Goal: Book appointment/travel/reservation

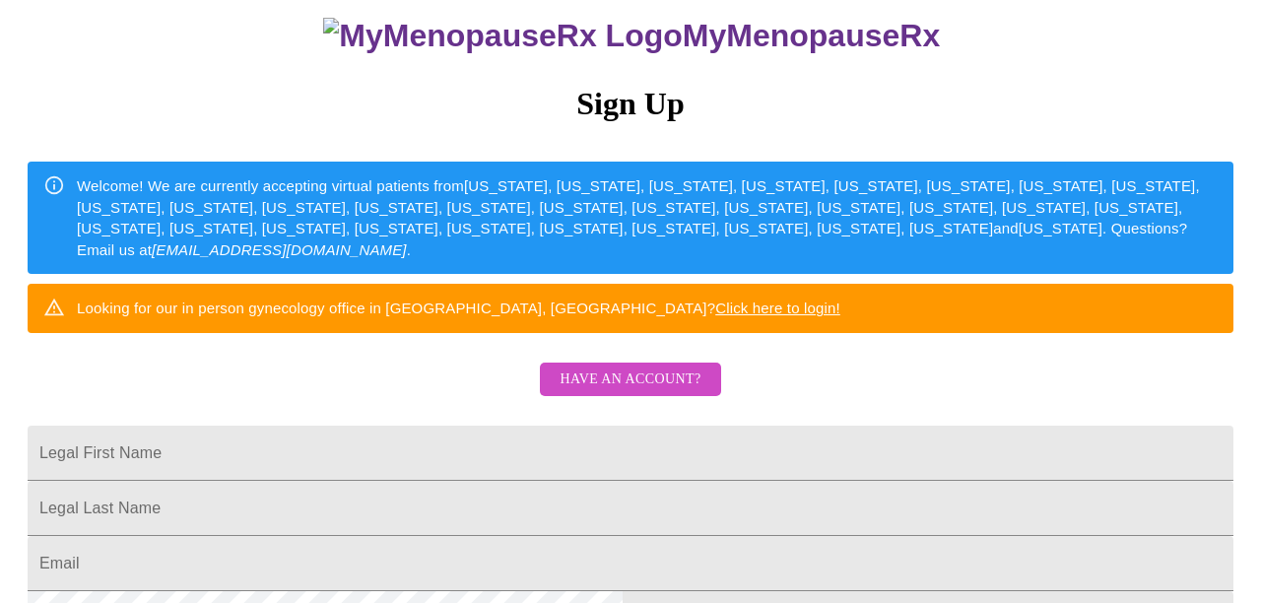
scroll to position [153, 0]
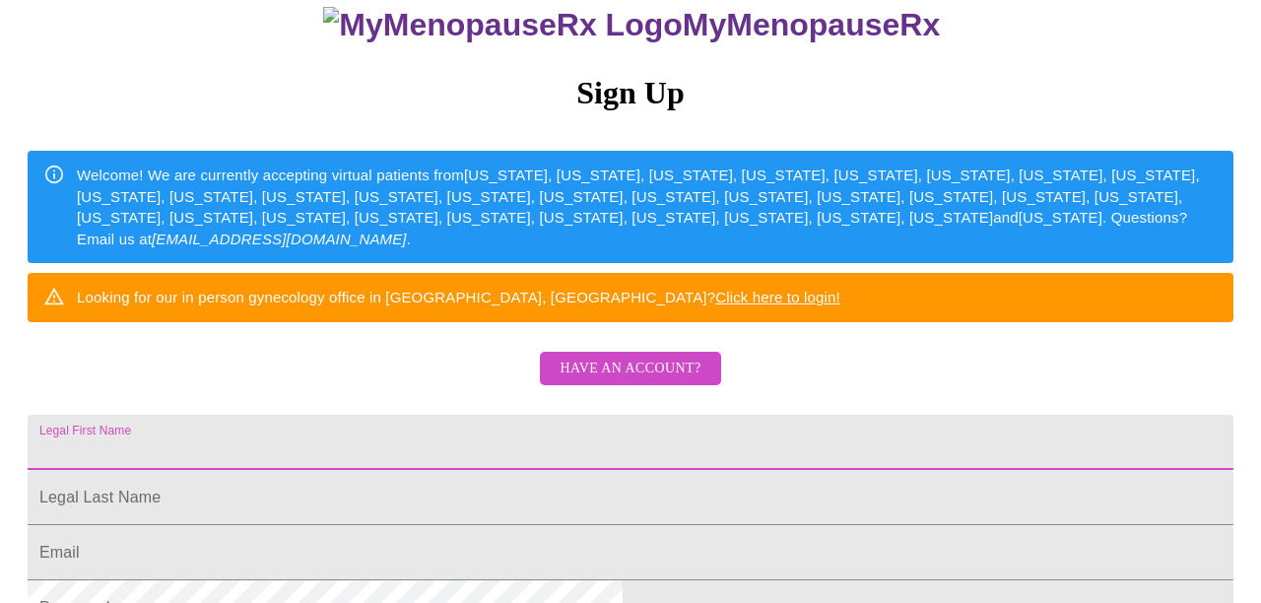
click at [466, 470] on input "Legal First Name" at bounding box center [631, 442] width 1206 height 55
type input "HUI"
click at [474, 470] on input "Legal First Name" at bounding box center [631, 442] width 1206 height 55
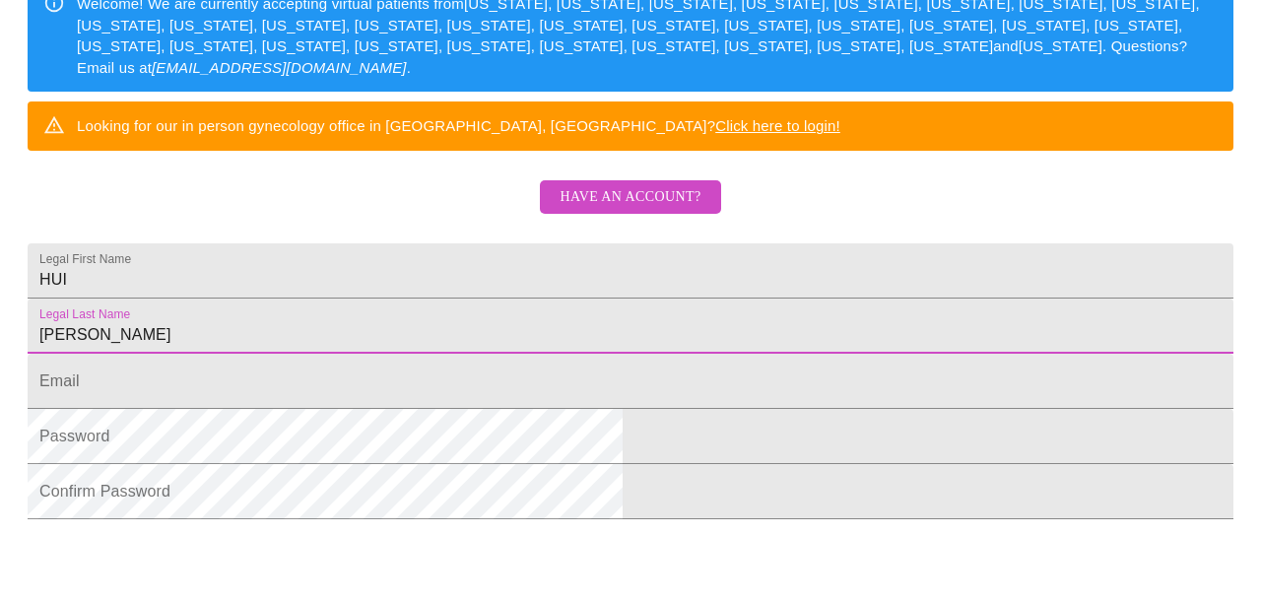
scroll to position [327, 0]
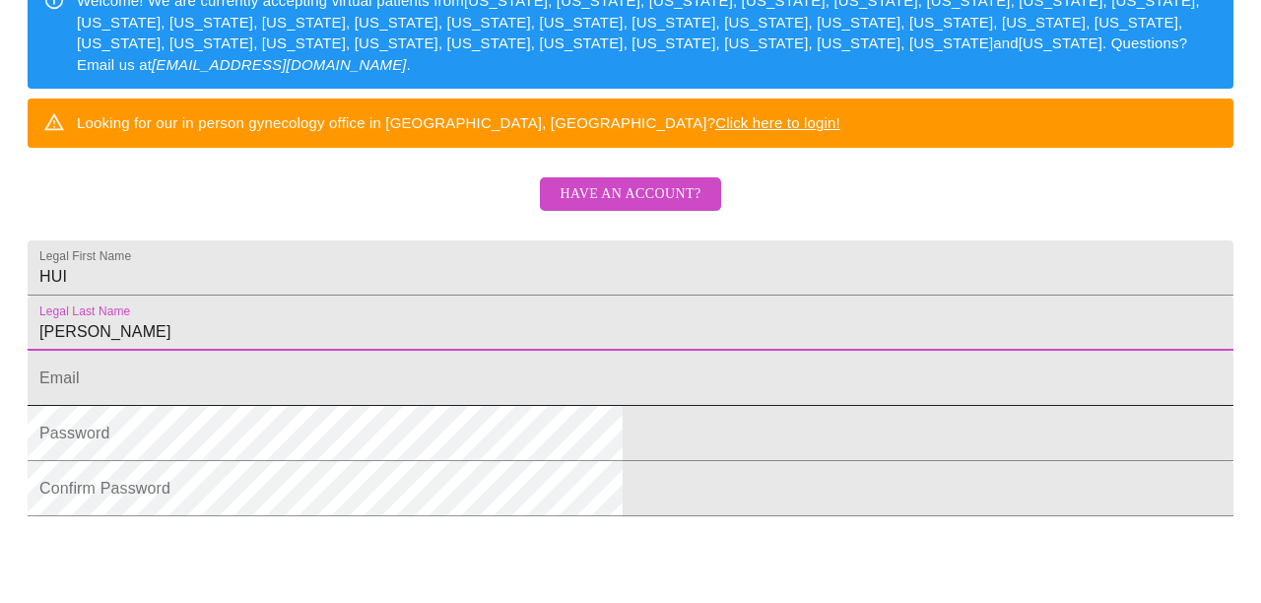
type input "CHEN"
click at [428, 406] on input "Legal First Name" at bounding box center [631, 378] width 1206 height 55
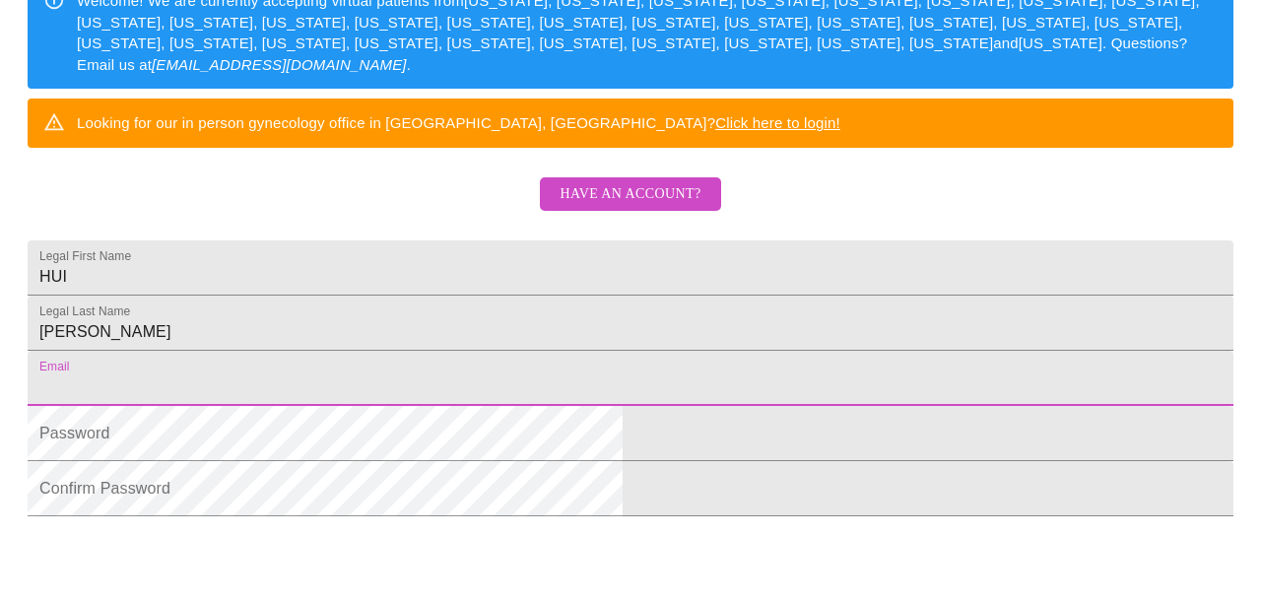
type input "[EMAIL_ADDRESS][DOMAIN_NAME]"
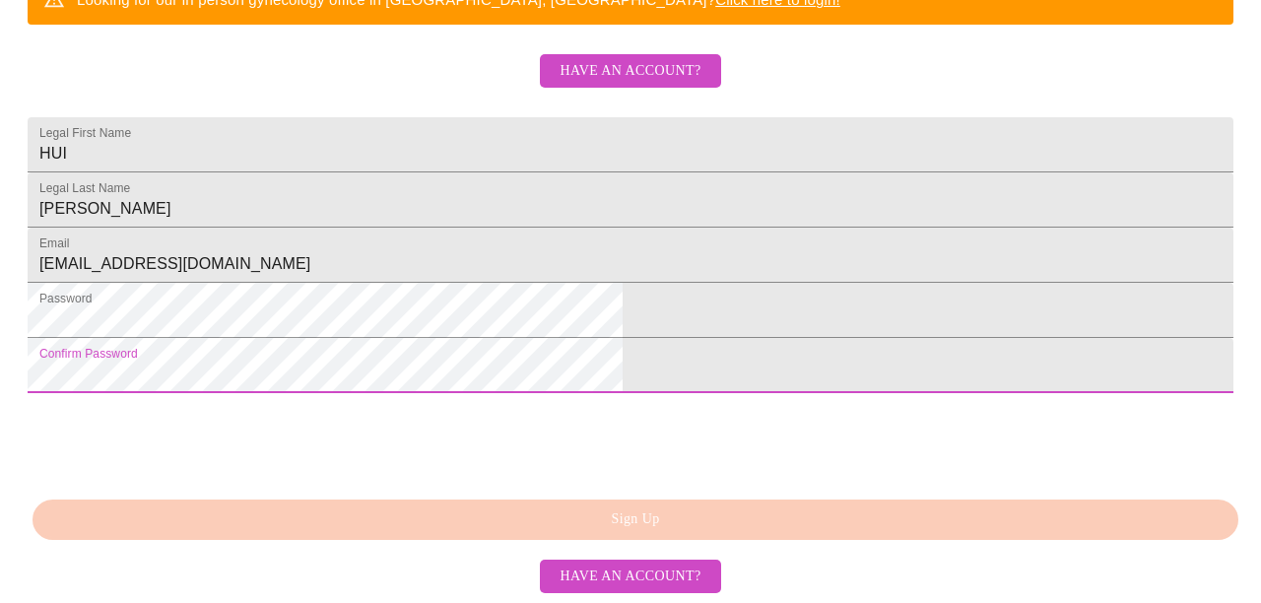
scroll to position [576, 0]
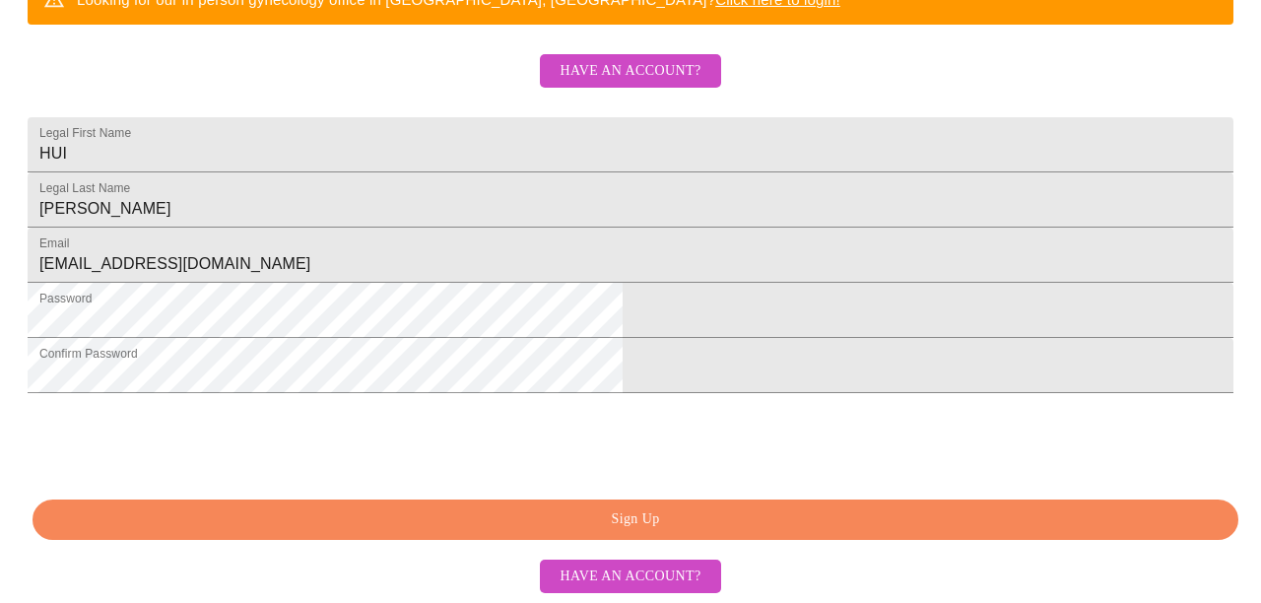
click at [648, 521] on span "Sign Up" at bounding box center [635, 519] width 1160 height 25
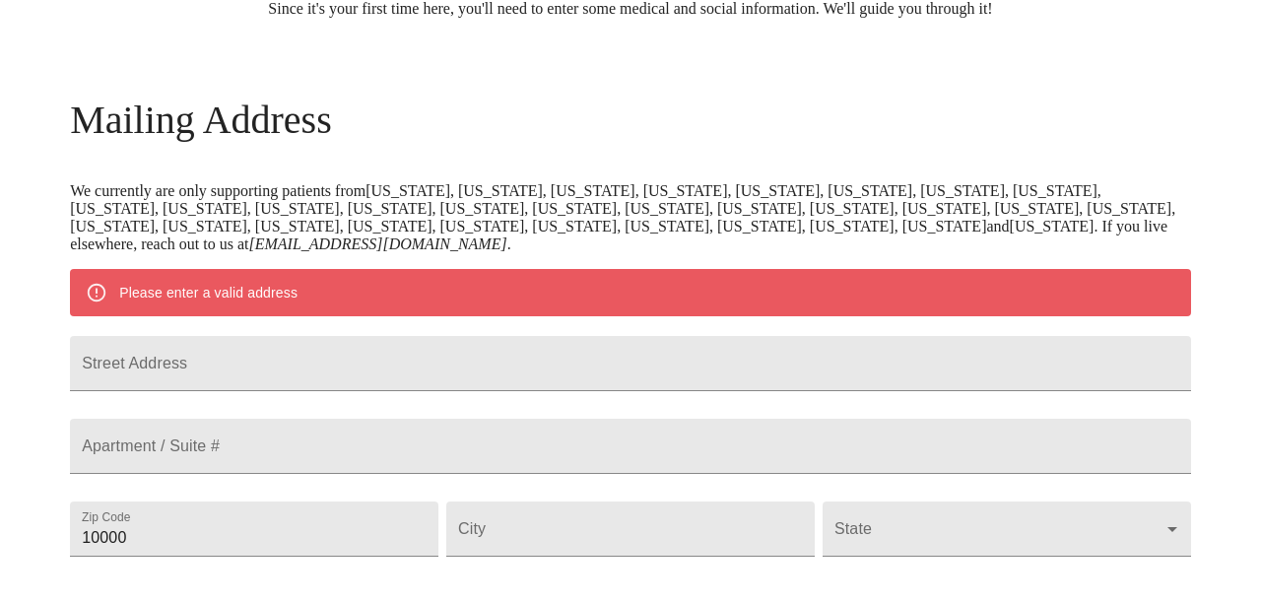
scroll to position [240, 0]
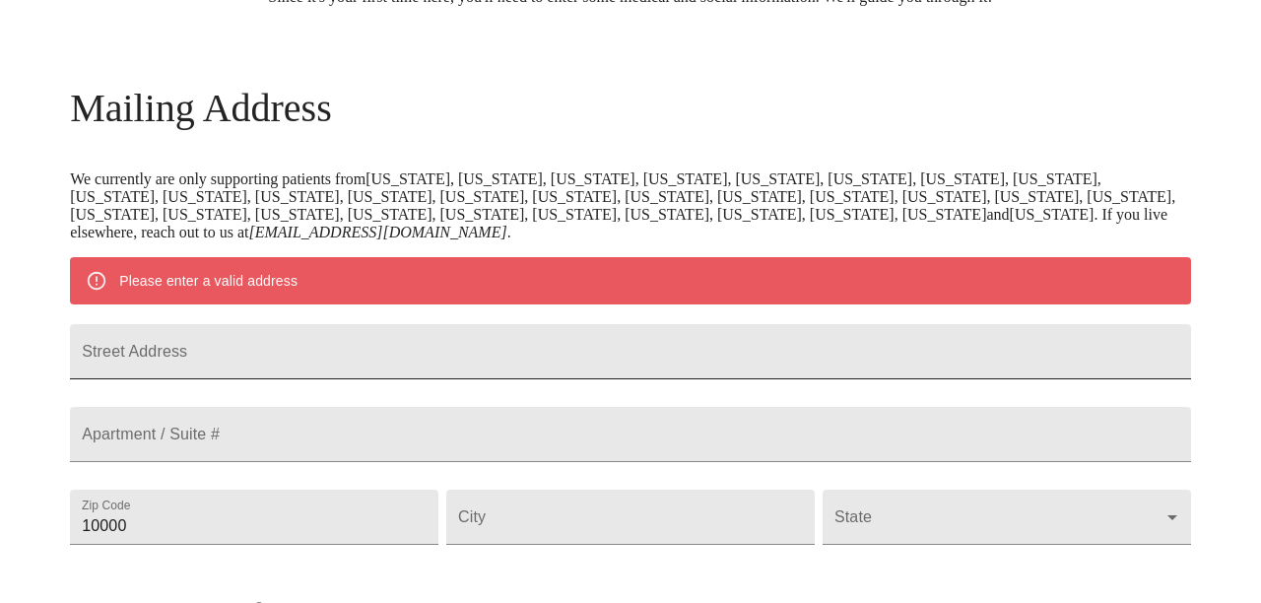
click at [353, 377] on input "Street Address" at bounding box center [630, 351] width 1121 height 55
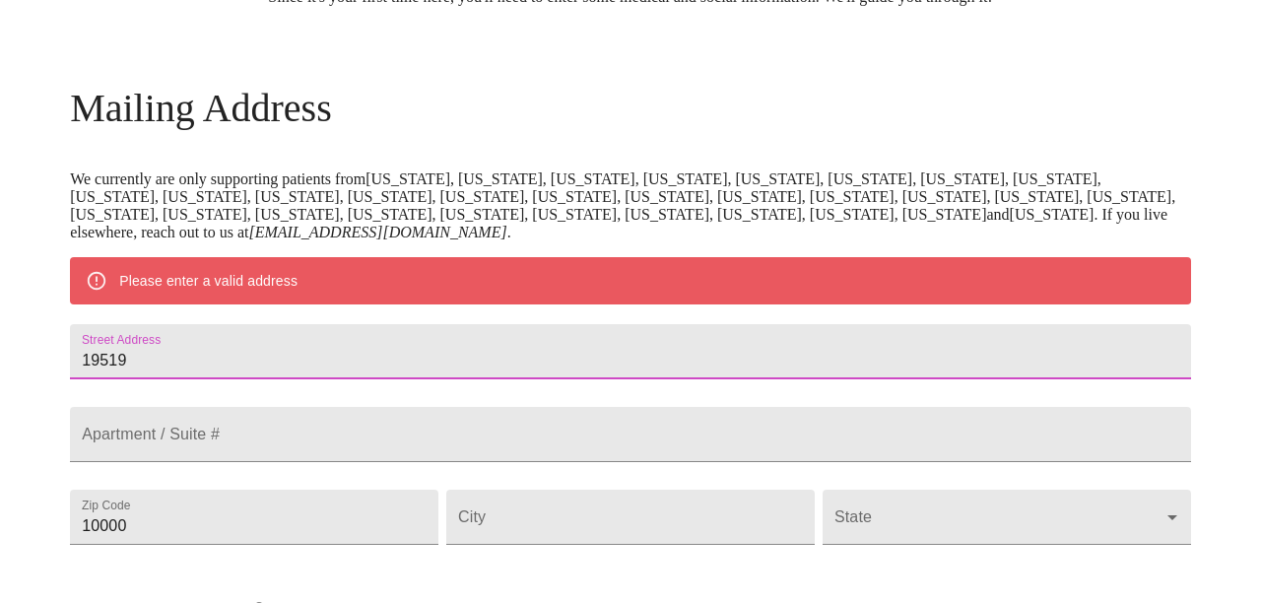
type input "19519 94th Ave NE"
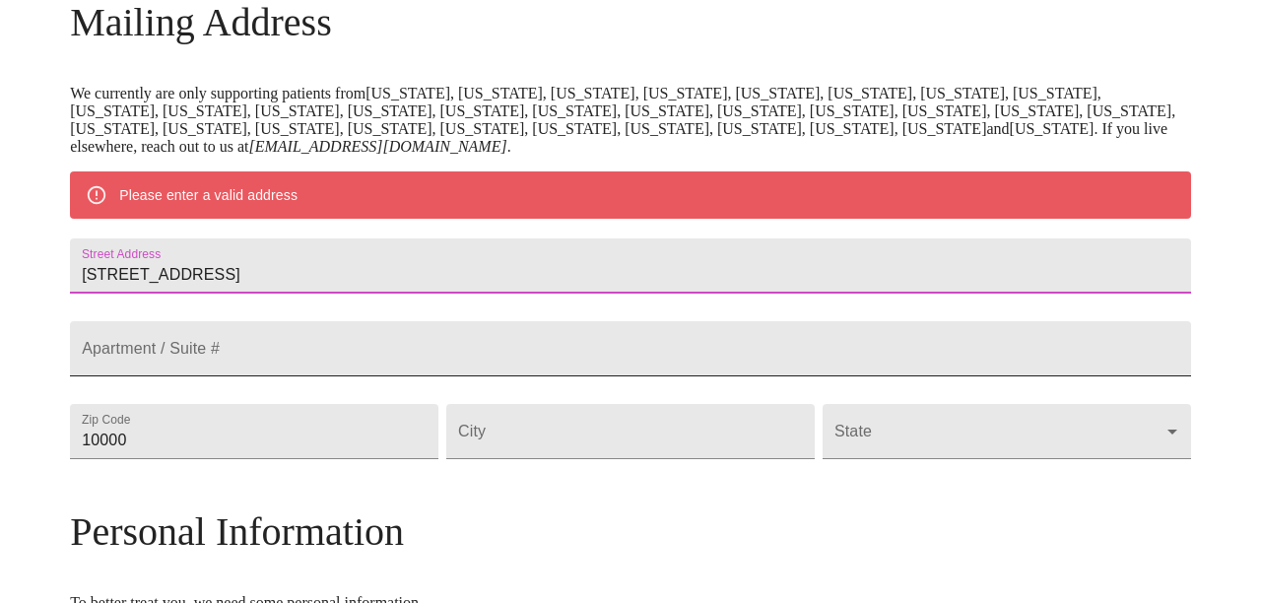
scroll to position [351, 0]
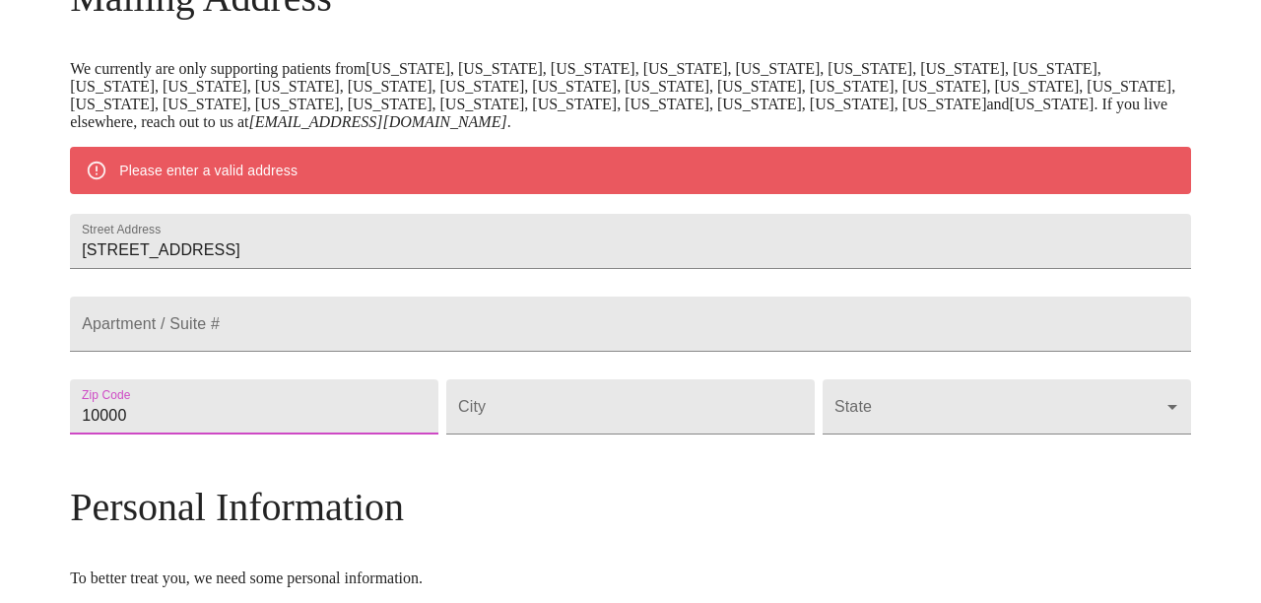
click at [333, 434] on input "10000" at bounding box center [254, 406] width 368 height 55
click at [330, 434] on input "10000" at bounding box center [254, 406] width 368 height 55
type input "98011"
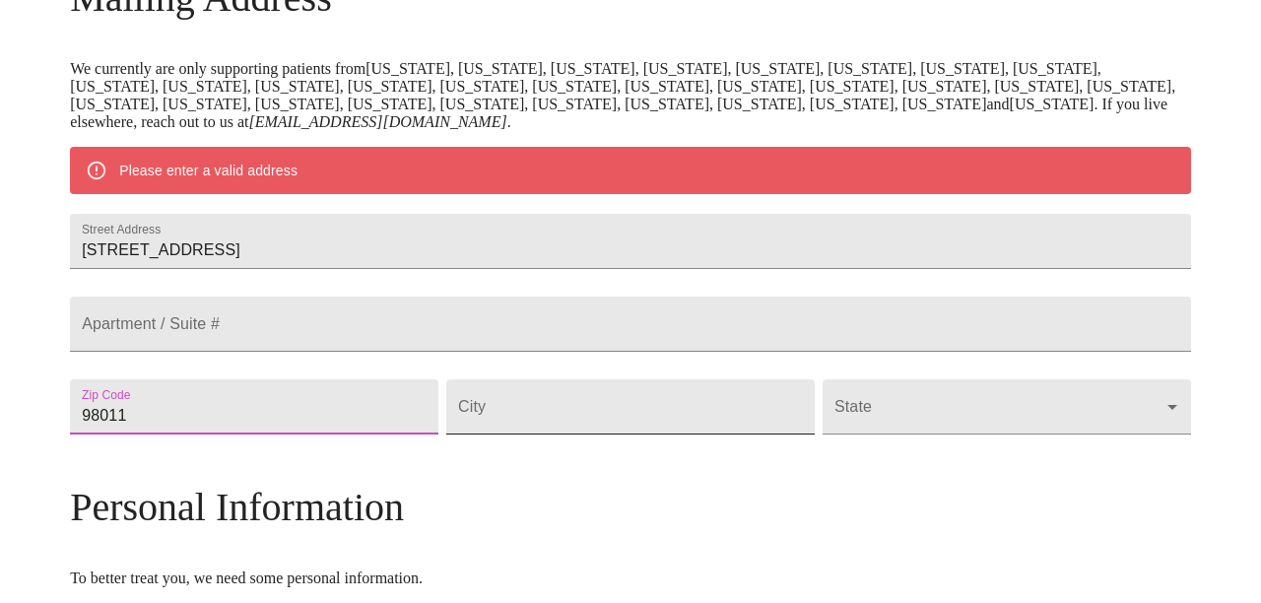
click at [567, 434] on input "Street Address" at bounding box center [630, 406] width 368 height 55
type input "bothell"
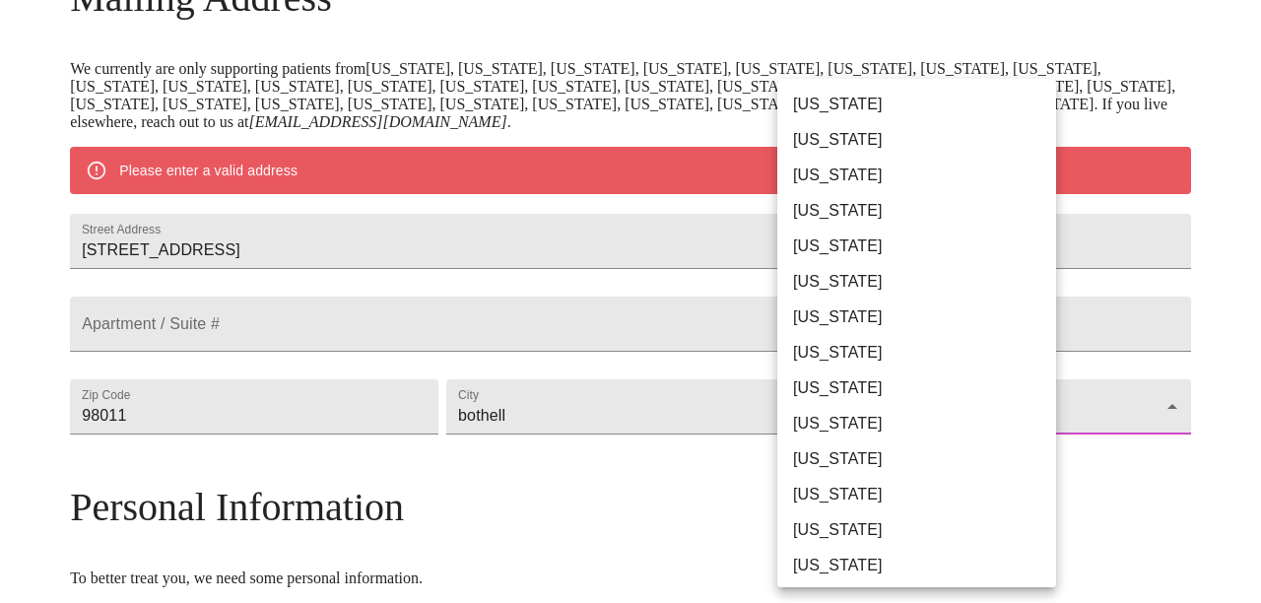
click at [894, 451] on body "MyMenopauseRx Welcome to MyMenopauseRx Since it's your first time here, you'll …" at bounding box center [630, 433] width 1245 height 1553
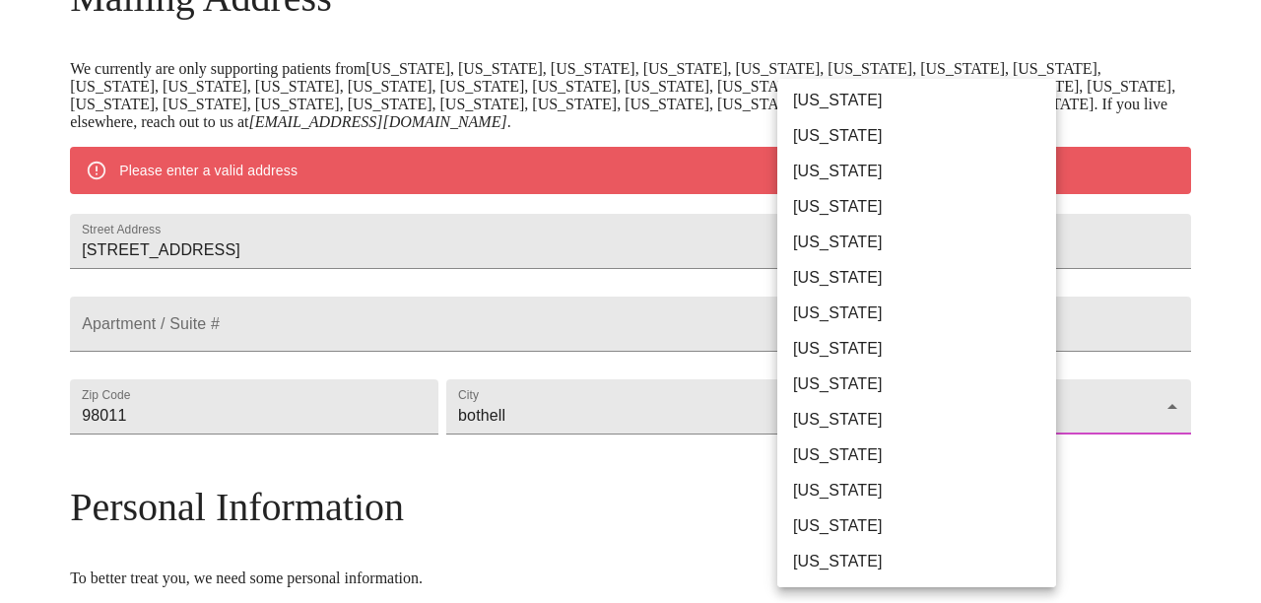
scroll to position [1280, 0]
click at [831, 455] on li "[US_STATE]" at bounding box center [916, 454] width 279 height 35
type input "[US_STATE]"
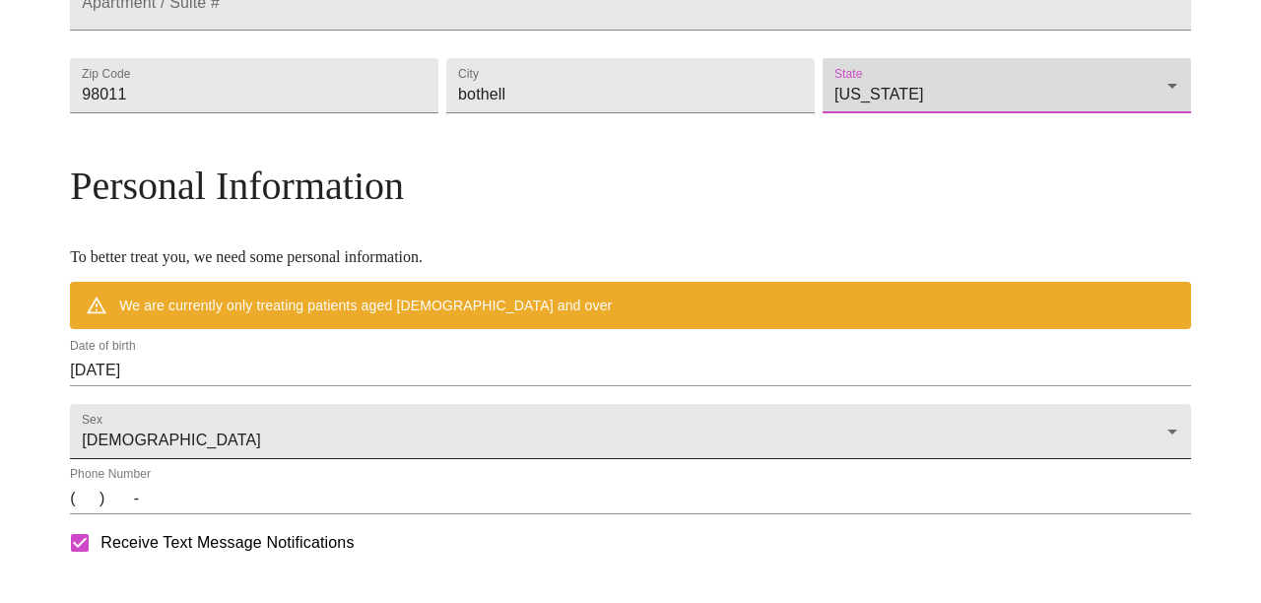
scroll to position [616, 0]
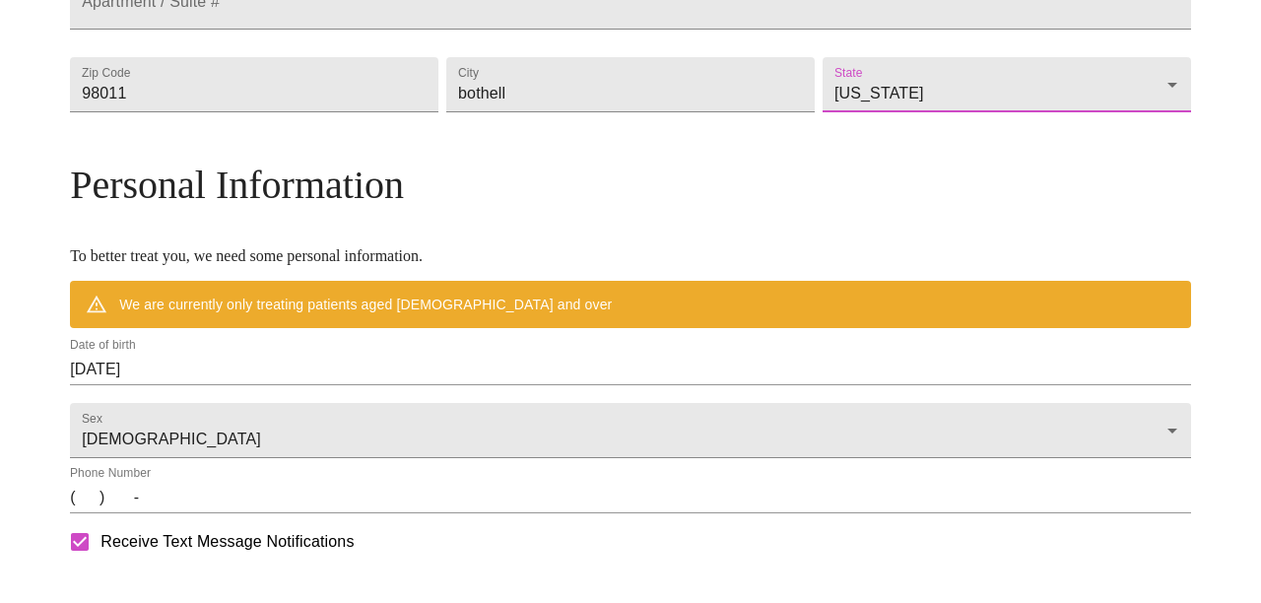
click at [315, 385] on input "08/27/2025" at bounding box center [630, 370] width 1121 height 32
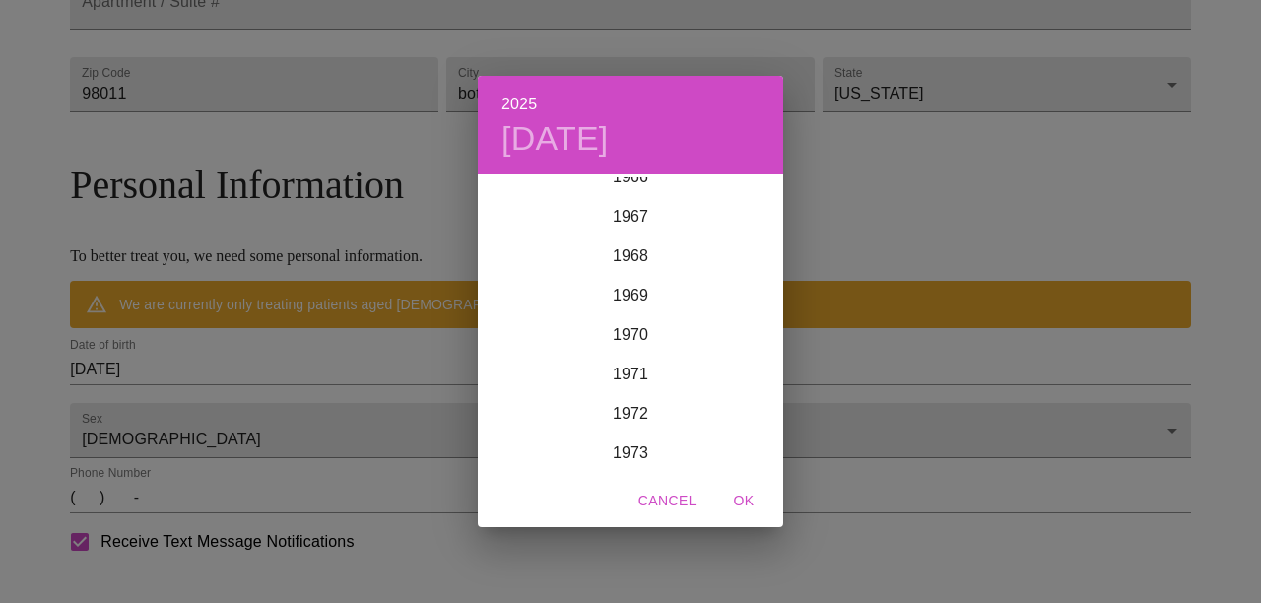
scroll to position [2660, 0]
click at [627, 413] on div "1972" at bounding box center [630, 412] width 305 height 39
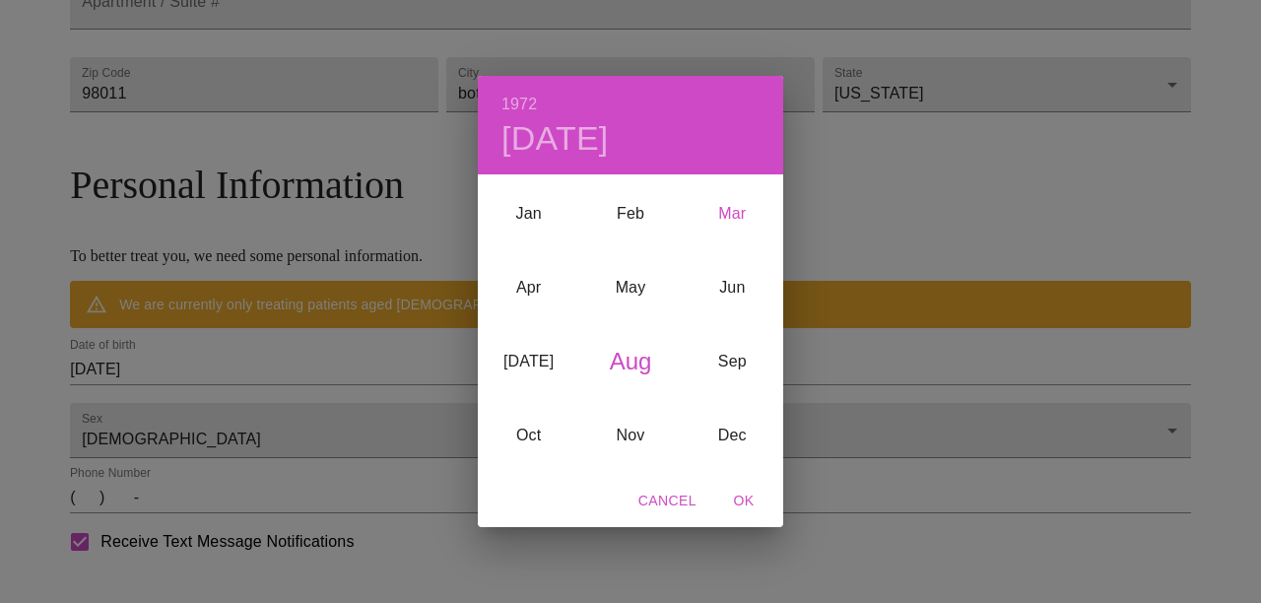
click at [731, 216] on div "Mar" at bounding box center [732, 214] width 101 height 74
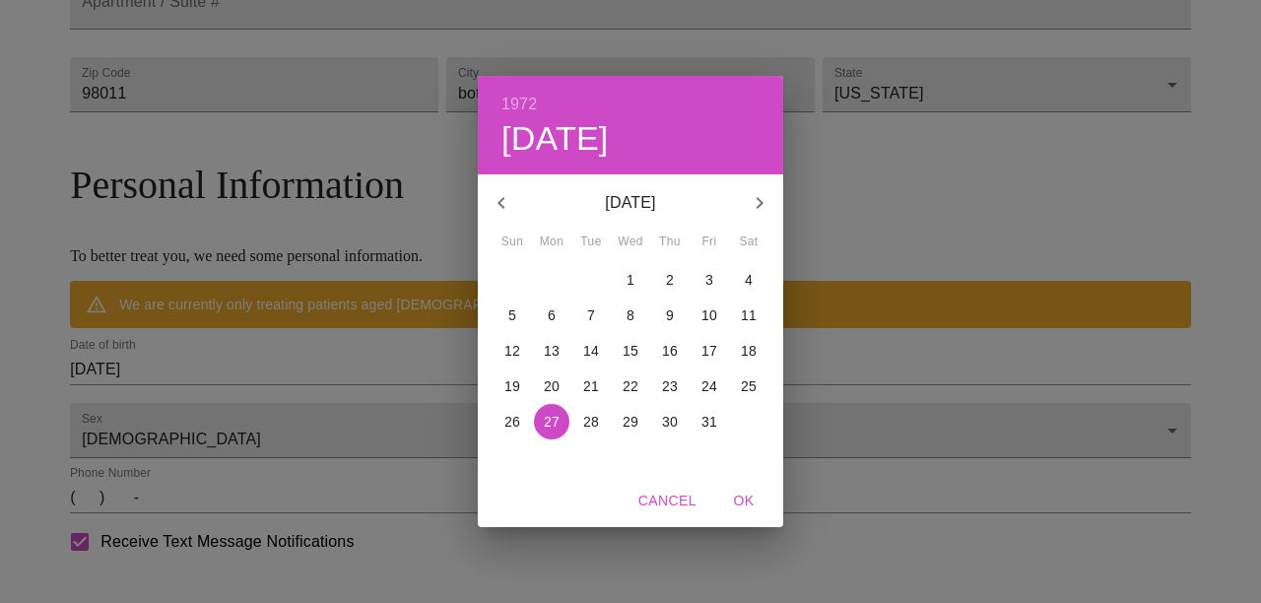
click at [554, 315] on p "6" at bounding box center [552, 315] width 8 height 20
click at [742, 496] on span "OK" at bounding box center [743, 501] width 47 height 25
type input "03/06/1972"
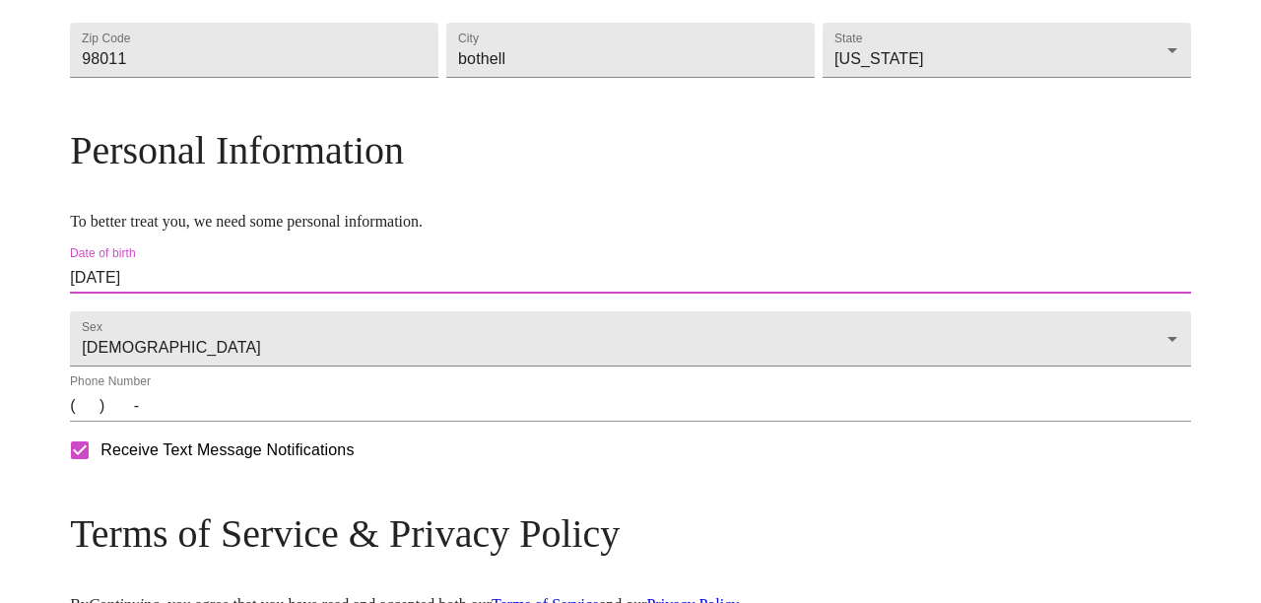
scroll to position [650, 0]
click at [218, 422] on input "(   )    -" at bounding box center [630, 406] width 1121 height 32
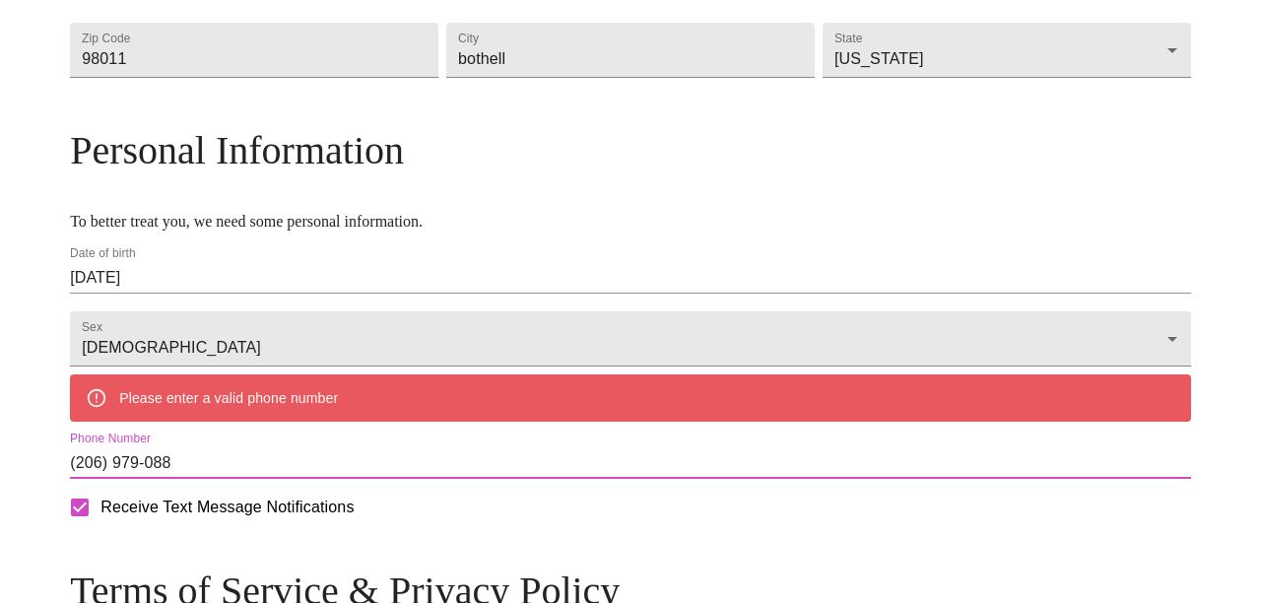
type input "(206) 979-0888"
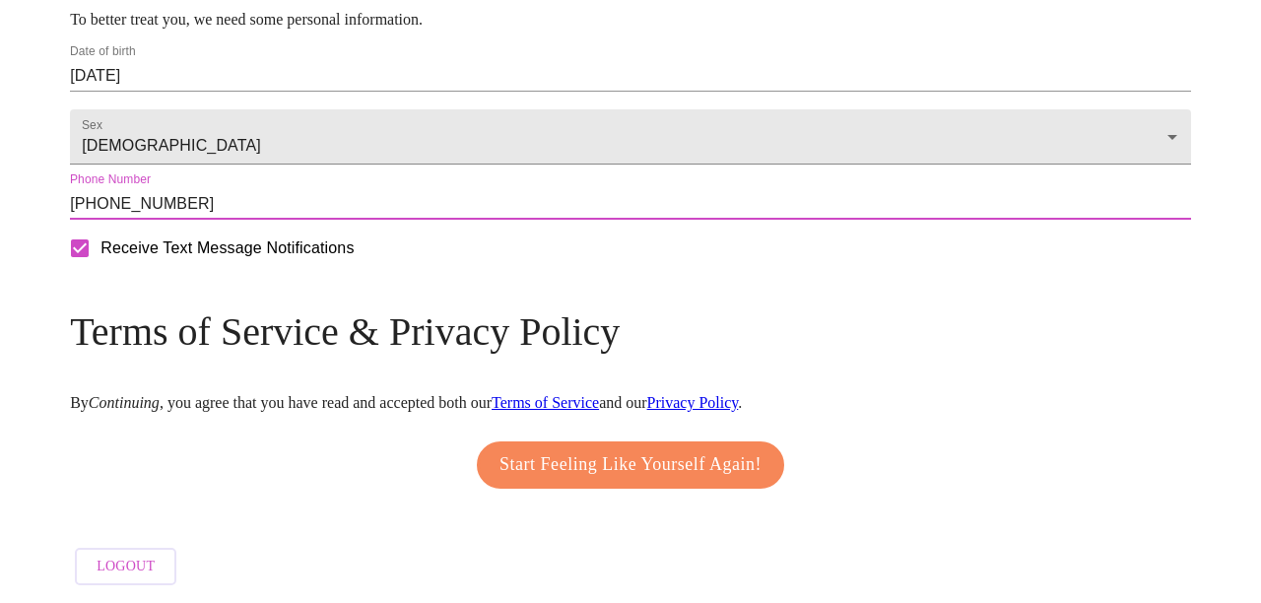
scroll to position [913, 0]
click at [561, 453] on span "Start Feeling Like Yourself Again!" at bounding box center [630, 465] width 262 height 32
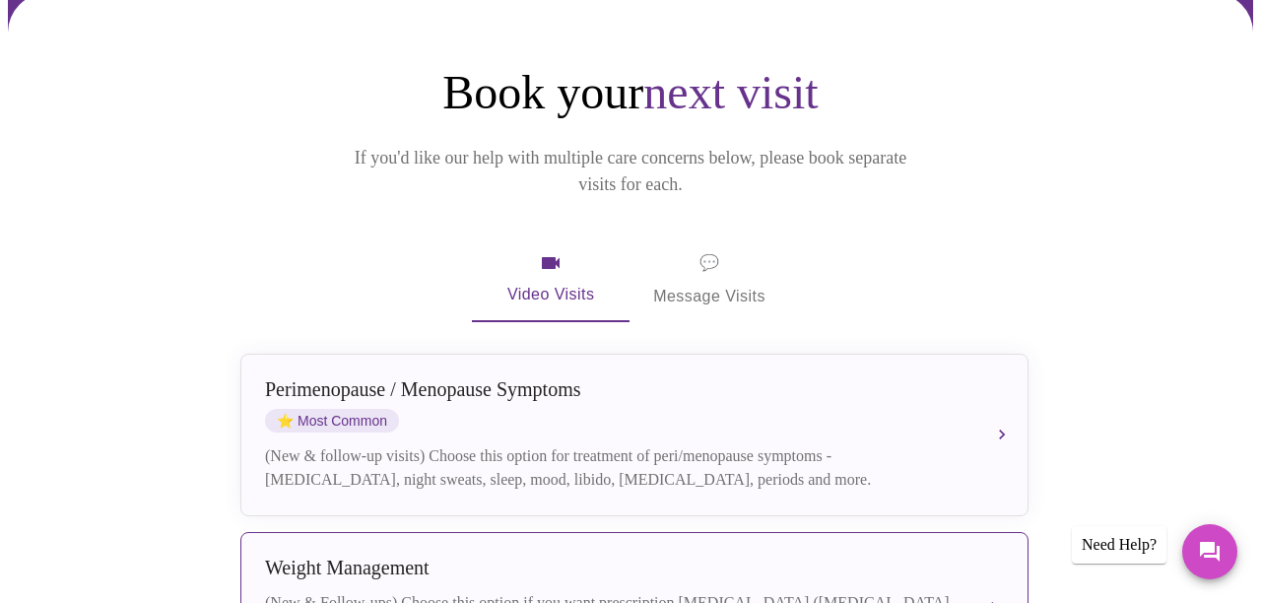
scroll to position [189, 1]
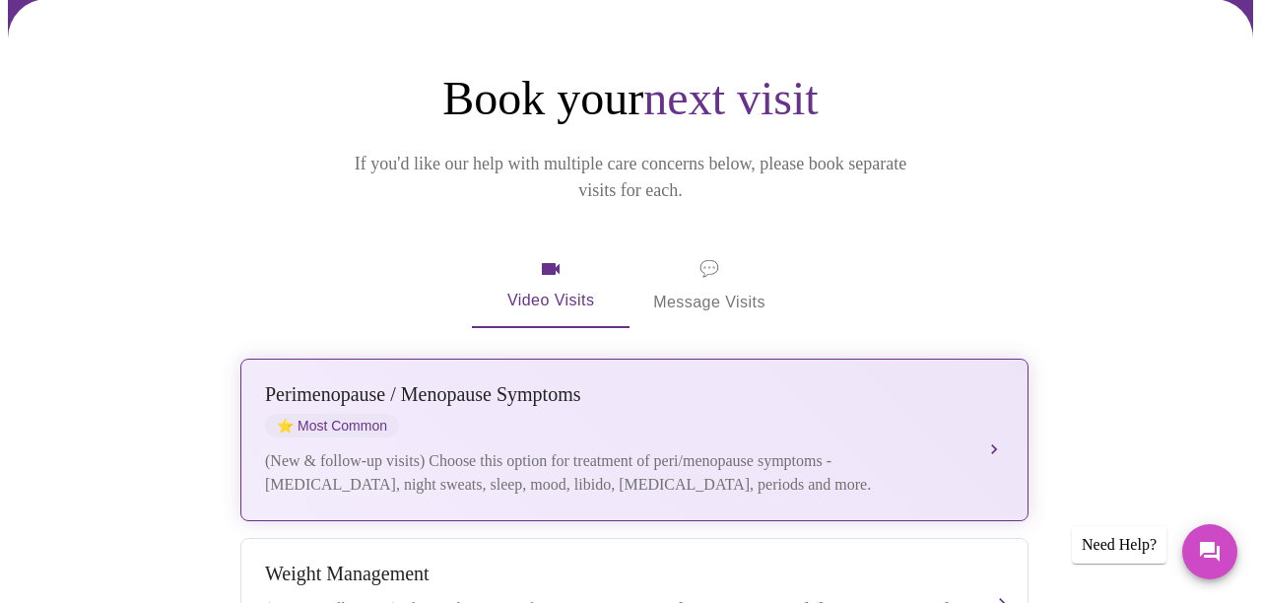
click at [859, 383] on div "[MEDICAL_DATA] / Menopause Symptoms ⭐ Most Common" at bounding box center [614, 410] width 699 height 54
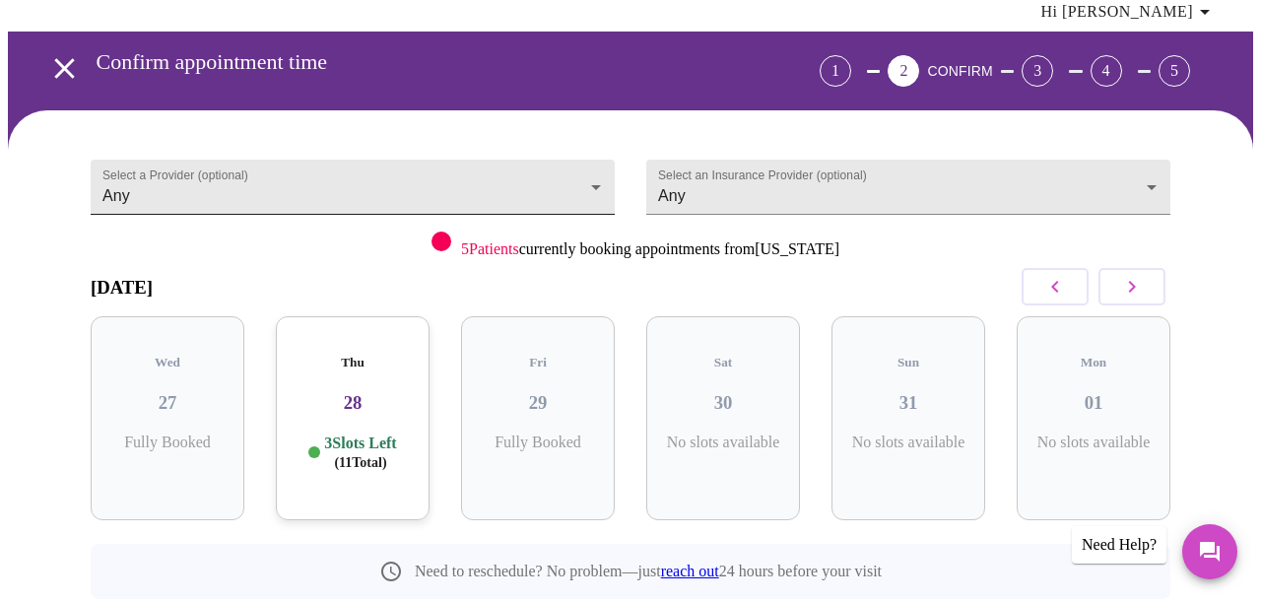
scroll to position [78, 0]
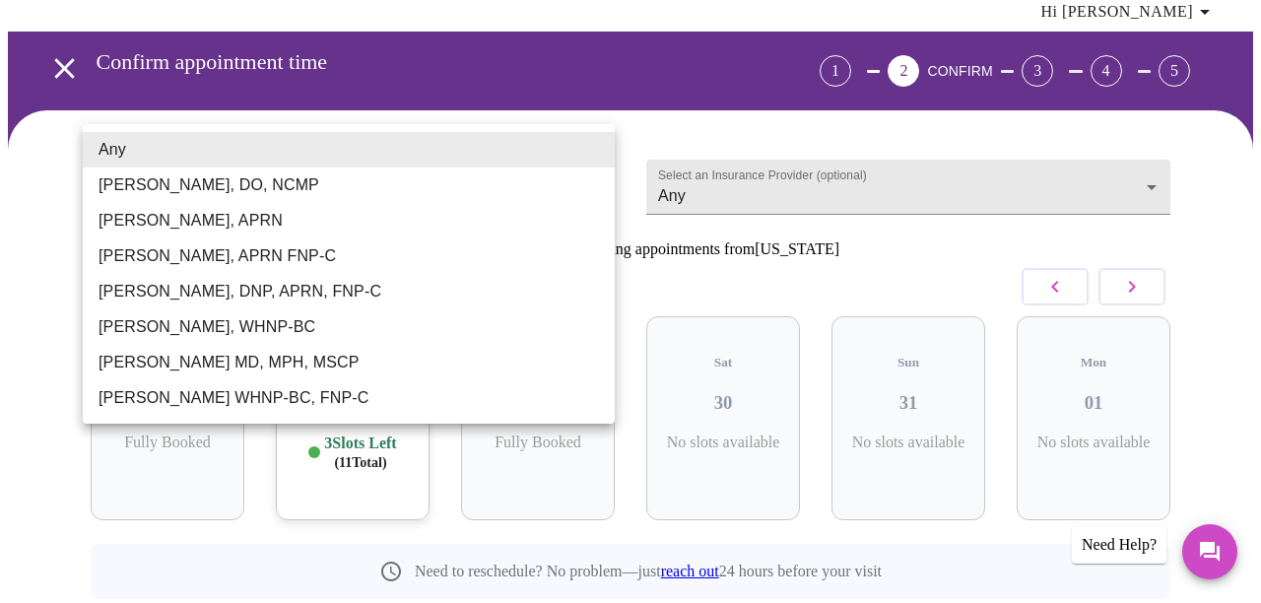
click at [593, 149] on body "MyMenopauseRx Appointments Messaging Labs Uploads Medications Community Refer a…" at bounding box center [630, 343] width 1245 height 827
click at [253, 184] on li "[PERSON_NAME], DO, NCMP" at bounding box center [349, 184] width 532 height 35
type input "[PERSON_NAME], DO, NCMP"
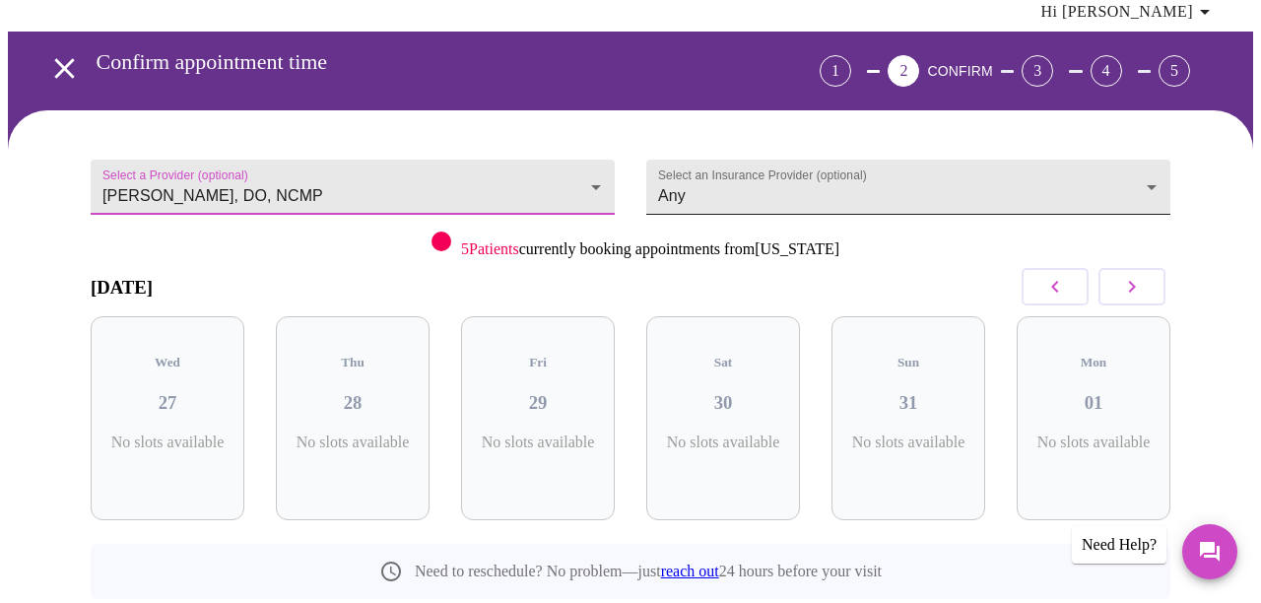
click at [1157, 154] on body "MyMenopauseRx Appointments Messaging Labs Uploads Medications Community Refer a…" at bounding box center [630, 343] width 1245 height 827
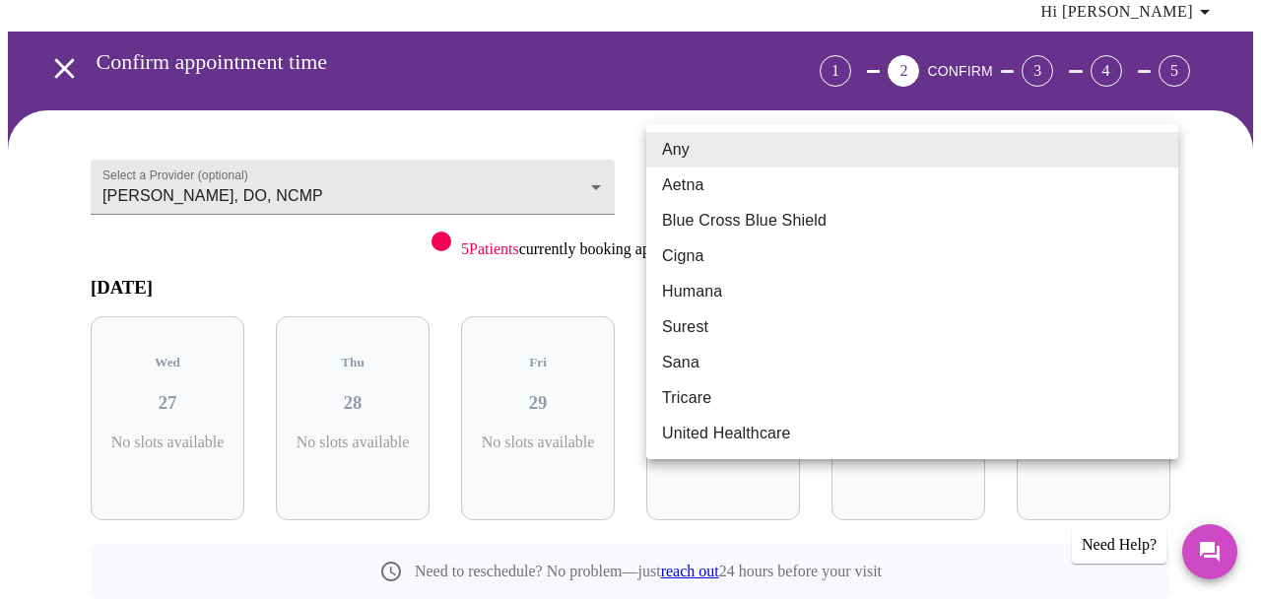
click at [595, 151] on div at bounding box center [630, 301] width 1261 height 603
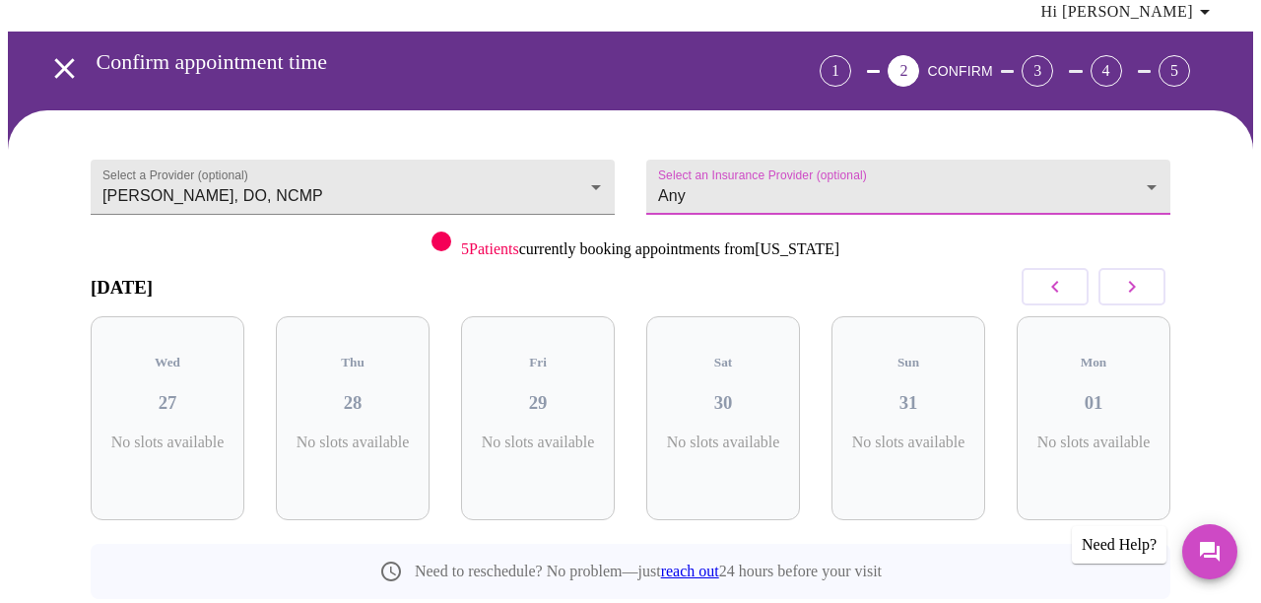
click at [595, 151] on body "MyMenopauseRx Appointments Messaging Labs Uploads Medications Community Refer a…" at bounding box center [630, 343] width 1245 height 827
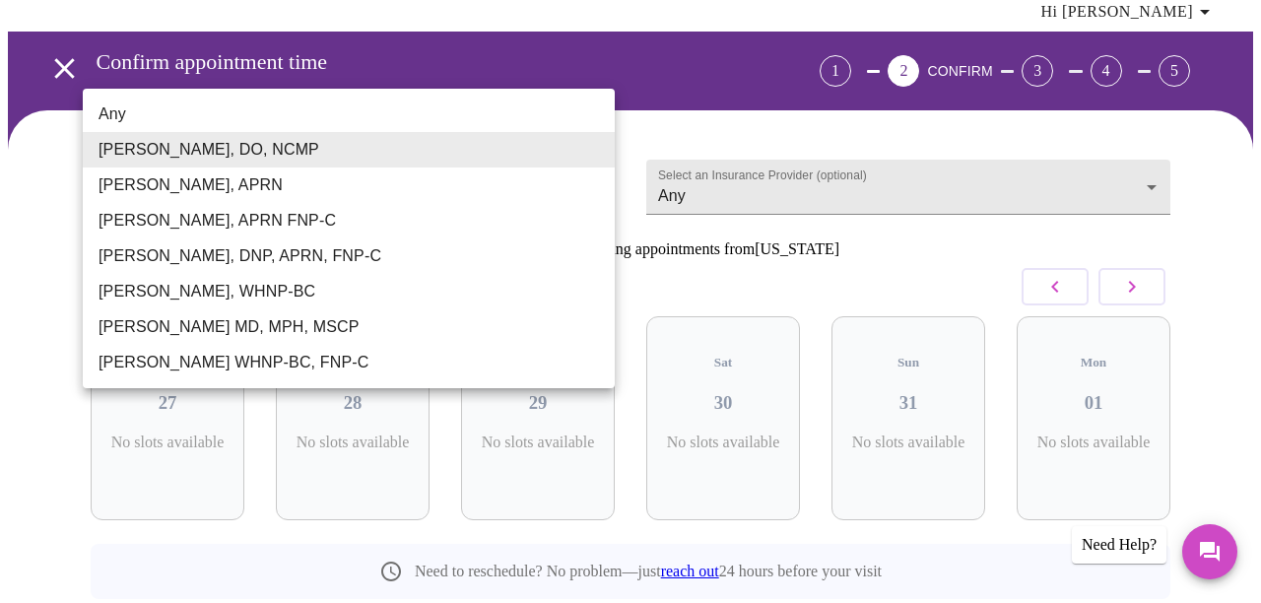
click at [541, 158] on li "[PERSON_NAME], DO, NCMP" at bounding box center [349, 149] width 532 height 35
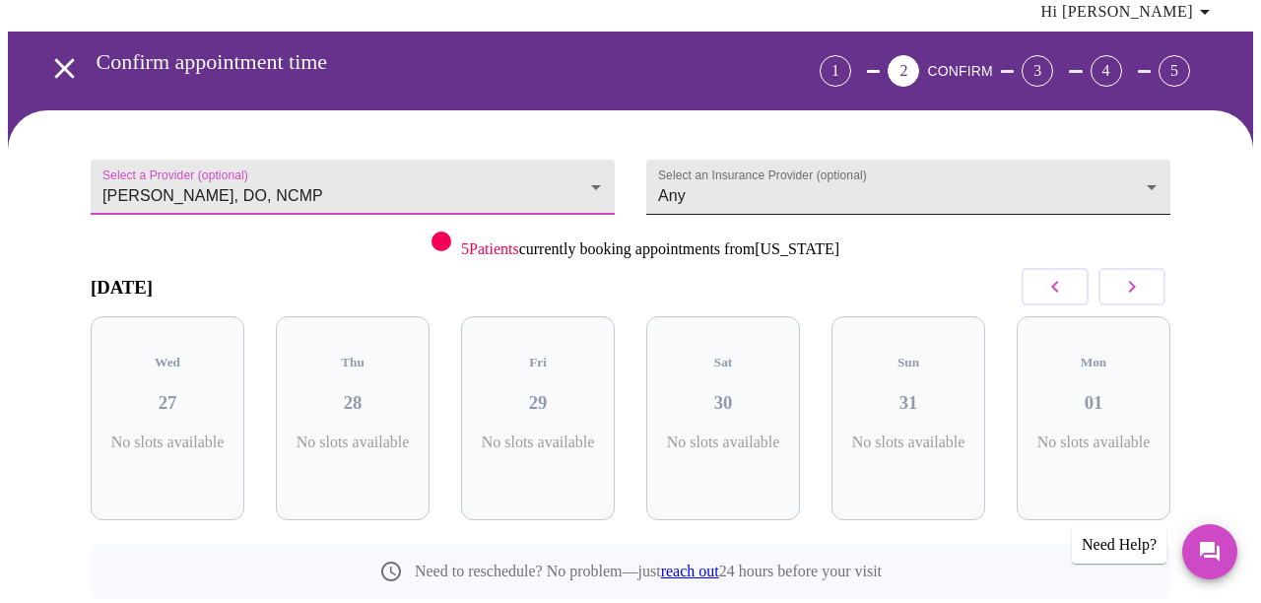
click at [918, 154] on body "MyMenopauseRx Appointments Messaging Labs Uploads Medications Community Refer a…" at bounding box center [630, 343] width 1245 height 827
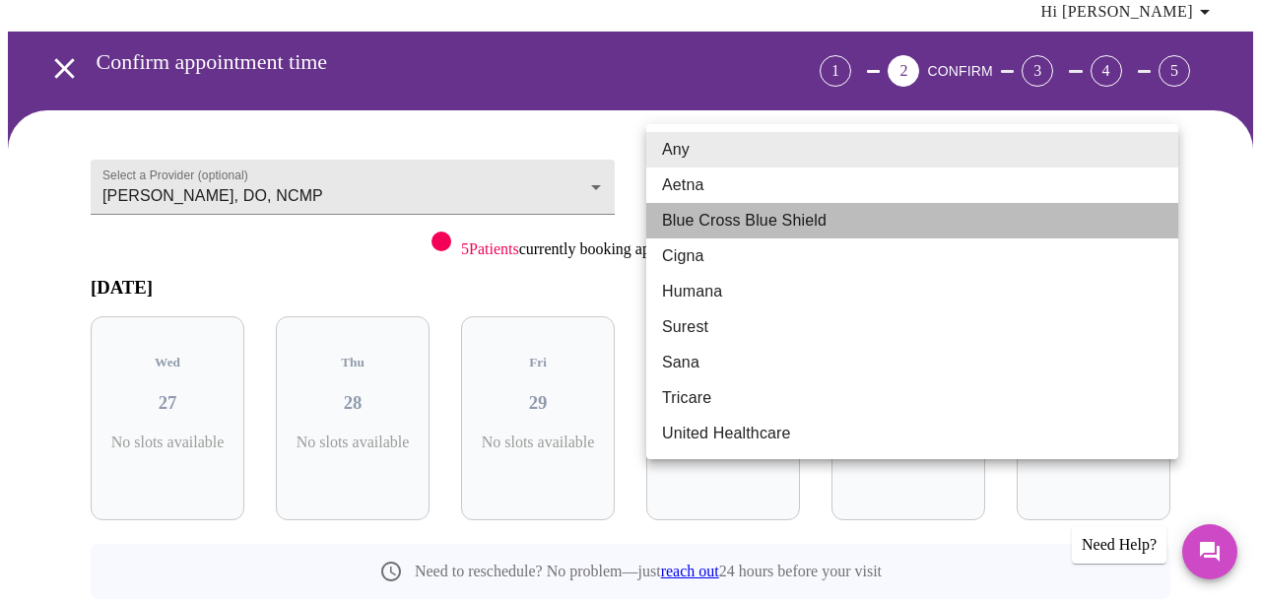
click at [808, 226] on li "Blue Cross Blue Shield" at bounding box center [912, 220] width 532 height 35
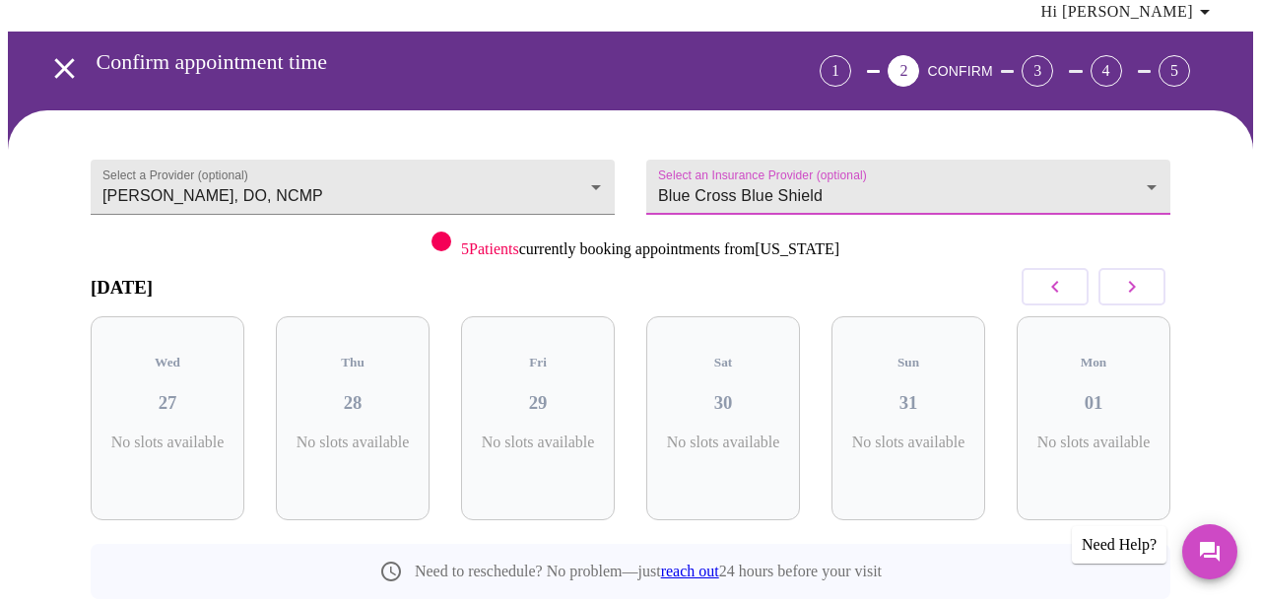
click at [1161, 143] on body "MyMenopauseRx Appointments Messaging Labs Uploads Medications Community Refer a…" at bounding box center [630, 343] width 1245 height 827
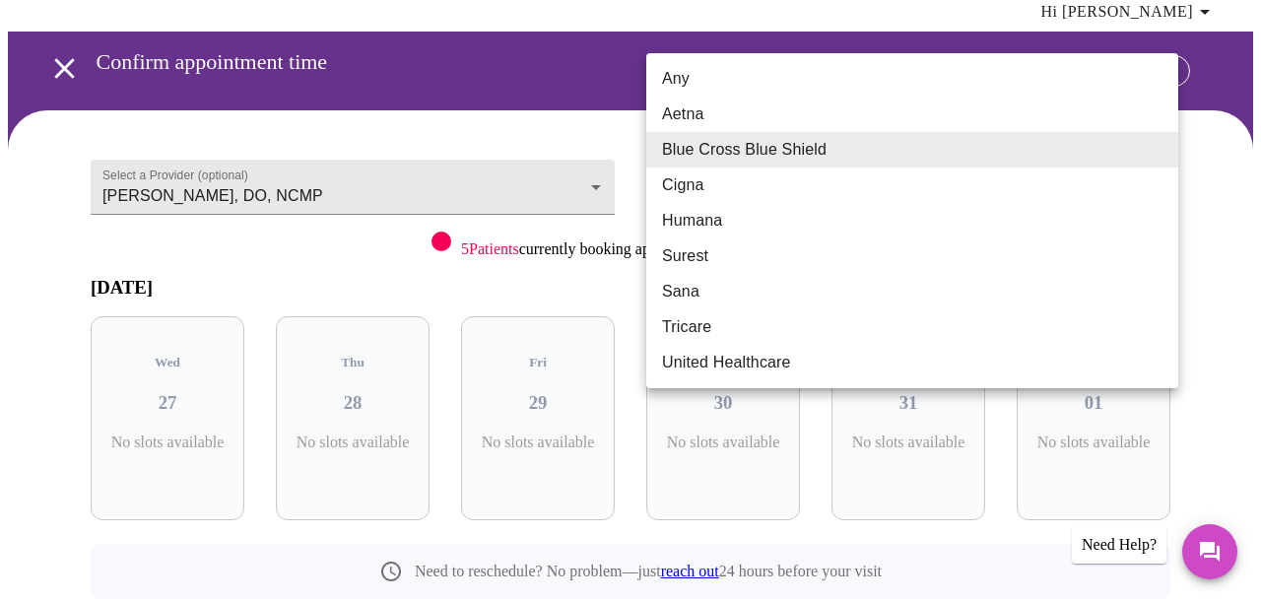
click at [687, 81] on li "Any" at bounding box center [912, 78] width 532 height 35
type input "Any"
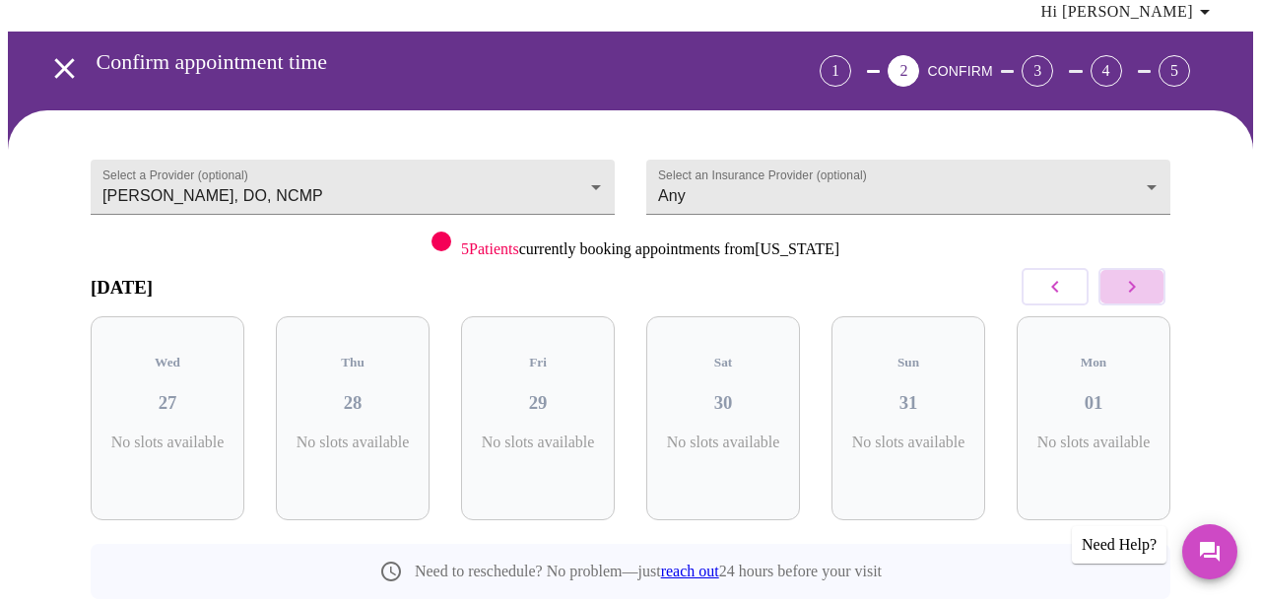
click at [1138, 275] on icon "button" at bounding box center [1132, 287] width 24 height 24
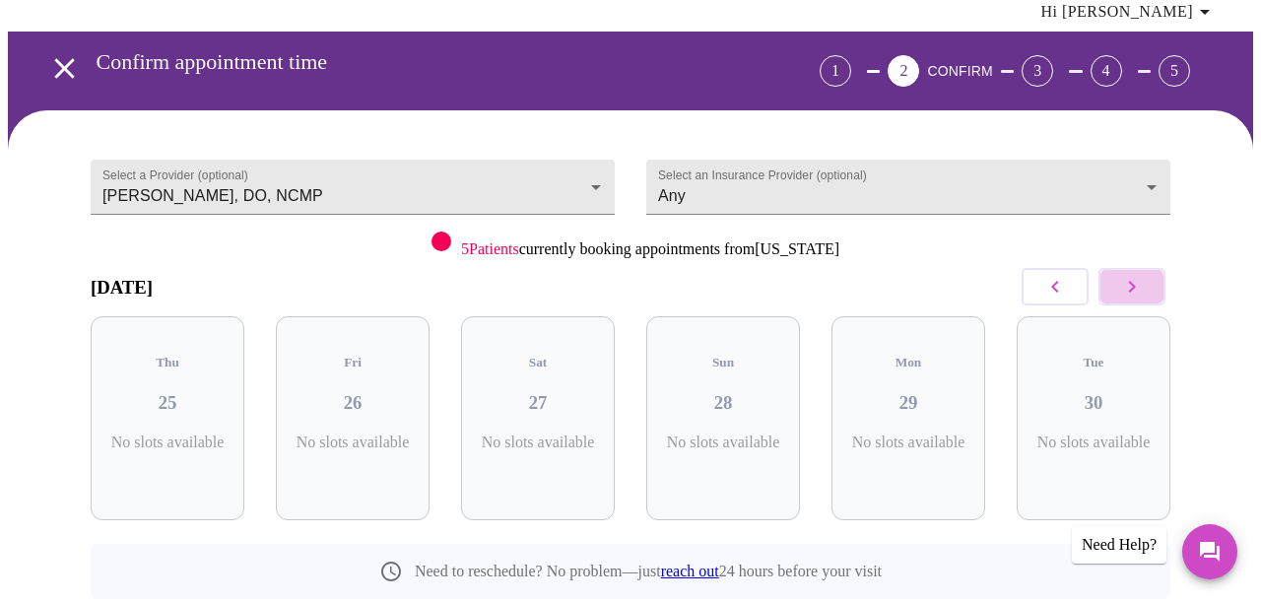
click at [1138, 275] on icon "button" at bounding box center [1132, 287] width 24 height 24
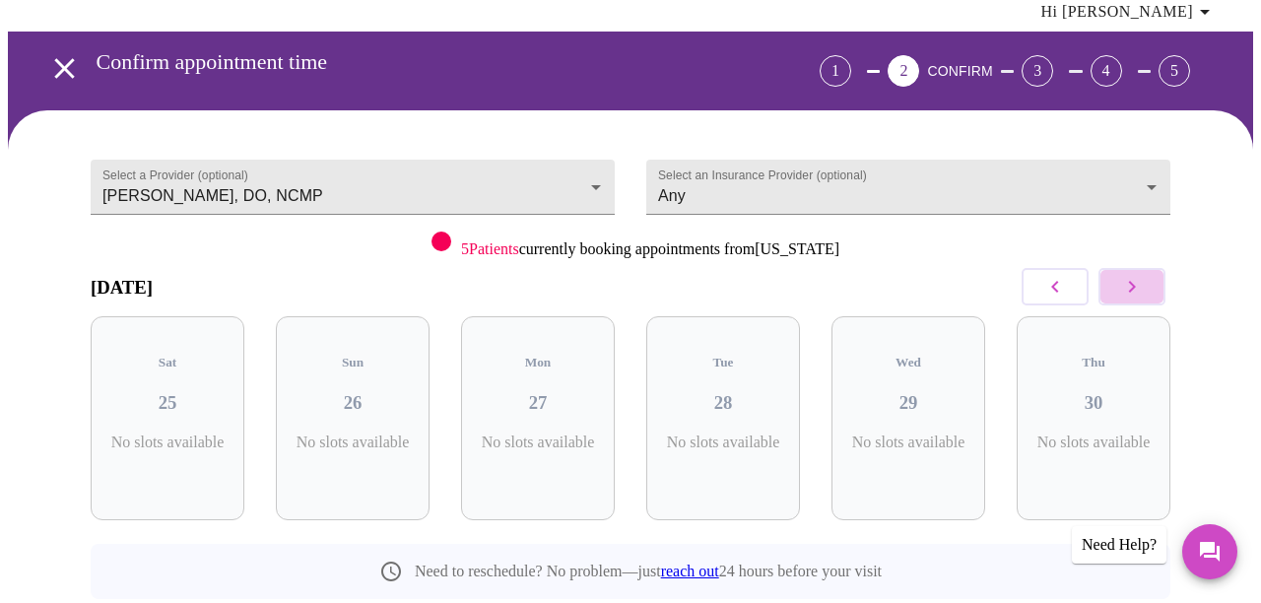
click at [1138, 275] on icon "button" at bounding box center [1132, 287] width 24 height 24
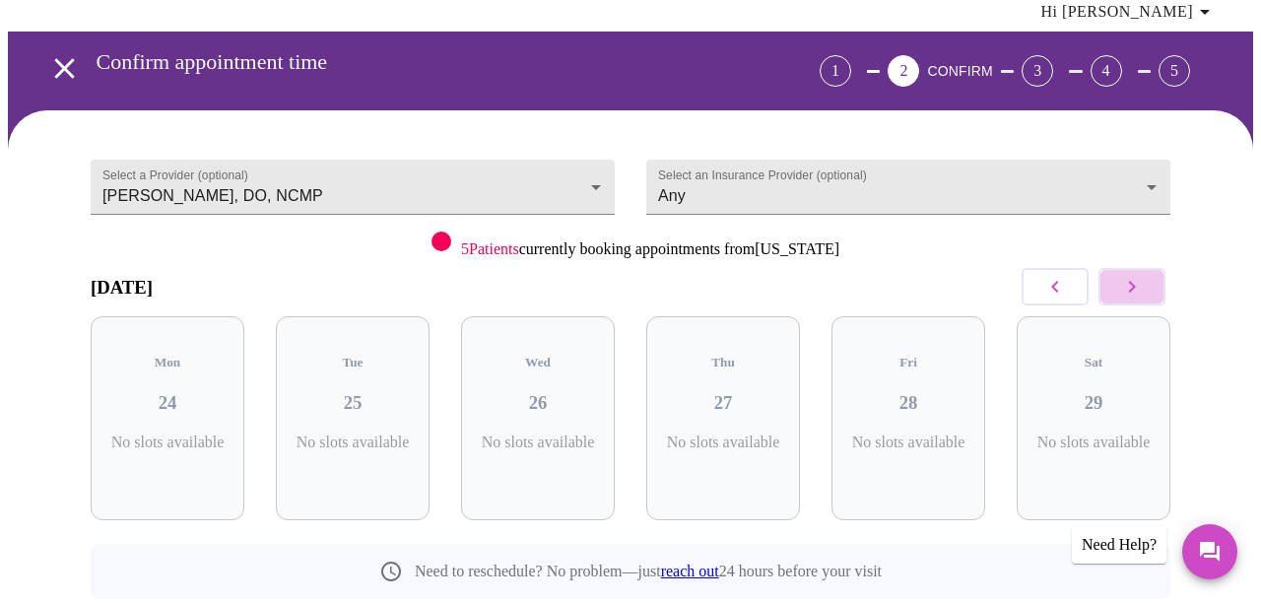
click at [1138, 275] on icon "button" at bounding box center [1132, 287] width 24 height 24
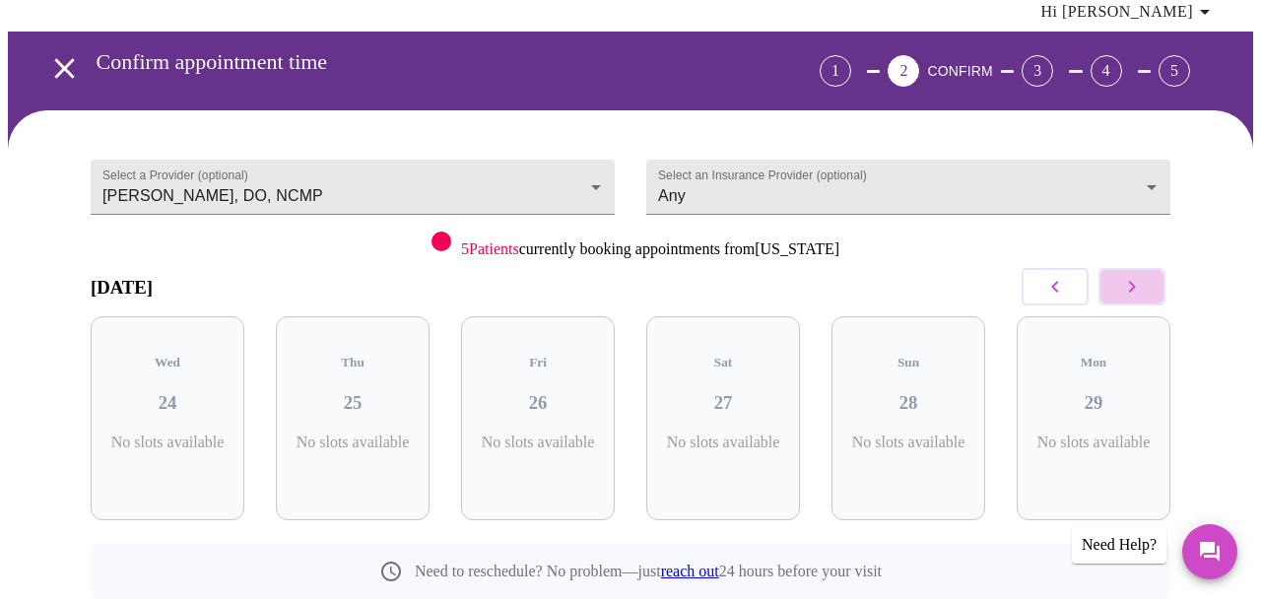
click at [1136, 281] on icon "button" at bounding box center [1132, 287] width 7 height 12
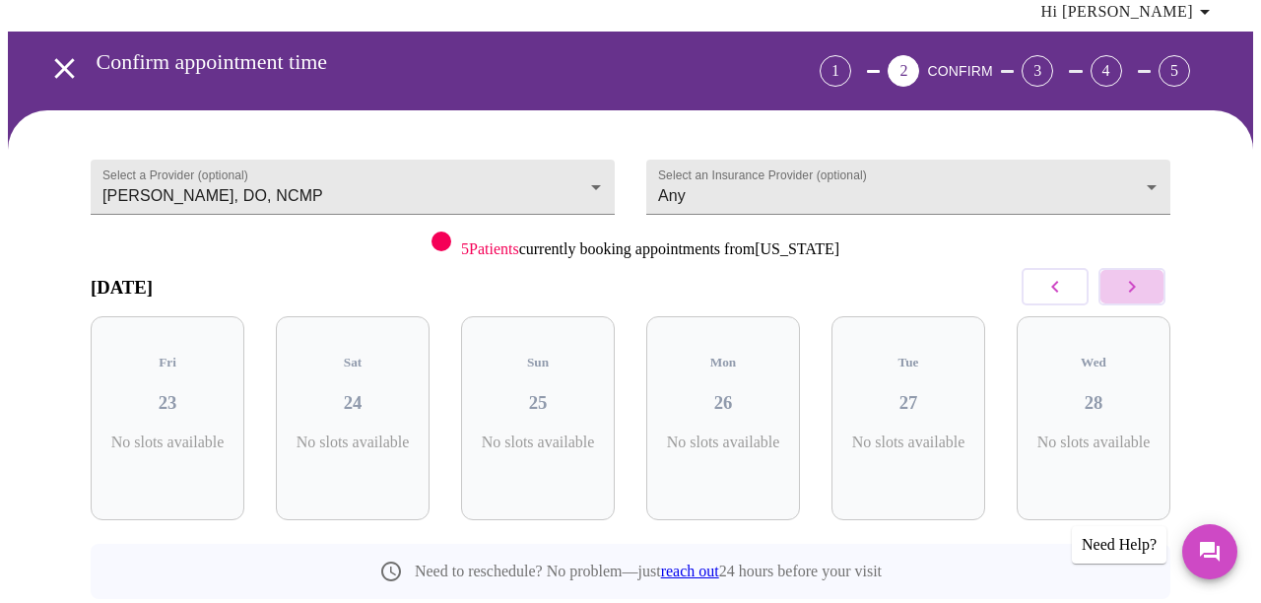
click at [1136, 281] on icon "button" at bounding box center [1132, 287] width 7 height 12
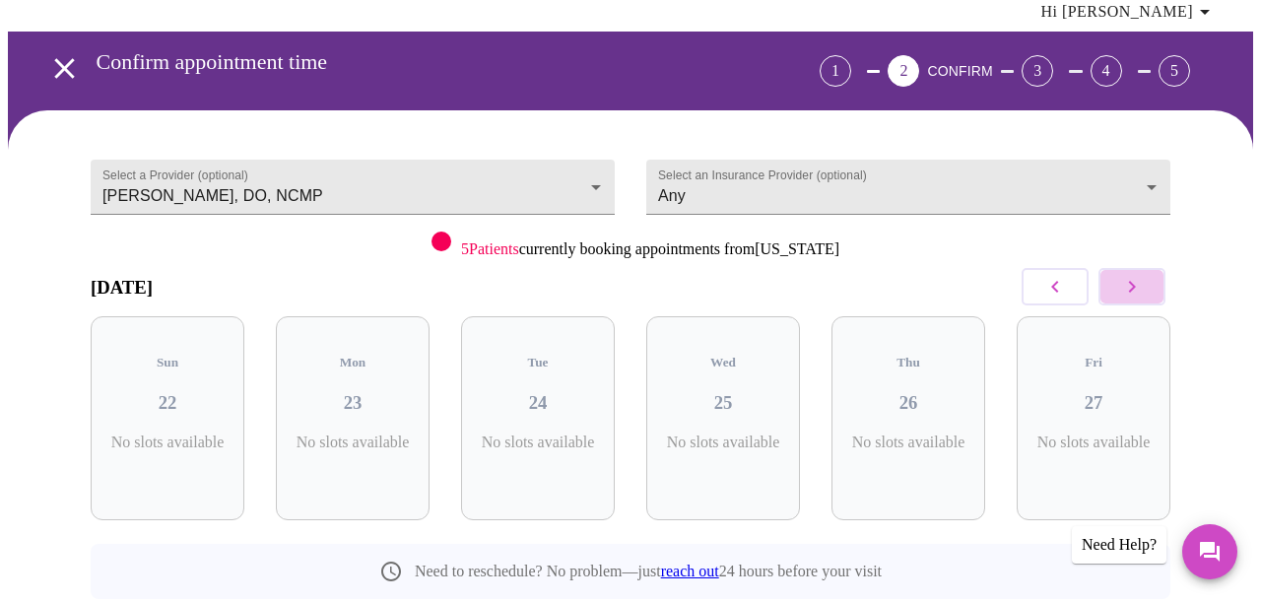
click at [1136, 281] on icon "button" at bounding box center [1132, 287] width 7 height 12
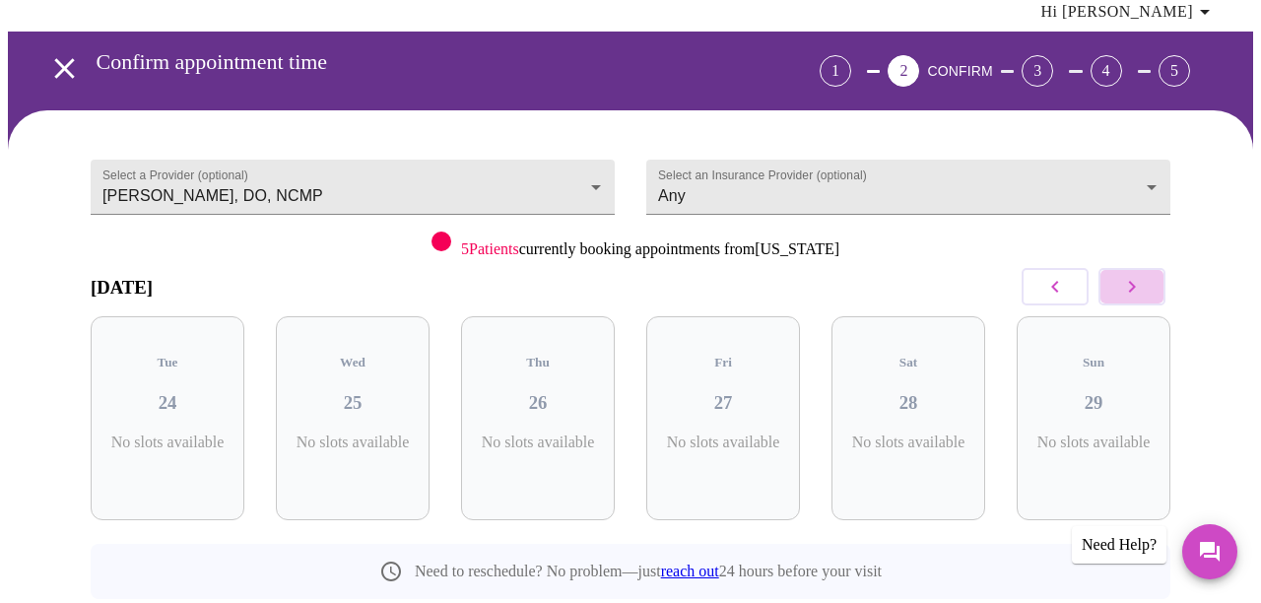
click at [1136, 281] on icon "button" at bounding box center [1132, 287] width 7 height 12
click at [1138, 275] on icon "button" at bounding box center [1132, 287] width 24 height 24
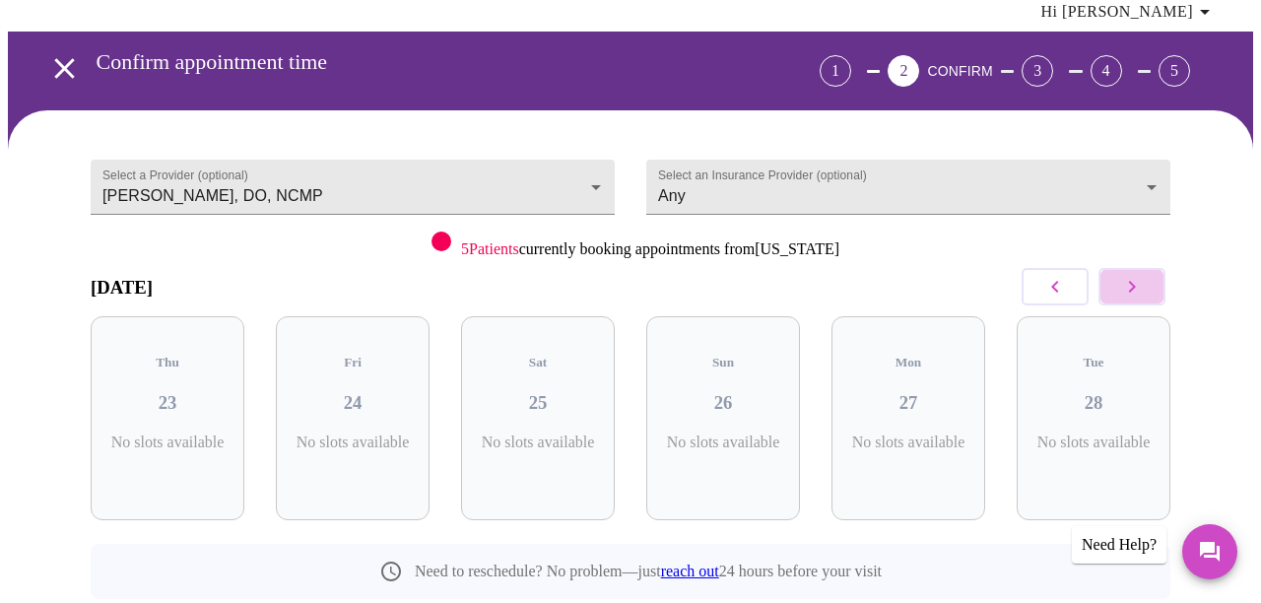
click at [1138, 275] on icon "button" at bounding box center [1132, 287] width 24 height 24
click at [1136, 281] on icon "button" at bounding box center [1132, 287] width 7 height 12
click at [1138, 275] on icon "button" at bounding box center [1132, 287] width 24 height 24
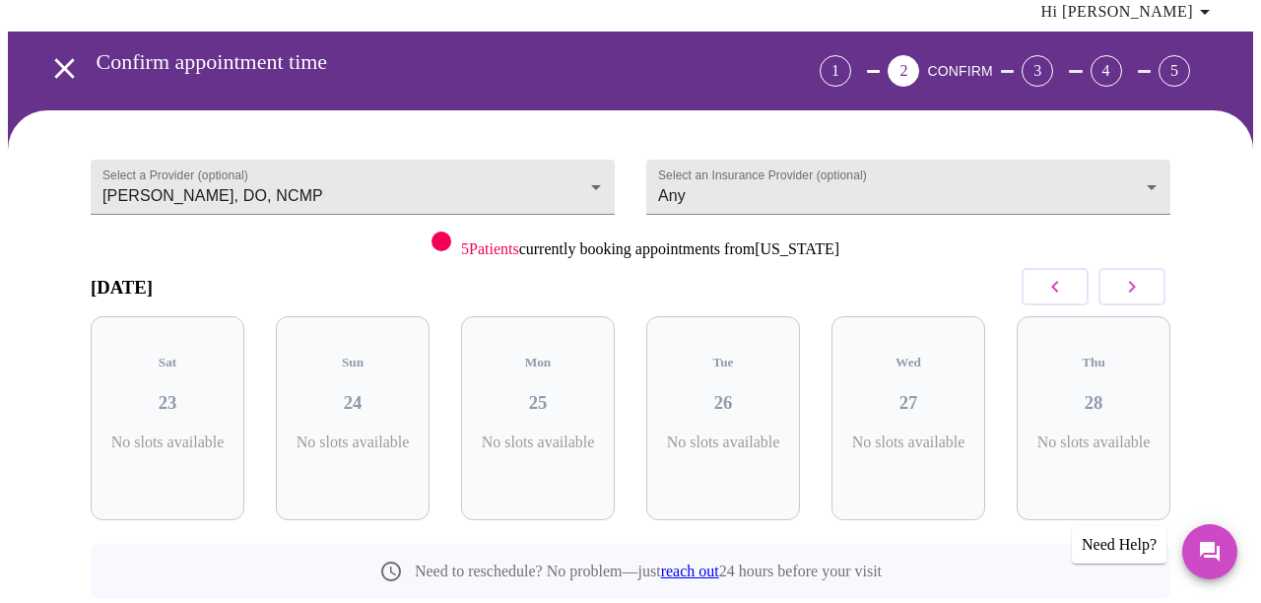
click at [1138, 275] on icon "button" at bounding box center [1132, 287] width 24 height 24
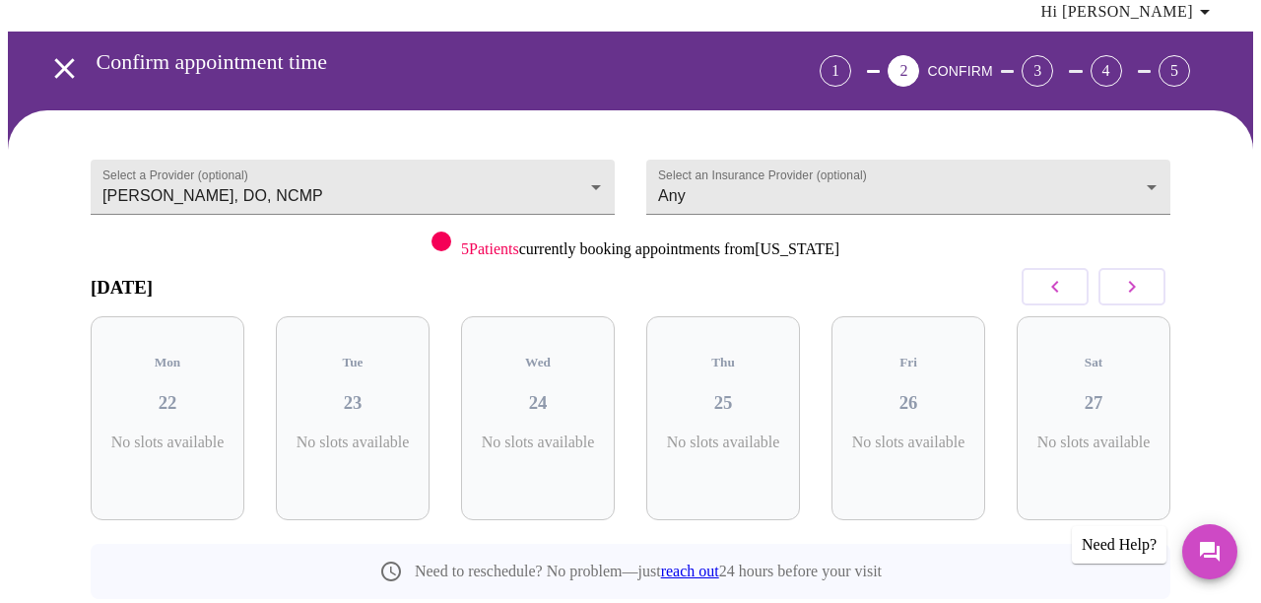
click at [1138, 275] on icon "button" at bounding box center [1132, 287] width 24 height 24
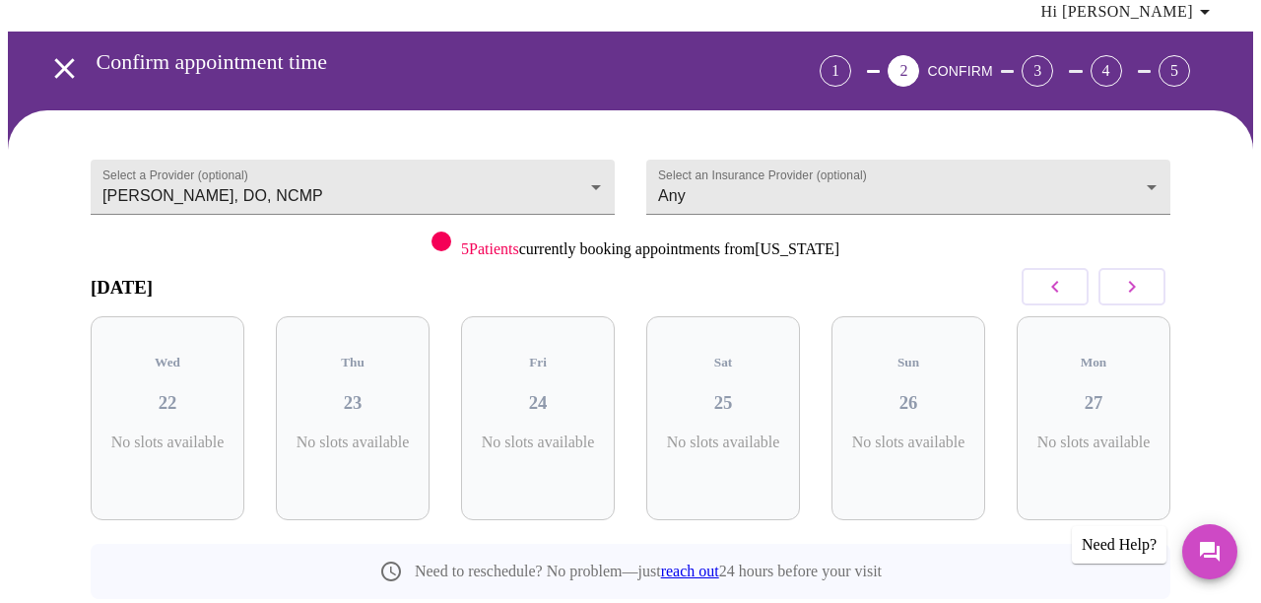
click at [1138, 275] on icon "button" at bounding box center [1132, 287] width 24 height 24
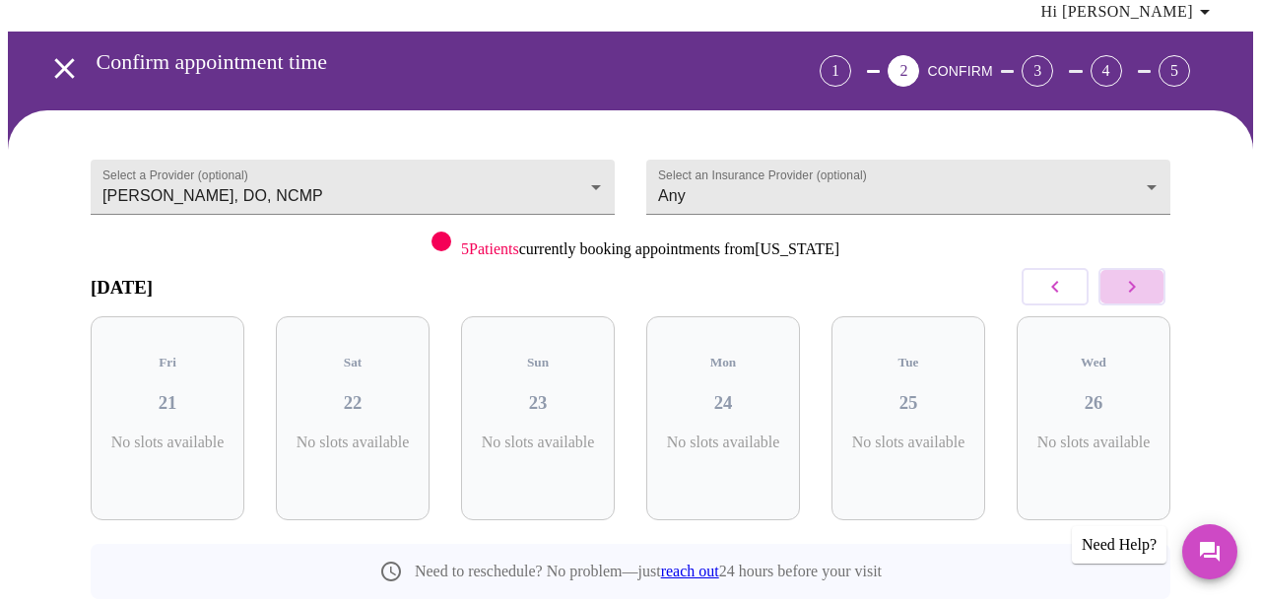
click at [1138, 275] on icon "button" at bounding box center [1132, 287] width 24 height 24
click at [1136, 281] on icon "button" at bounding box center [1132, 287] width 7 height 12
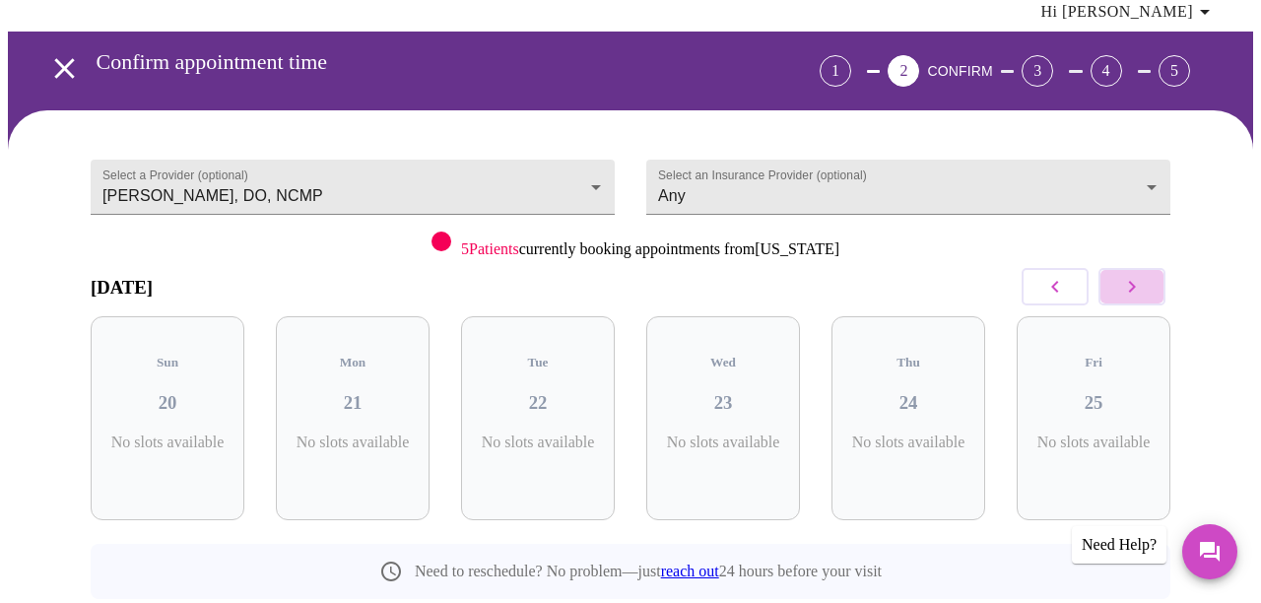
click at [1136, 281] on icon "button" at bounding box center [1132, 287] width 7 height 12
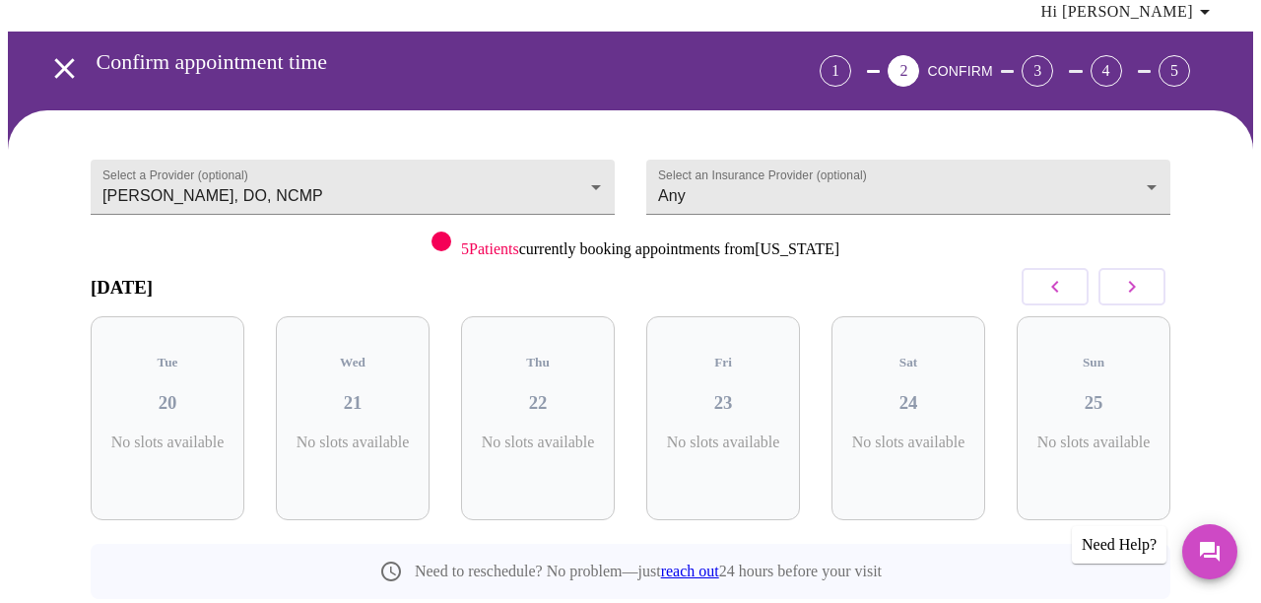
click at [1136, 281] on icon "button" at bounding box center [1132, 287] width 7 height 12
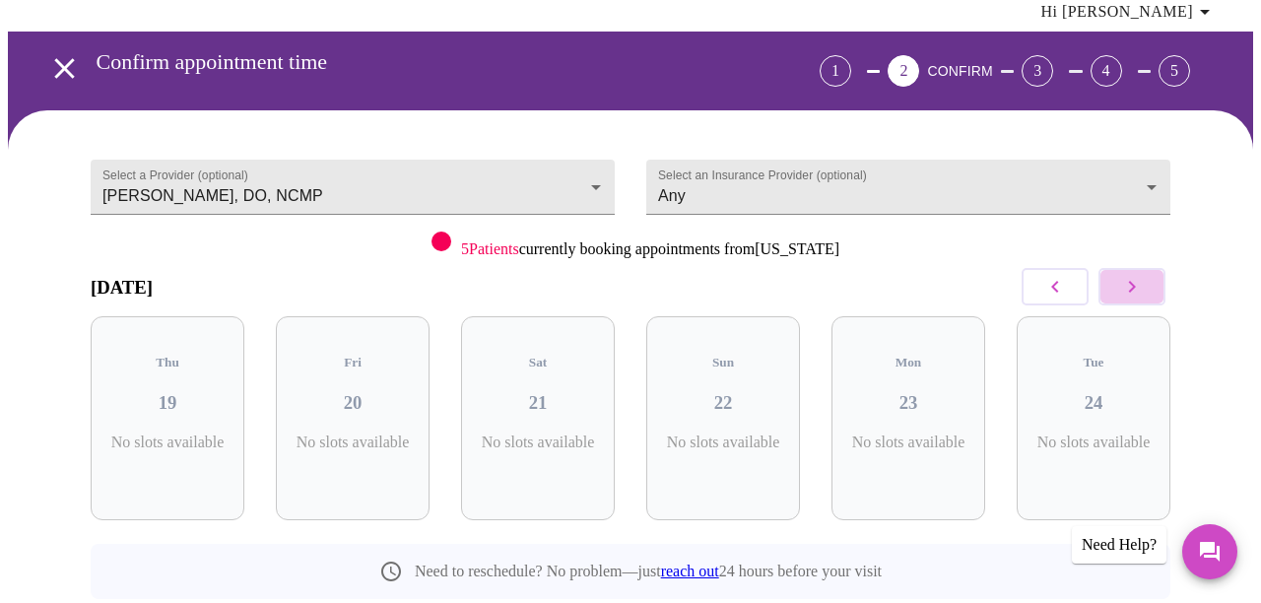
click at [1136, 281] on icon "button" at bounding box center [1132, 287] width 7 height 12
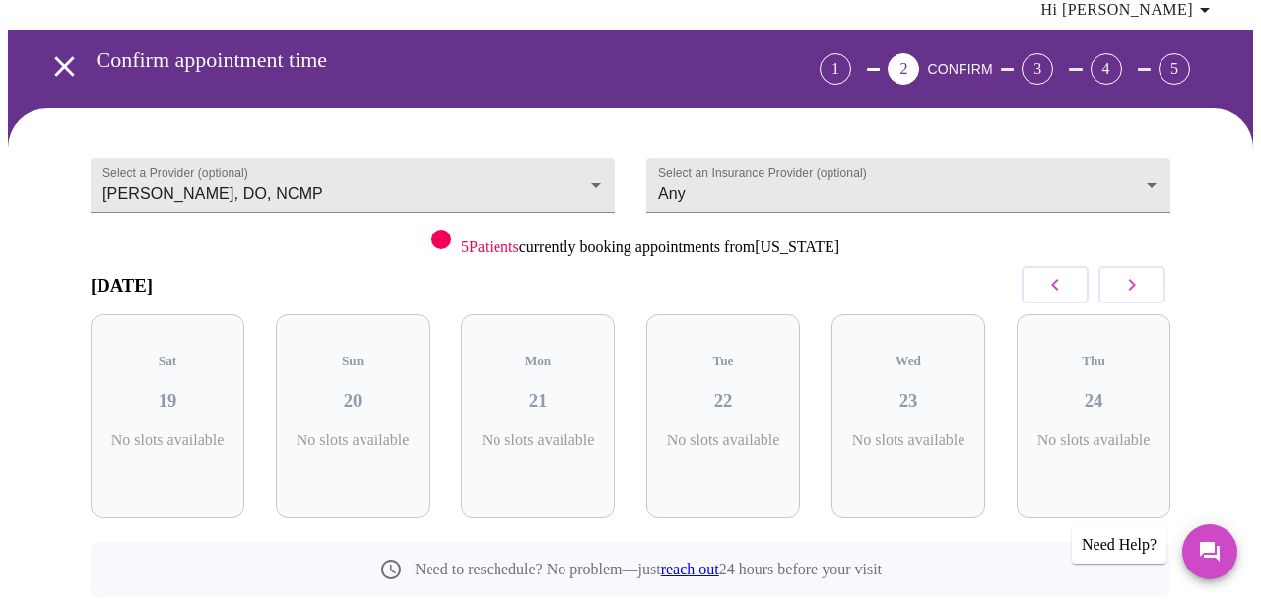
scroll to position [60, 0]
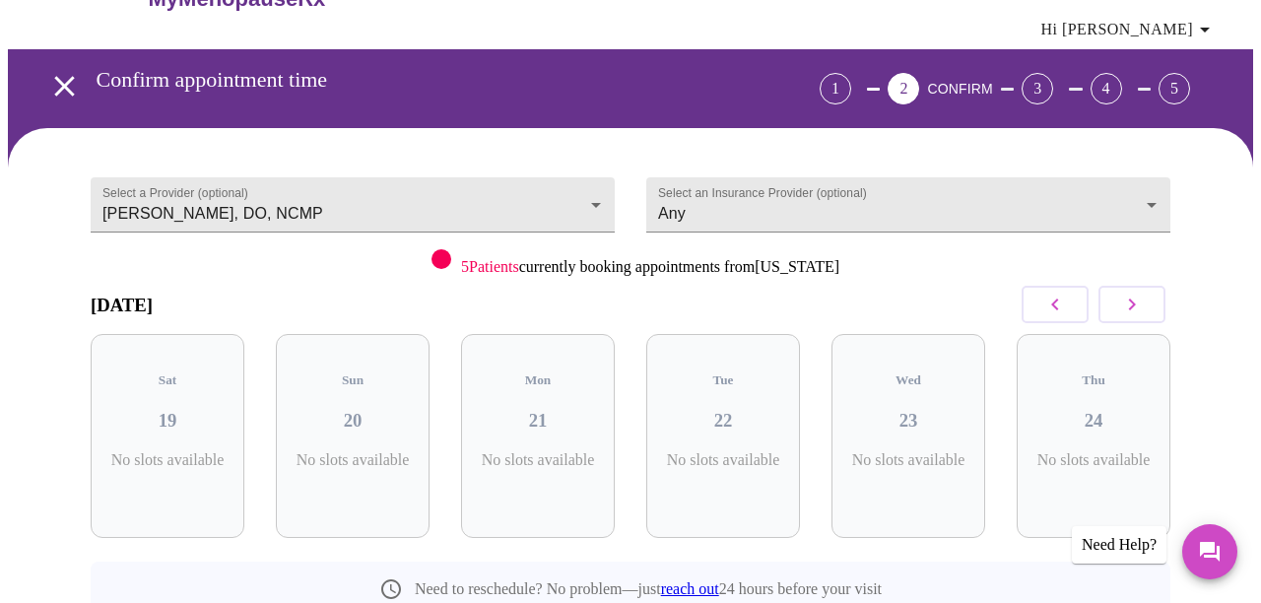
click at [1142, 293] on icon "button" at bounding box center [1132, 305] width 24 height 24
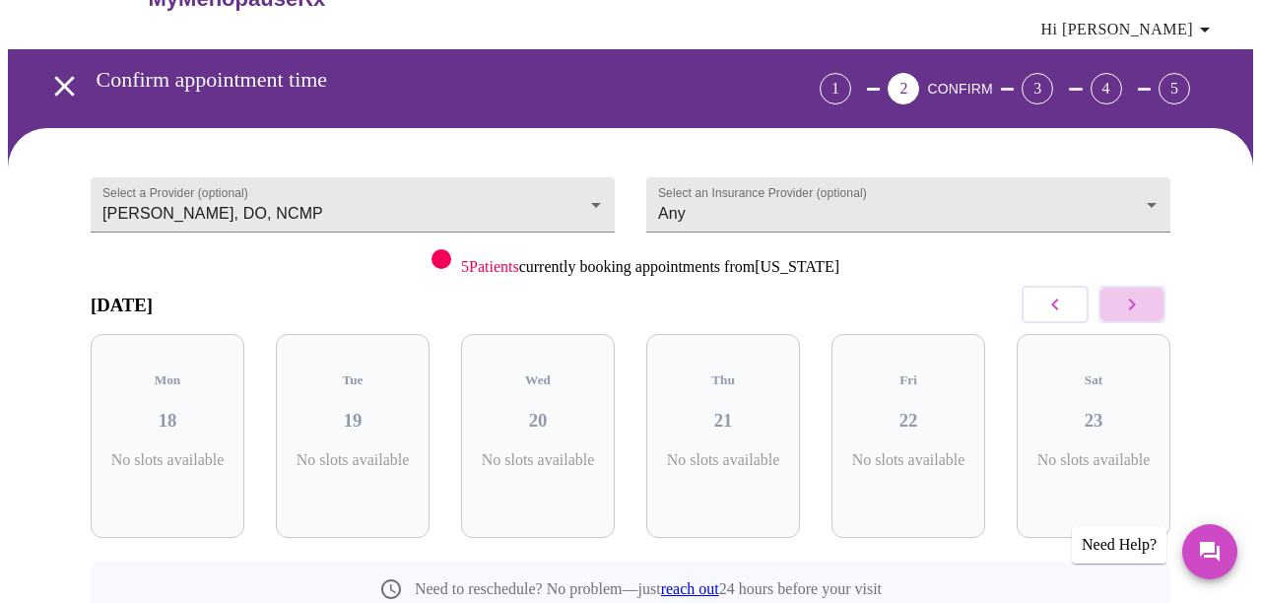
click at [1142, 293] on icon "button" at bounding box center [1132, 305] width 24 height 24
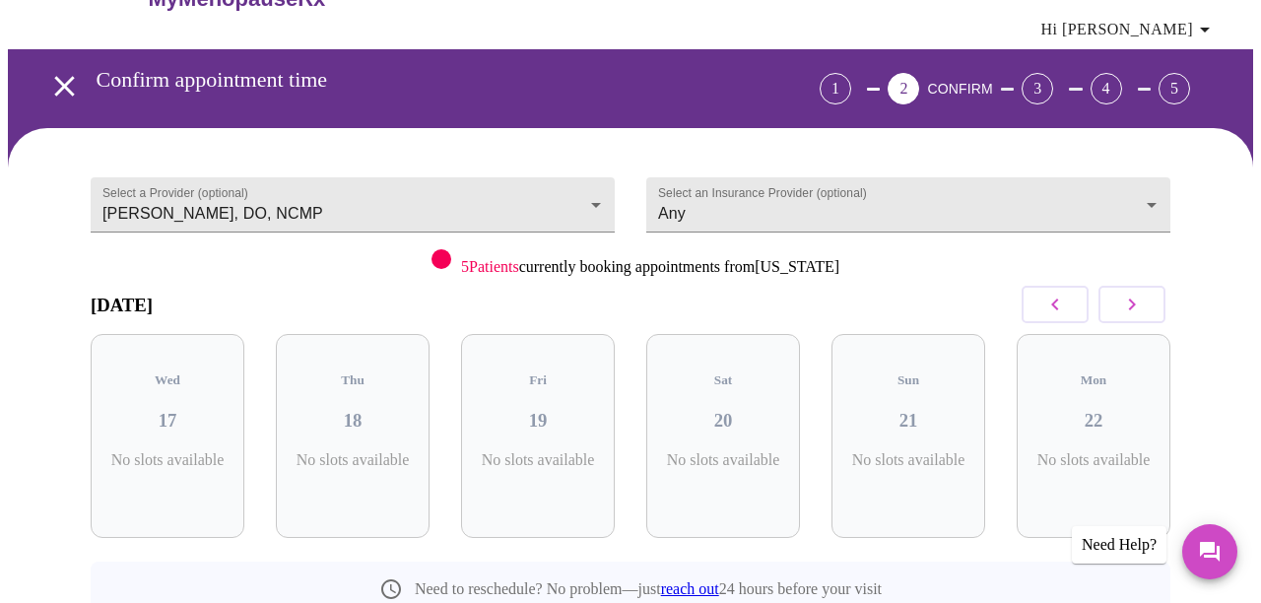
click at [1142, 293] on icon "button" at bounding box center [1132, 305] width 24 height 24
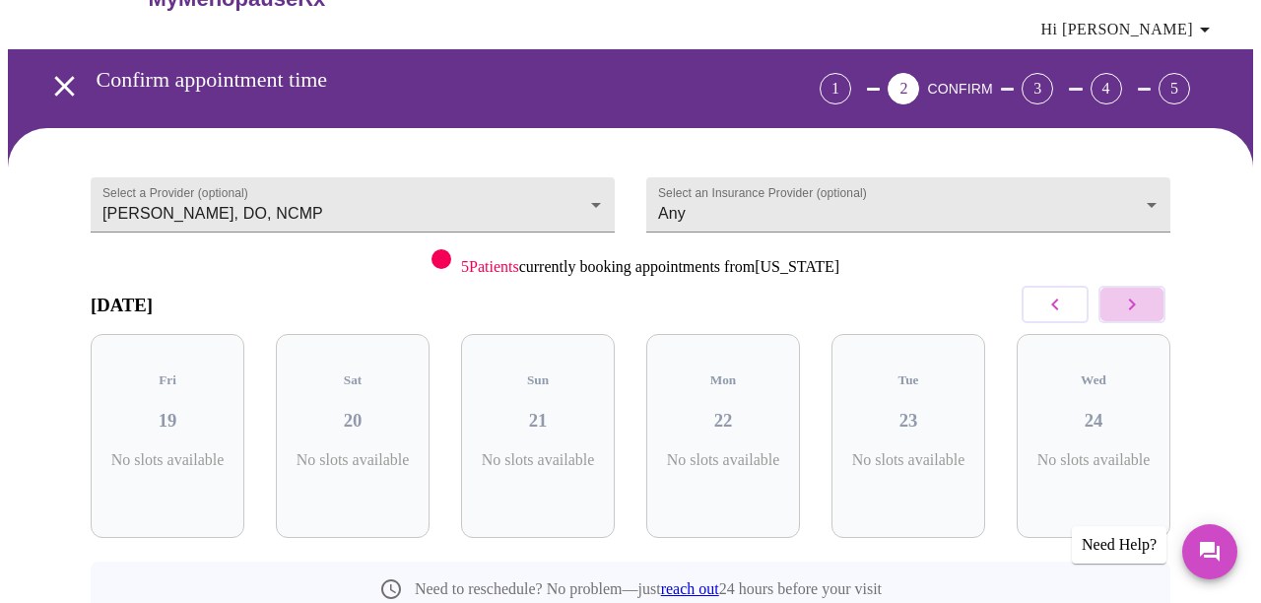
click at [1142, 293] on icon "button" at bounding box center [1132, 305] width 24 height 24
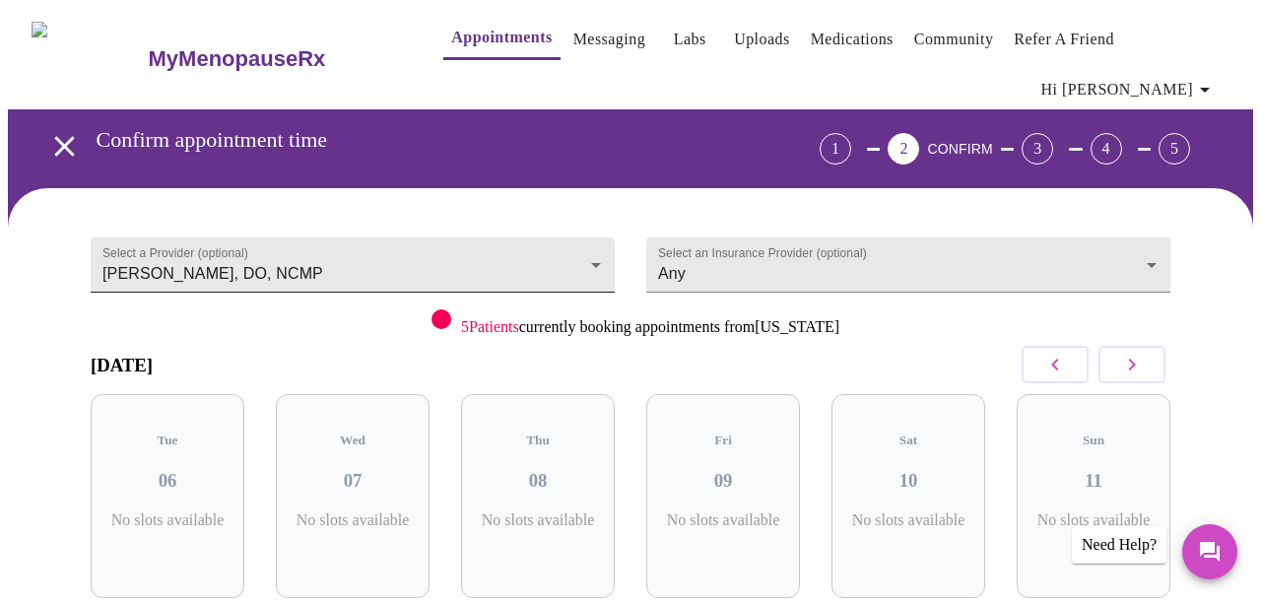
scroll to position [0, 0]
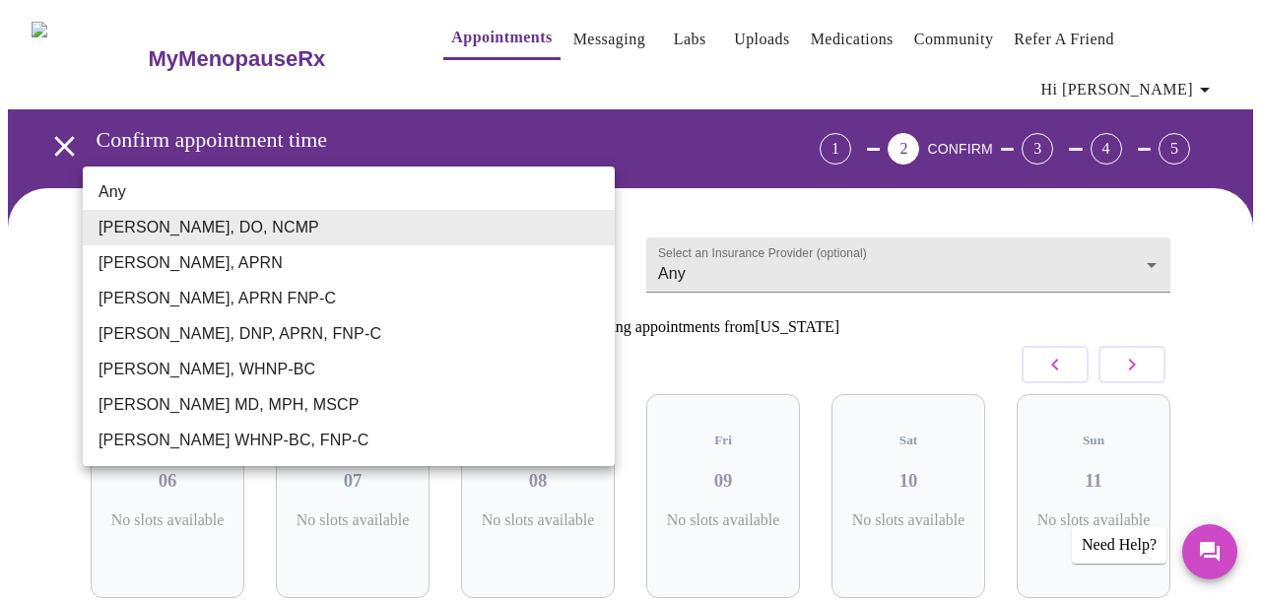
click at [594, 229] on body "MyMenopauseRx Appointments Messaging Labs Uploads Medications Community Refer a…" at bounding box center [630, 421] width 1245 height 827
click at [233, 189] on li "Any" at bounding box center [349, 191] width 532 height 35
type input "Any"
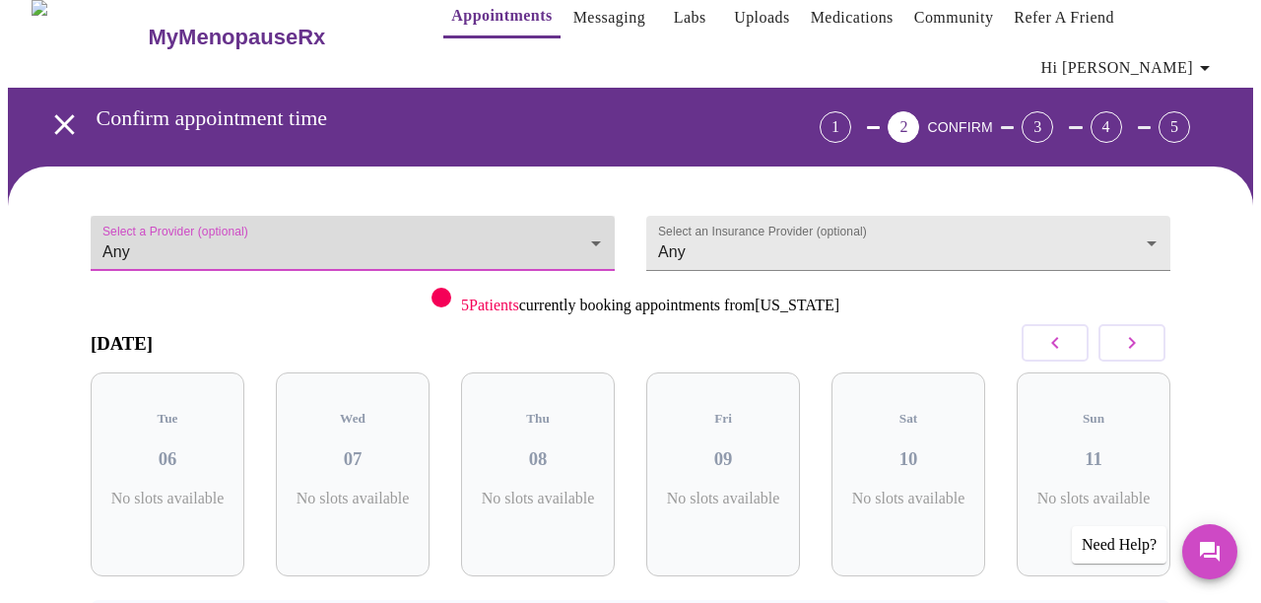
scroll to position [19, 0]
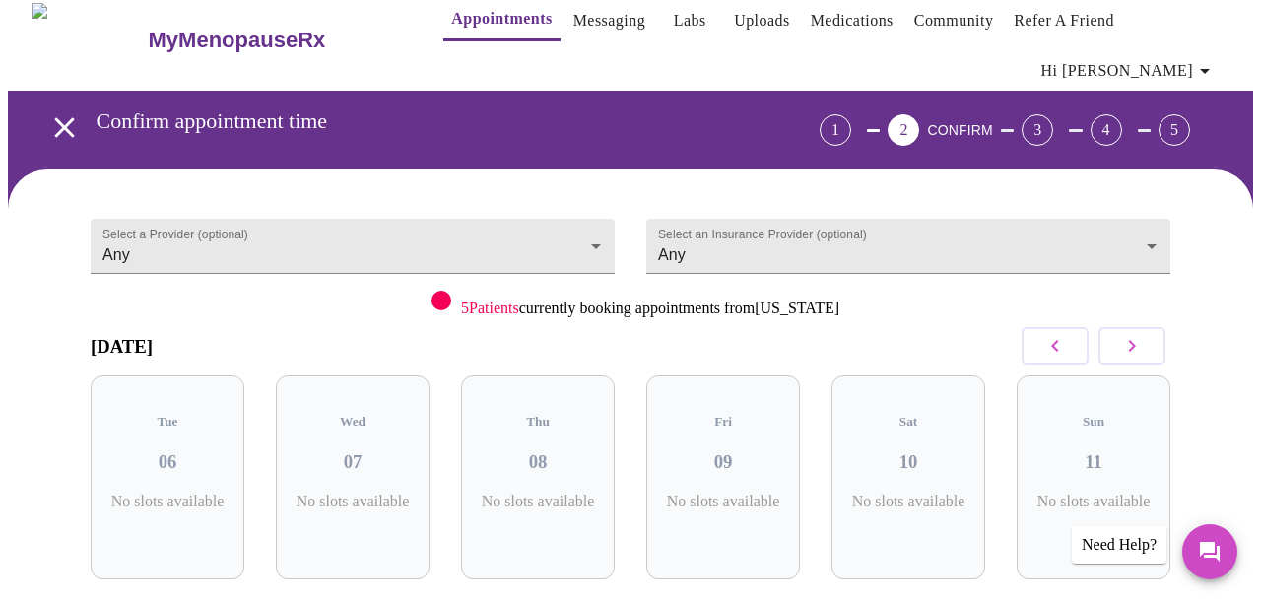
click at [309, 317] on div "April 2027" at bounding box center [631, 346] width 1080 height 58
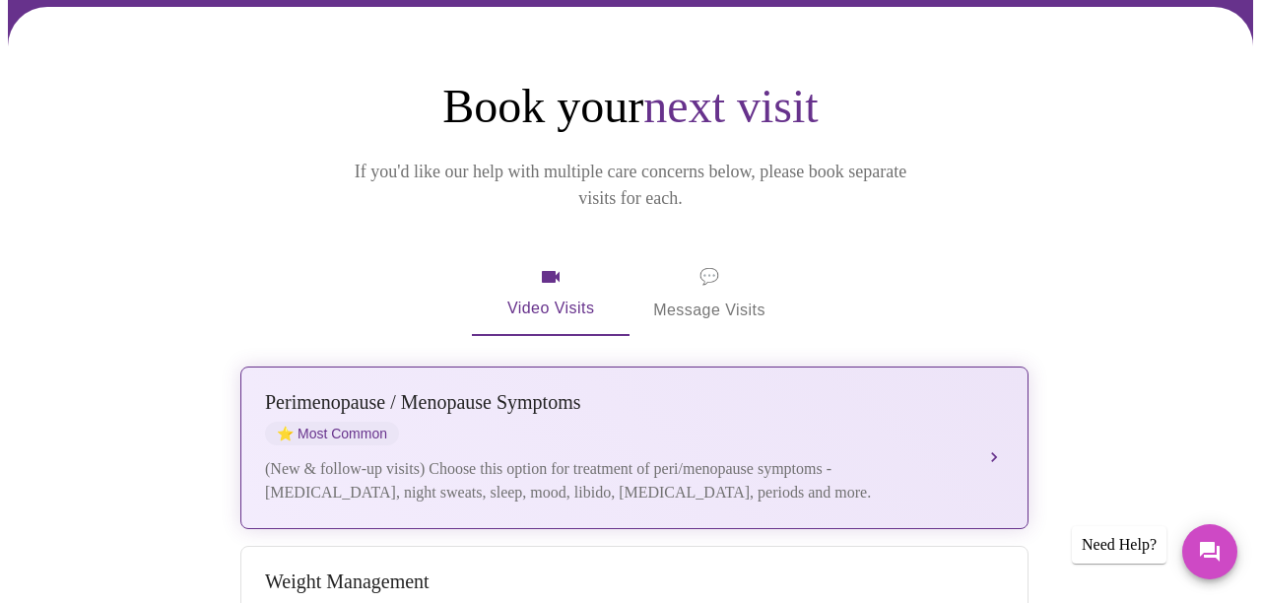
scroll to position [184, 0]
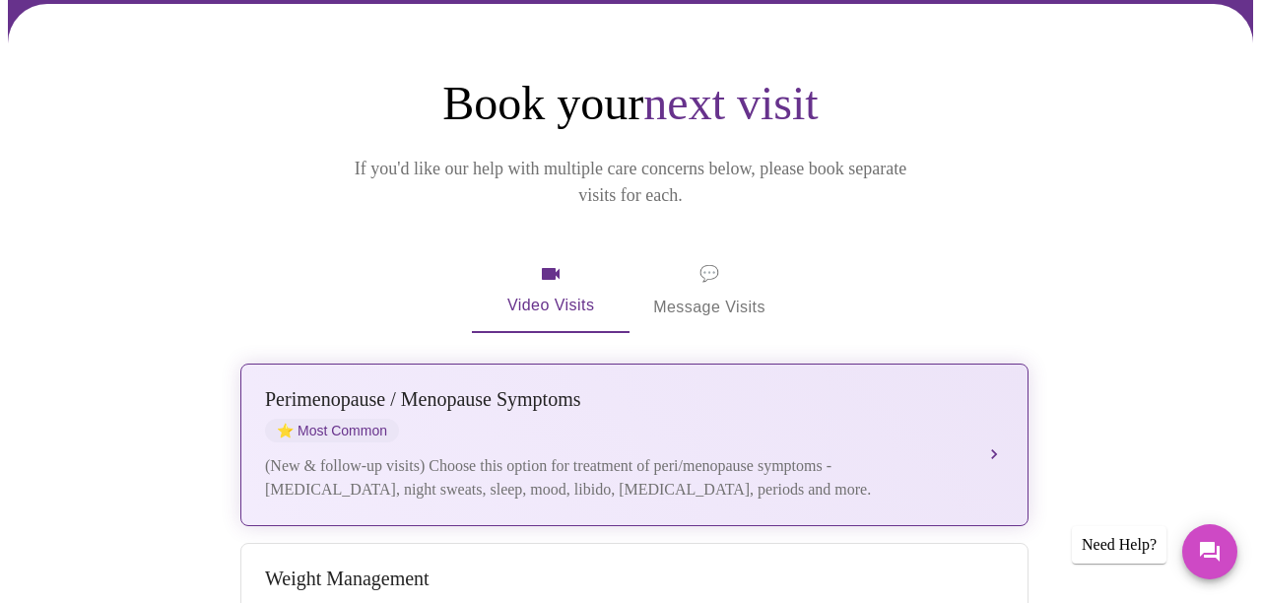
click at [973, 389] on div "[MEDICAL_DATA] / Menopause Symptoms ⭐ Most Common (New & follow-up visits) Choo…" at bounding box center [634, 444] width 739 height 113
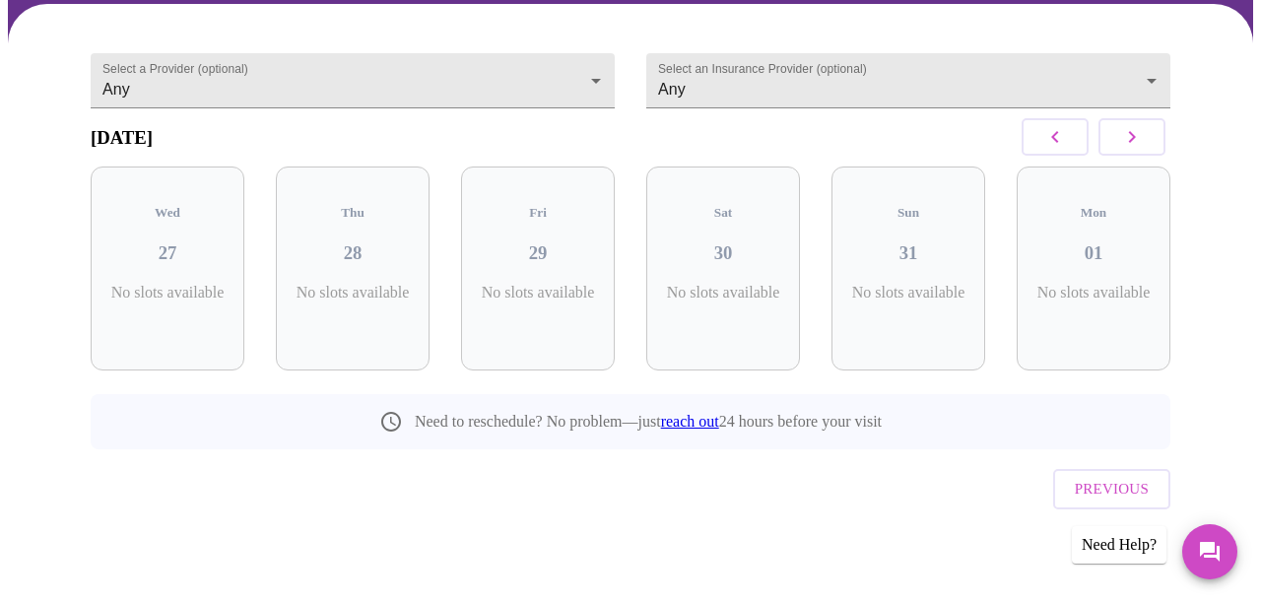
scroll to position [138, 0]
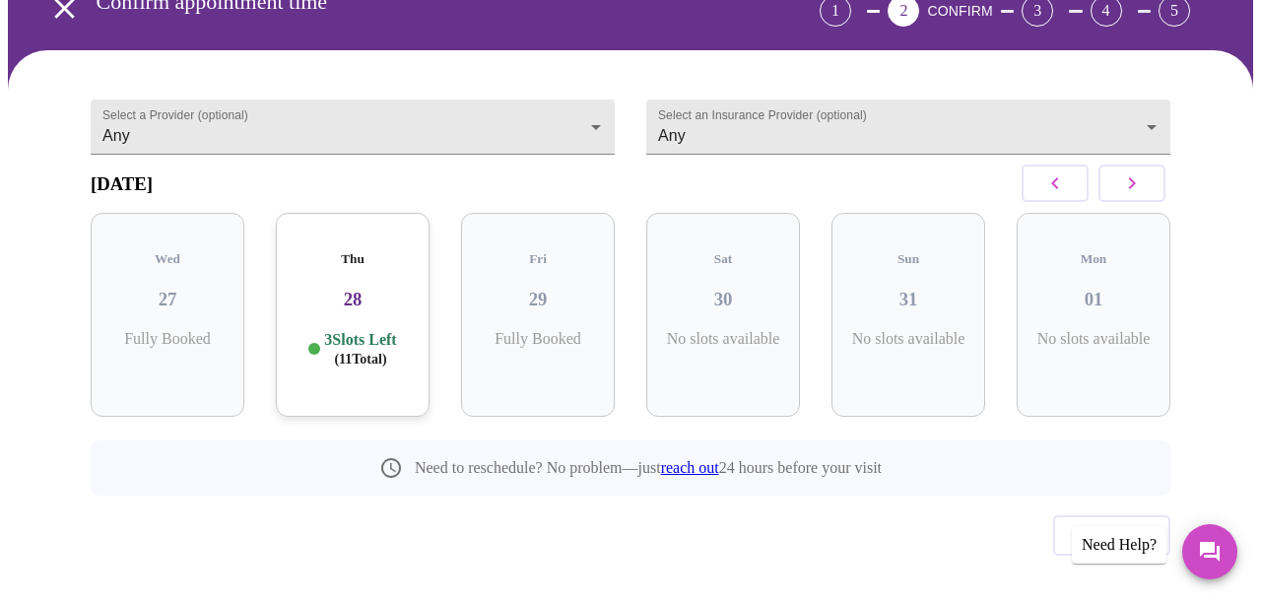
click at [349, 289] on h3 "28" at bounding box center [353, 300] width 122 height 22
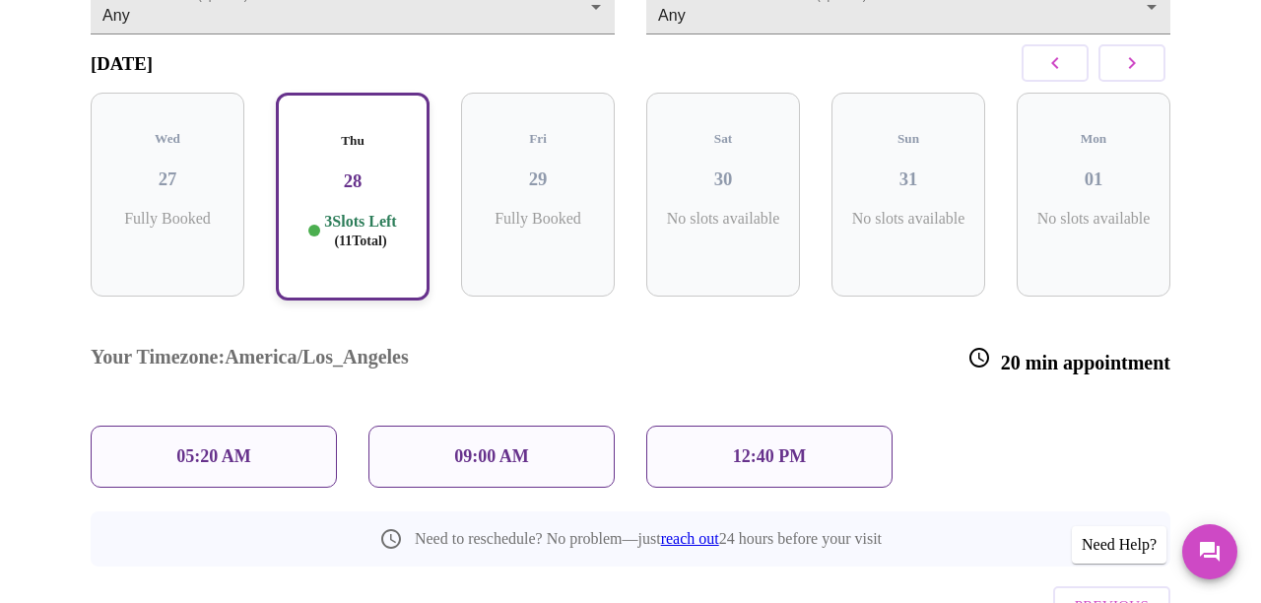
scroll to position [254, 0]
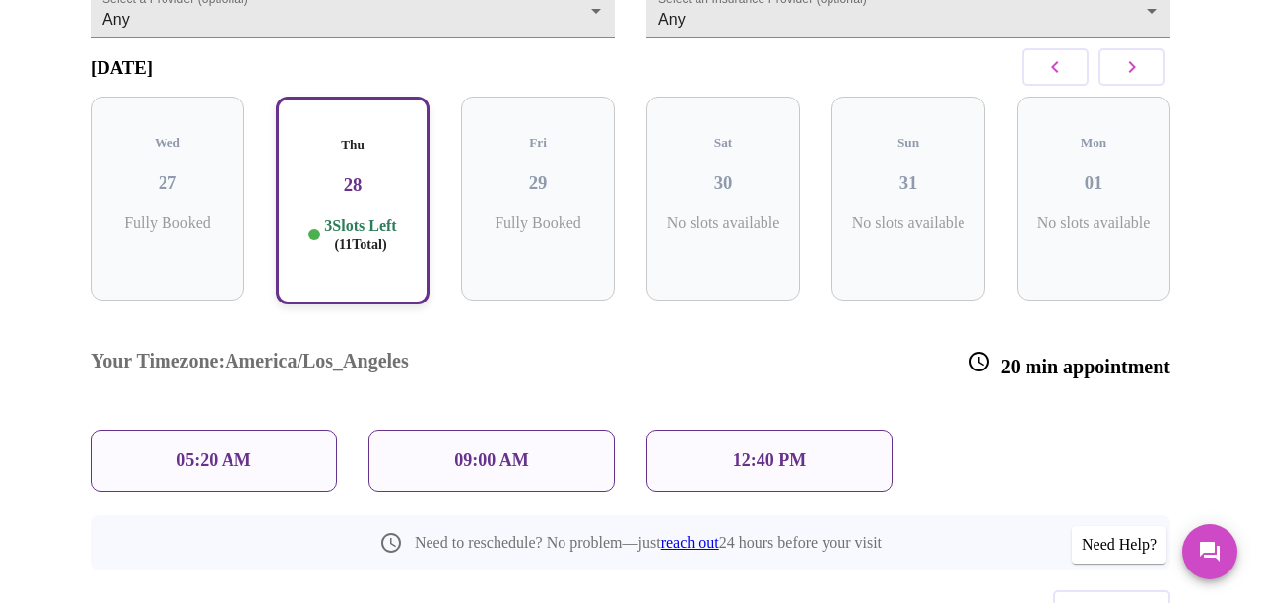
click at [772, 450] on p "12:40 PM" at bounding box center [769, 460] width 73 height 21
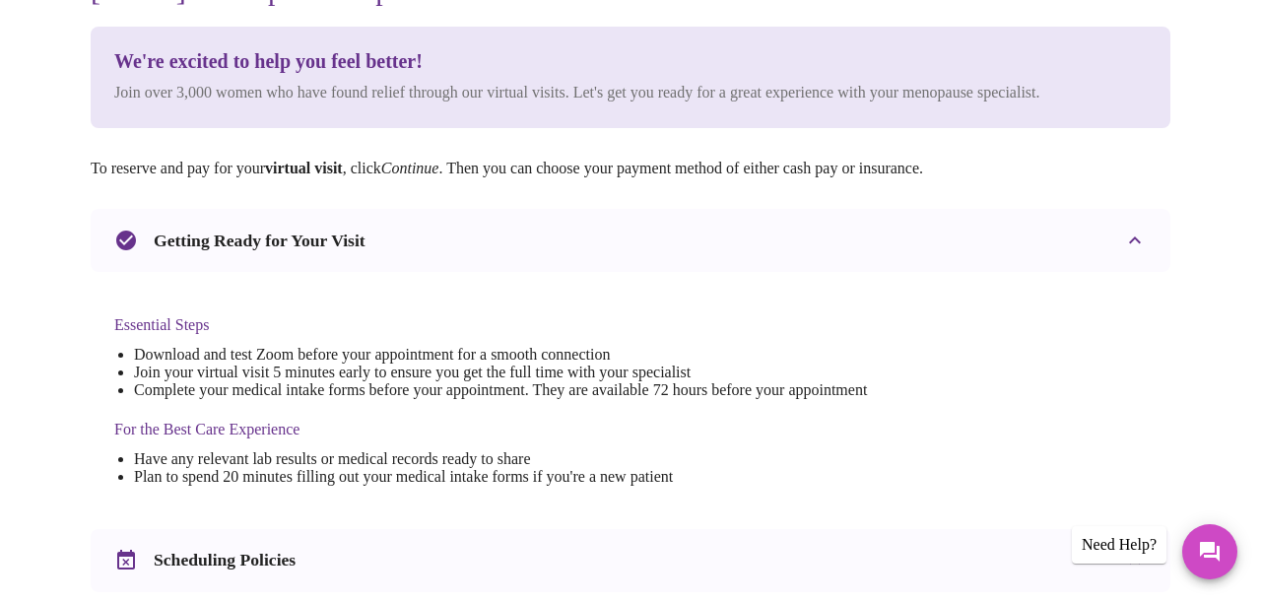
scroll to position [0, 0]
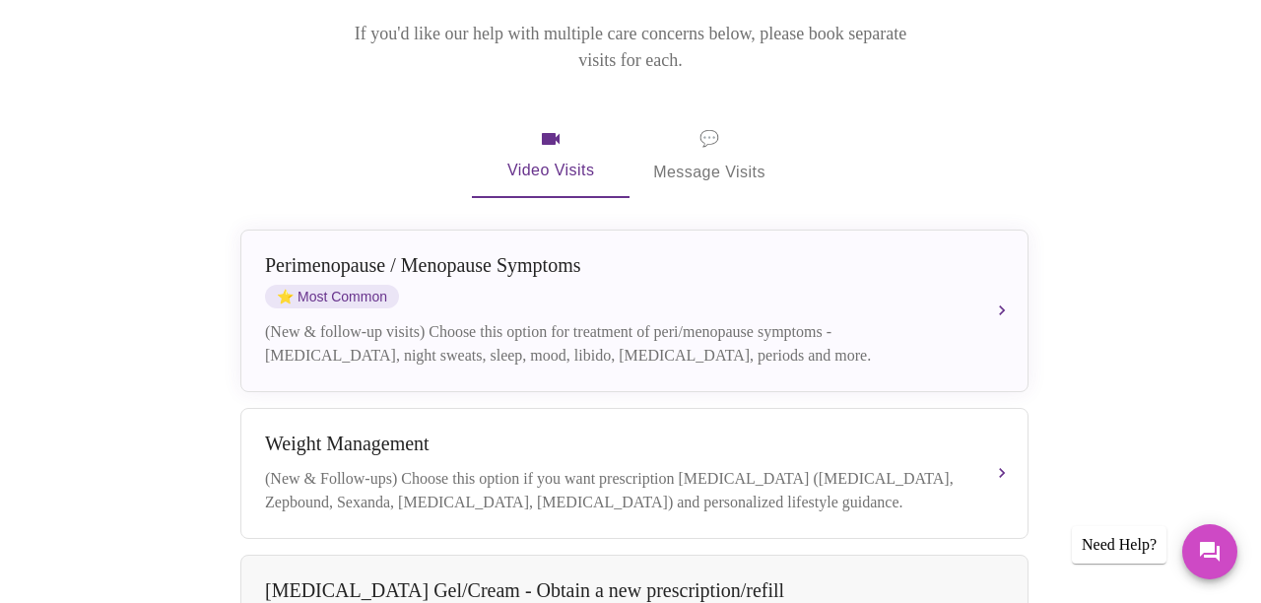
scroll to position [335, 0]
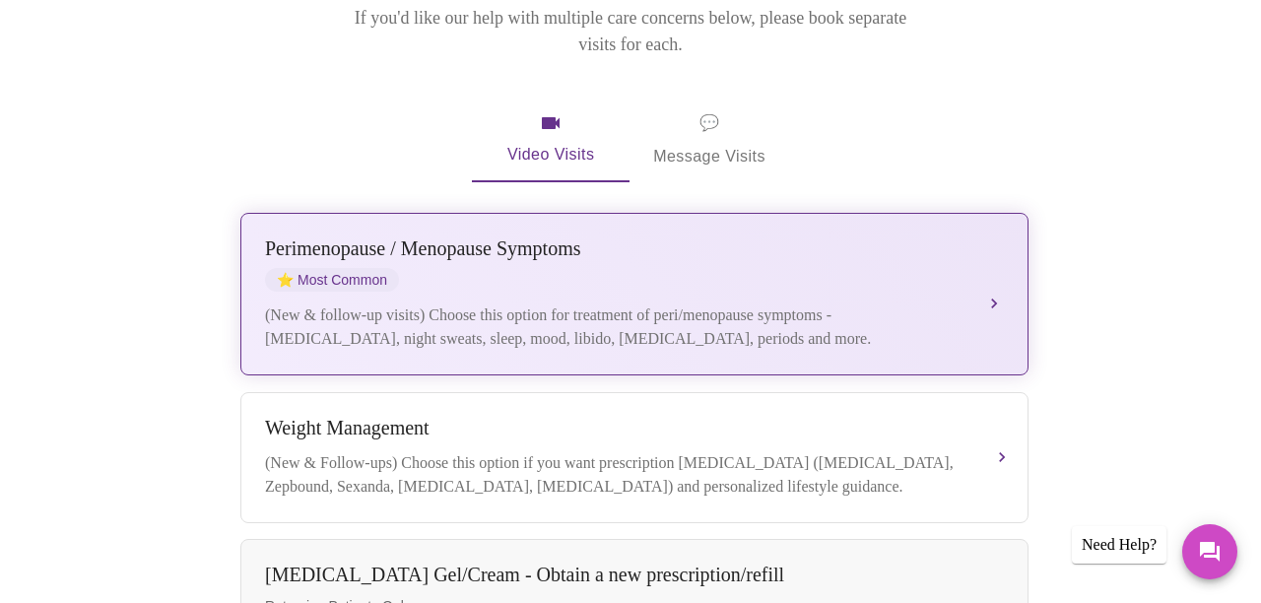
click at [956, 303] on div "(New & follow-up visits) Choose this option for treatment of peri/menopause sym…" at bounding box center [614, 326] width 699 height 47
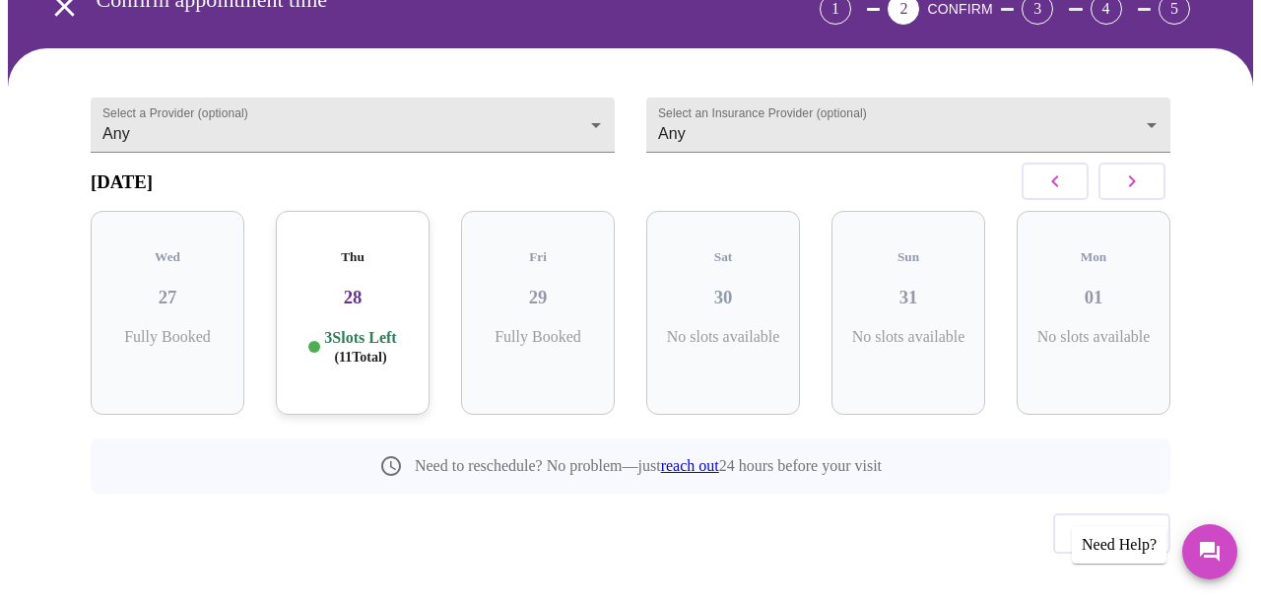
scroll to position [138, 0]
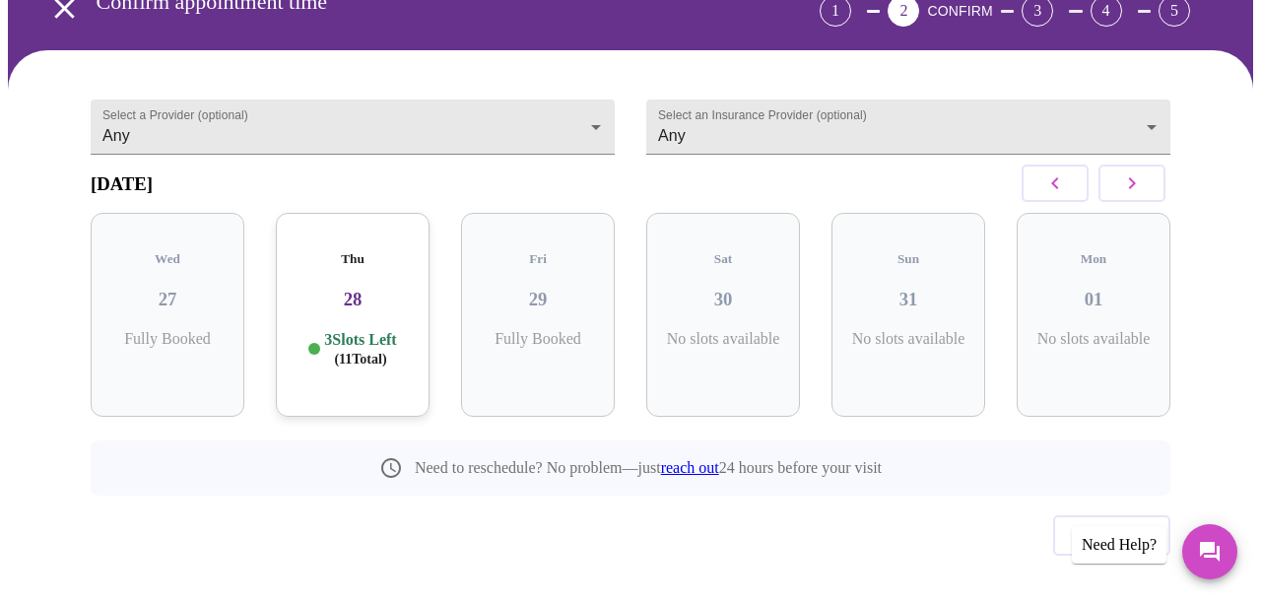
click at [346, 289] on h3 "28" at bounding box center [353, 300] width 122 height 22
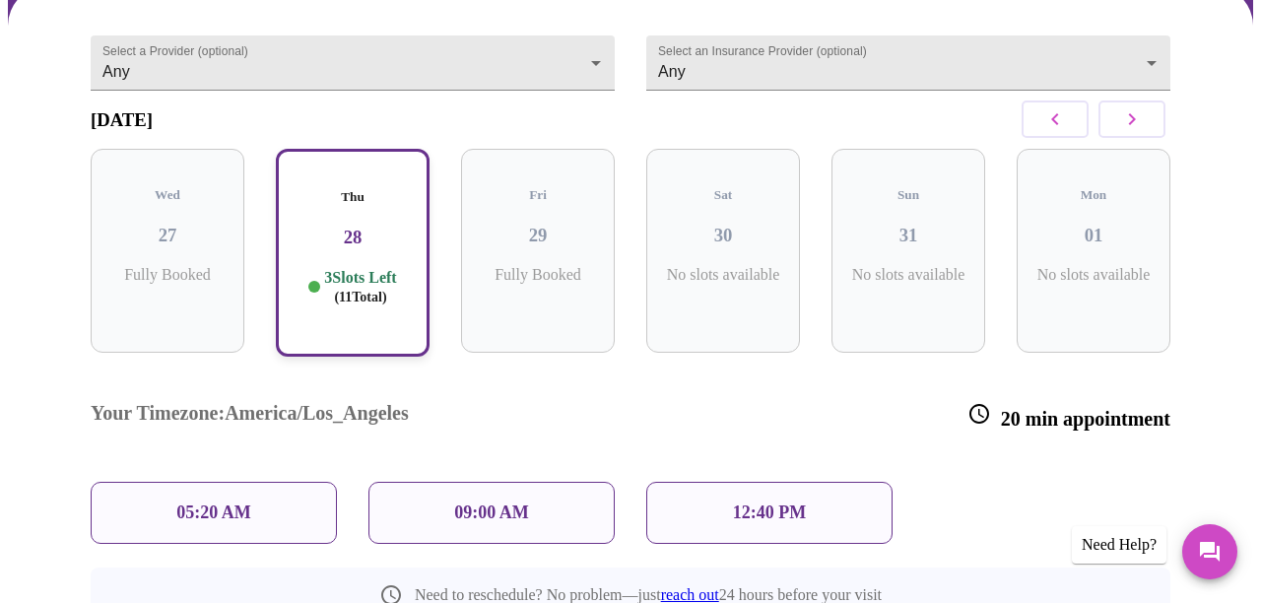
scroll to position [195, 0]
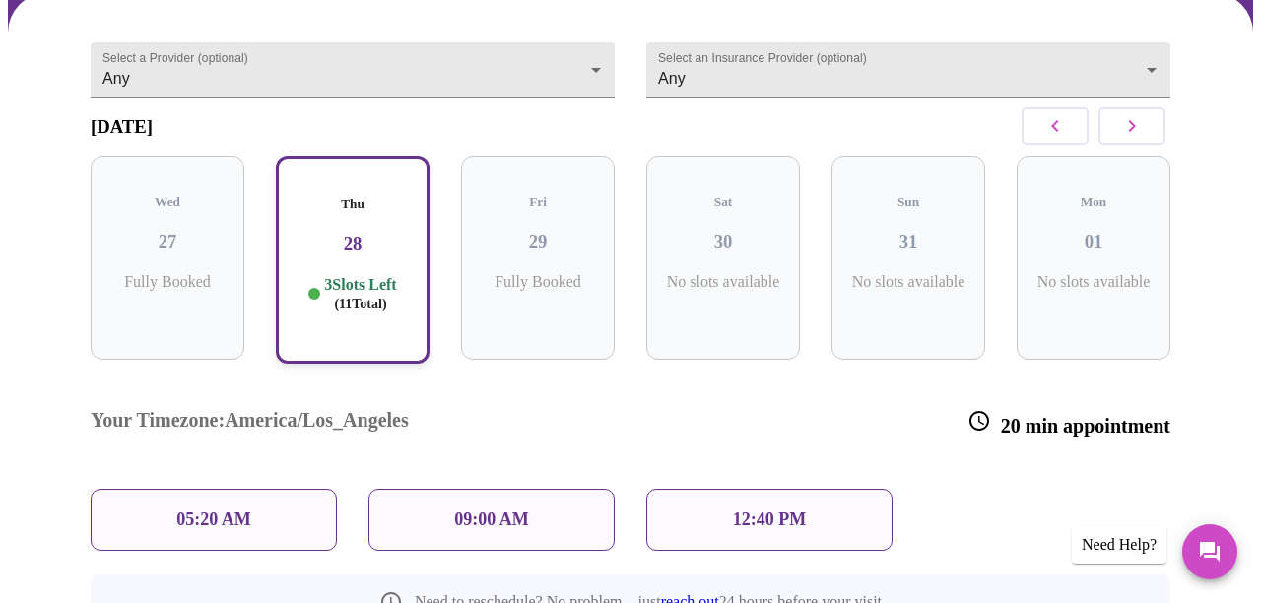
click at [797, 509] on p "12:40 PM" at bounding box center [769, 519] width 73 height 21
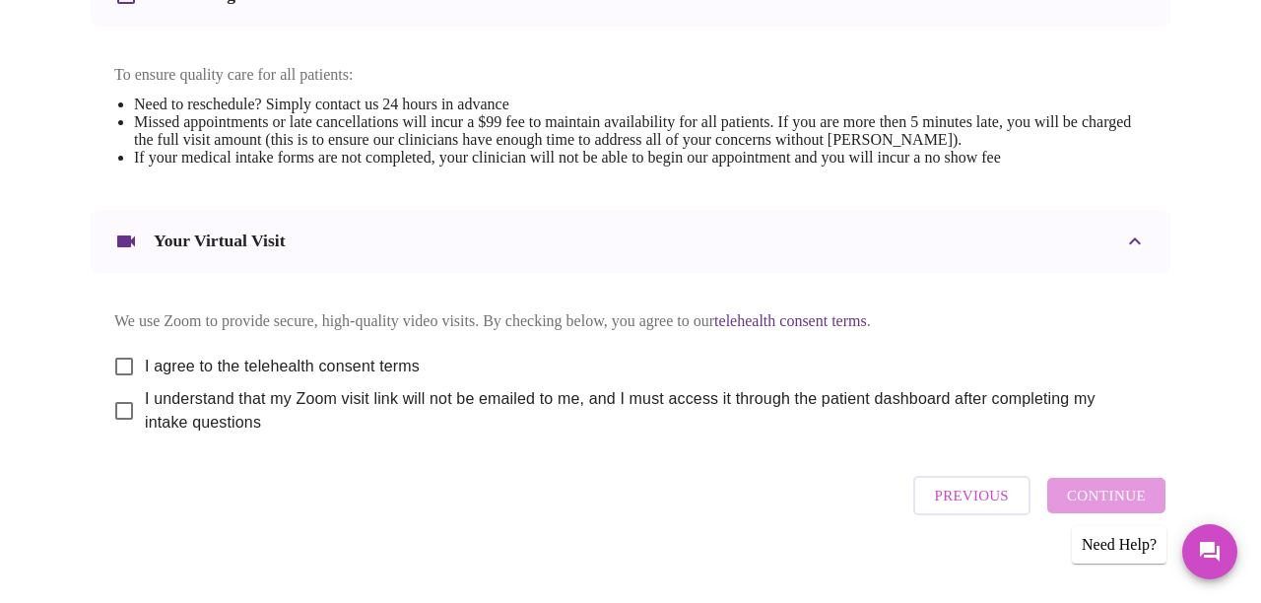
scroll to position [819, 0]
click at [998, 495] on span "Previous" at bounding box center [972, 497] width 74 height 26
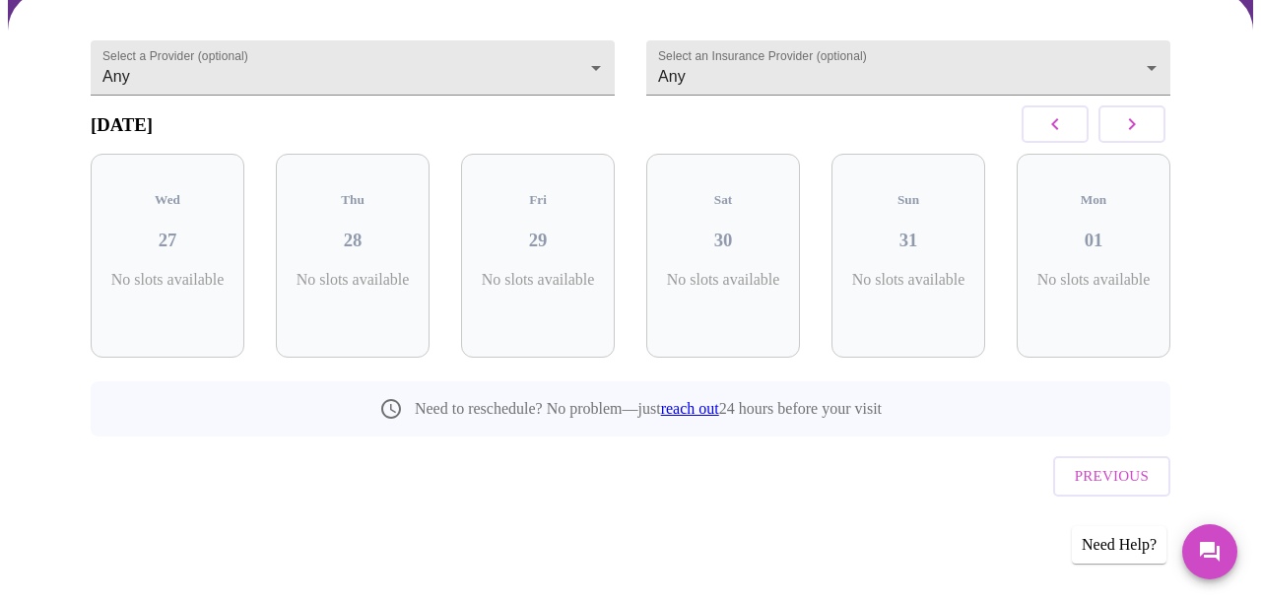
scroll to position [138, 0]
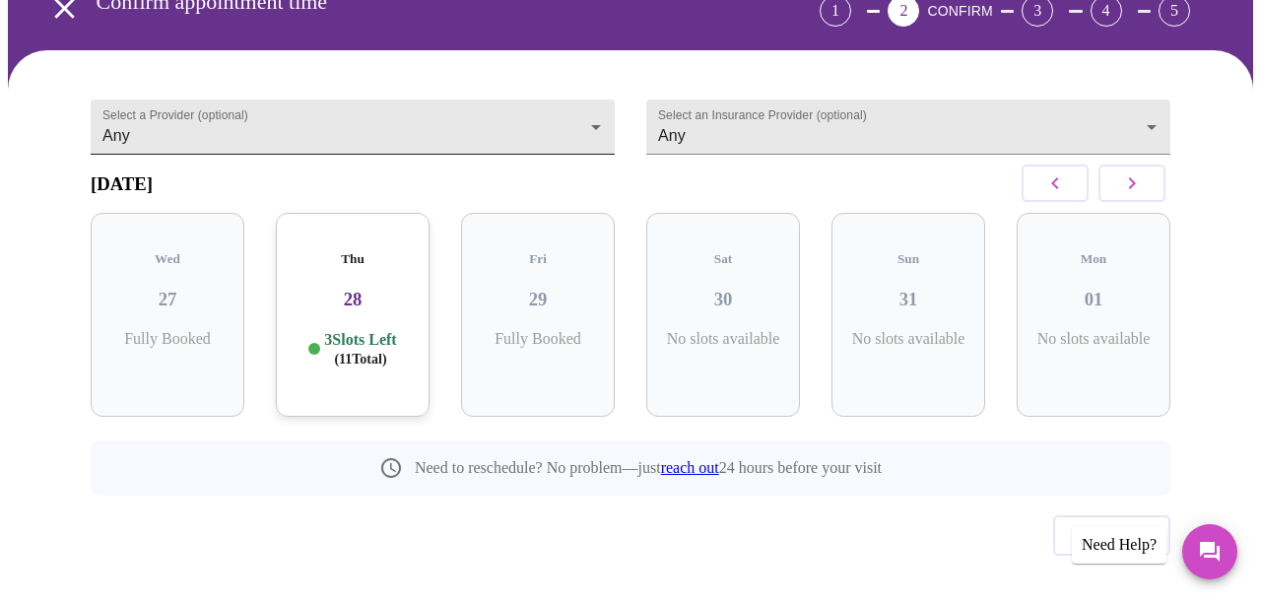
click at [593, 88] on body "MyMenopauseRx Appointments Messaging Labs Uploads Medications Community Refer a…" at bounding box center [630, 262] width 1245 height 784
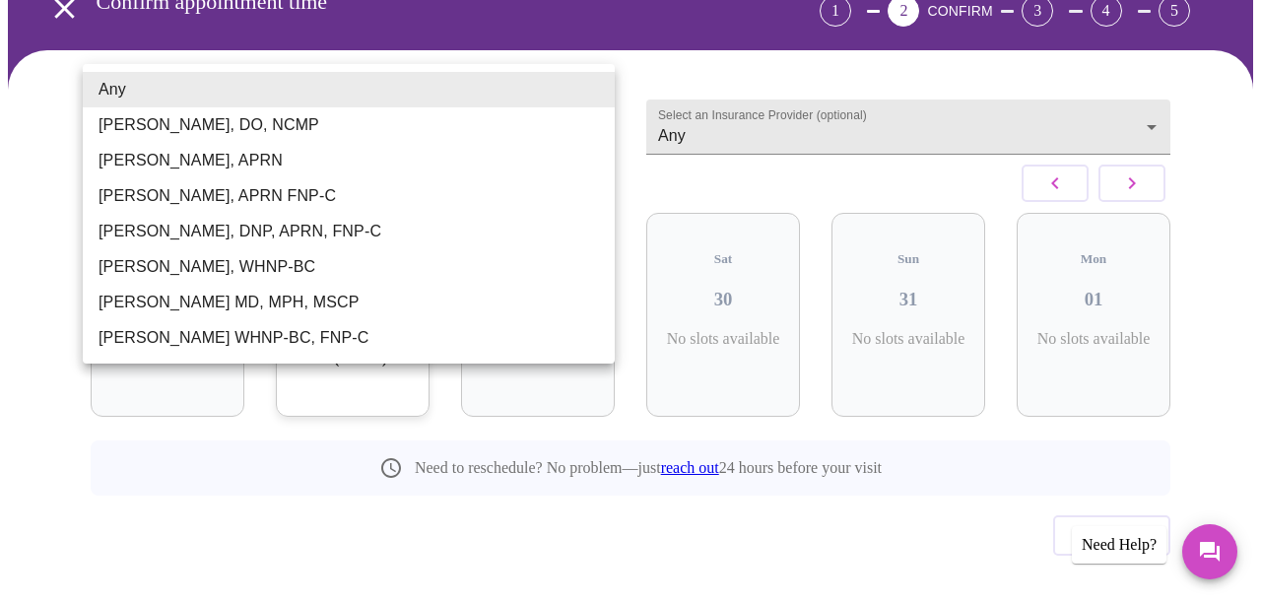
click at [666, 516] on div at bounding box center [630, 301] width 1261 height 603
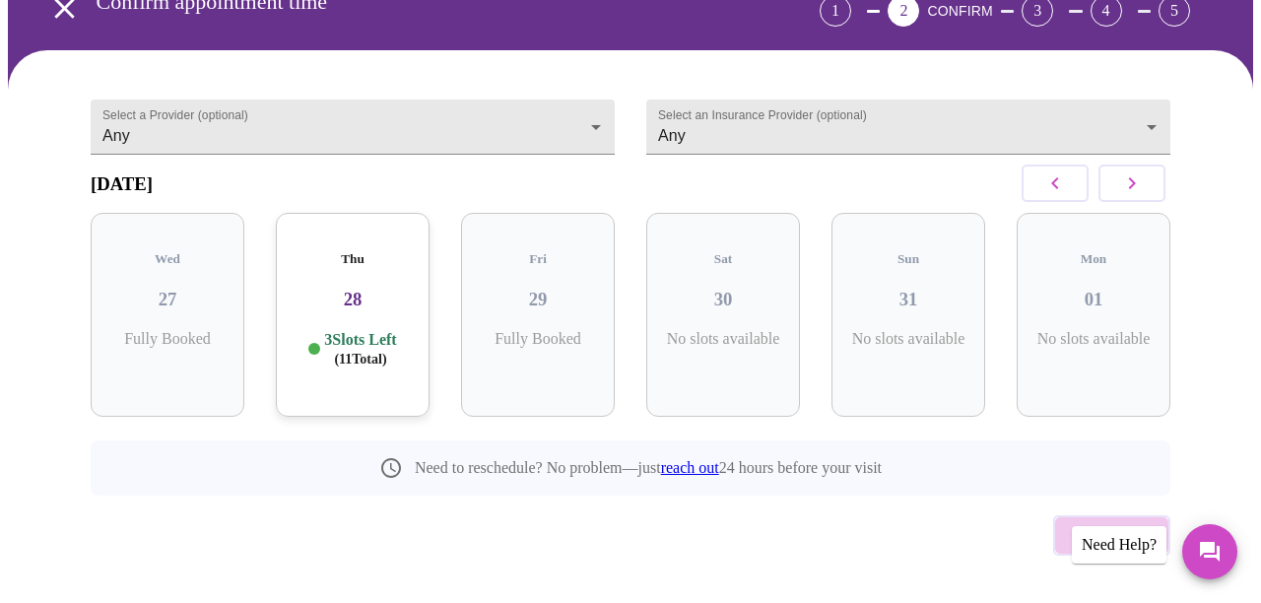
click at [1121, 522] on span "Previous" at bounding box center [1112, 535] width 74 height 26
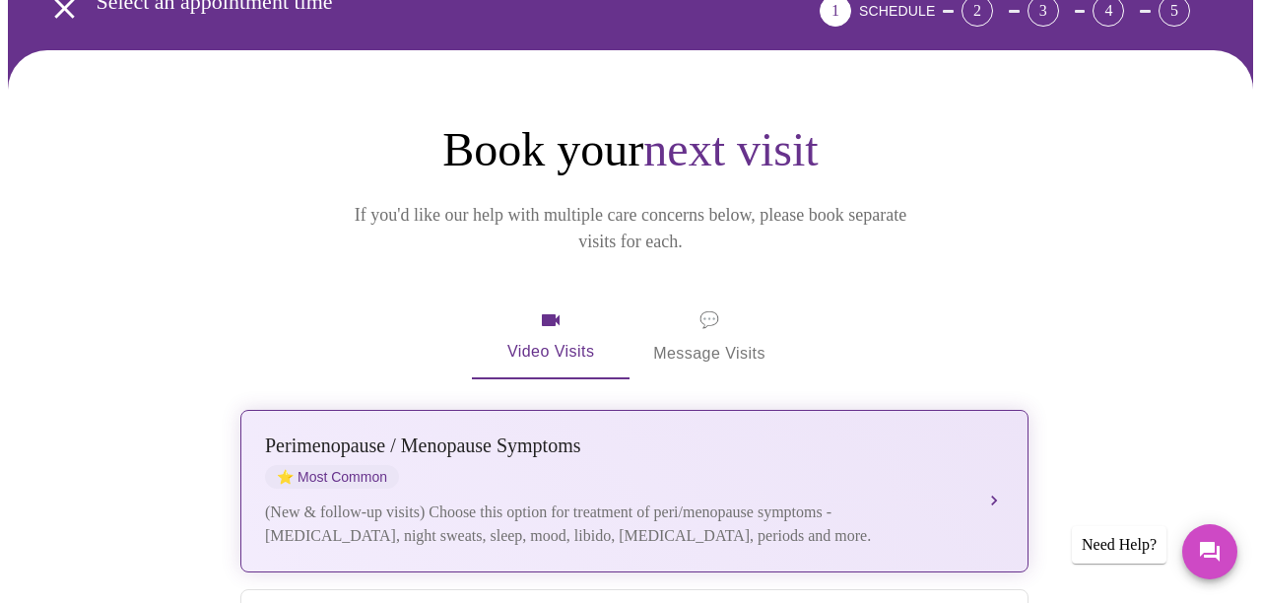
click at [874, 434] on div "[MEDICAL_DATA] / Menopause Symptoms ⭐ Most Common" at bounding box center [614, 461] width 699 height 54
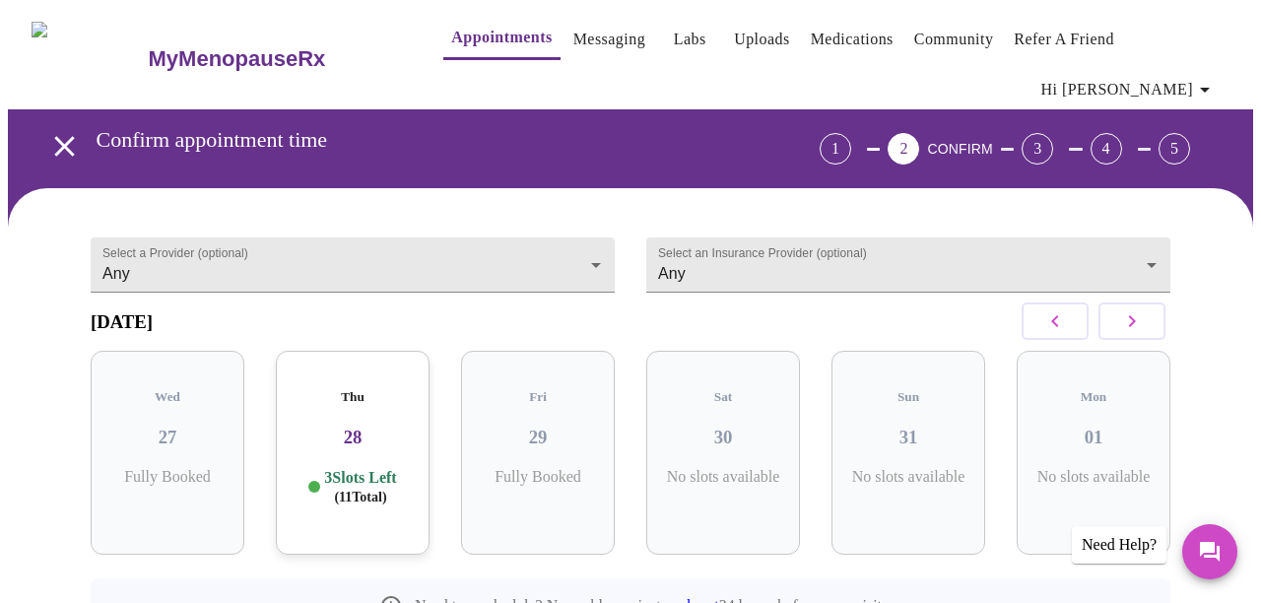
scroll to position [0, 0]
click at [1208, 78] on icon "button" at bounding box center [1205, 90] width 24 height 24
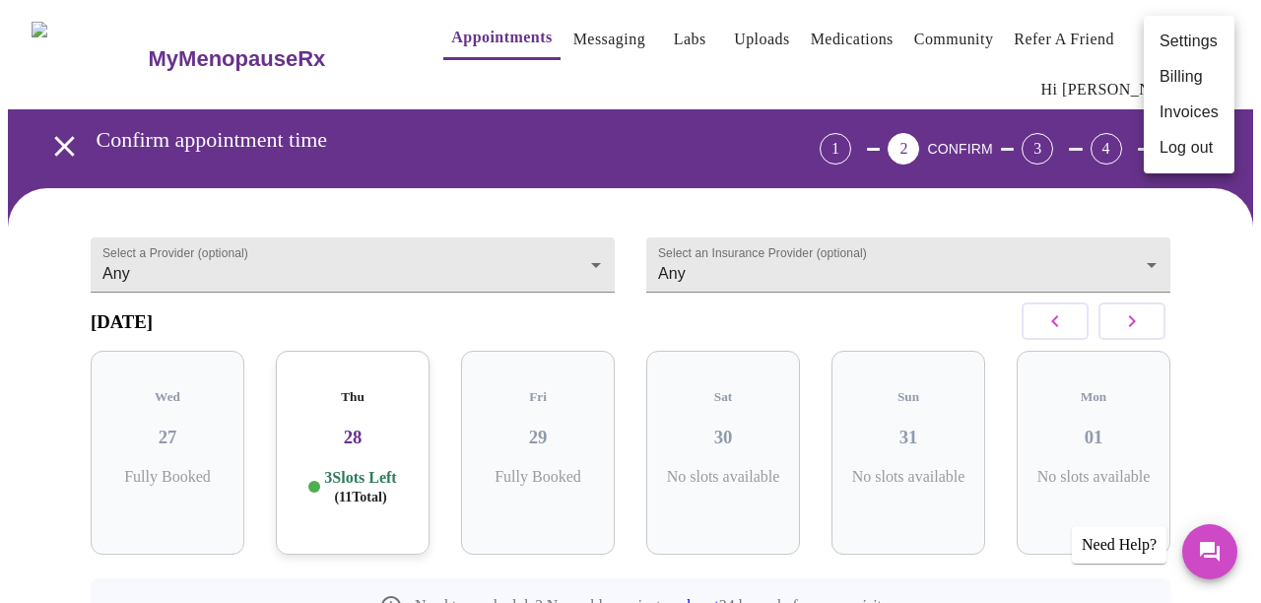
click at [1039, 179] on div at bounding box center [630, 301] width 1261 height 603
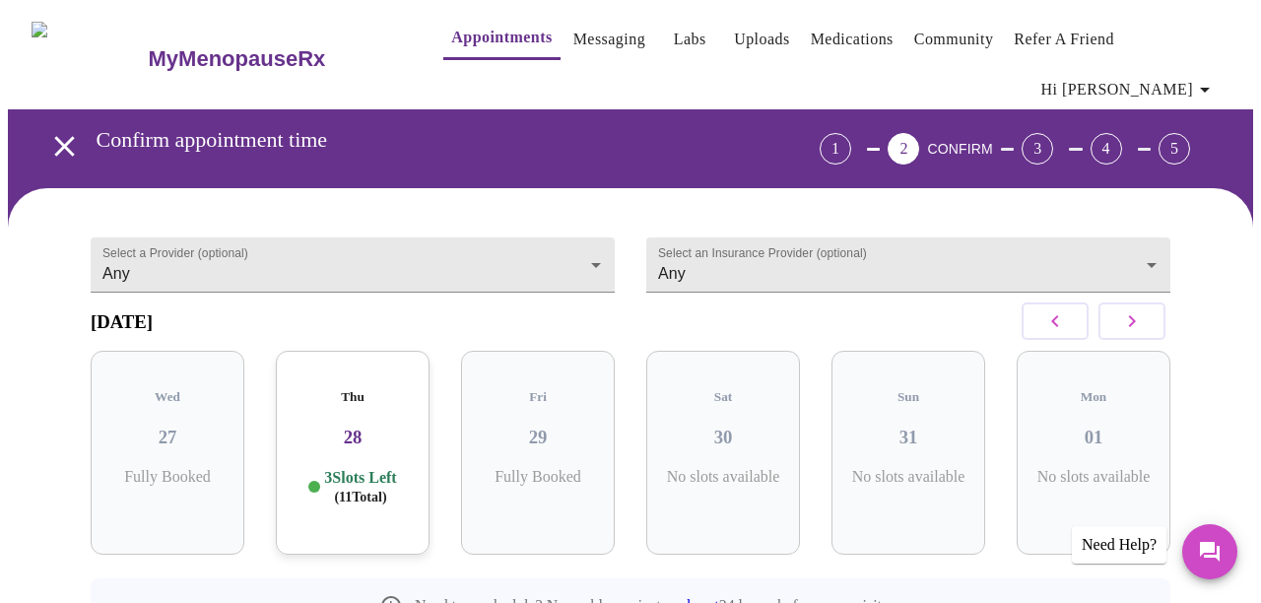
click at [1115, 547] on div "Need Help?" at bounding box center [1119, 544] width 95 height 37
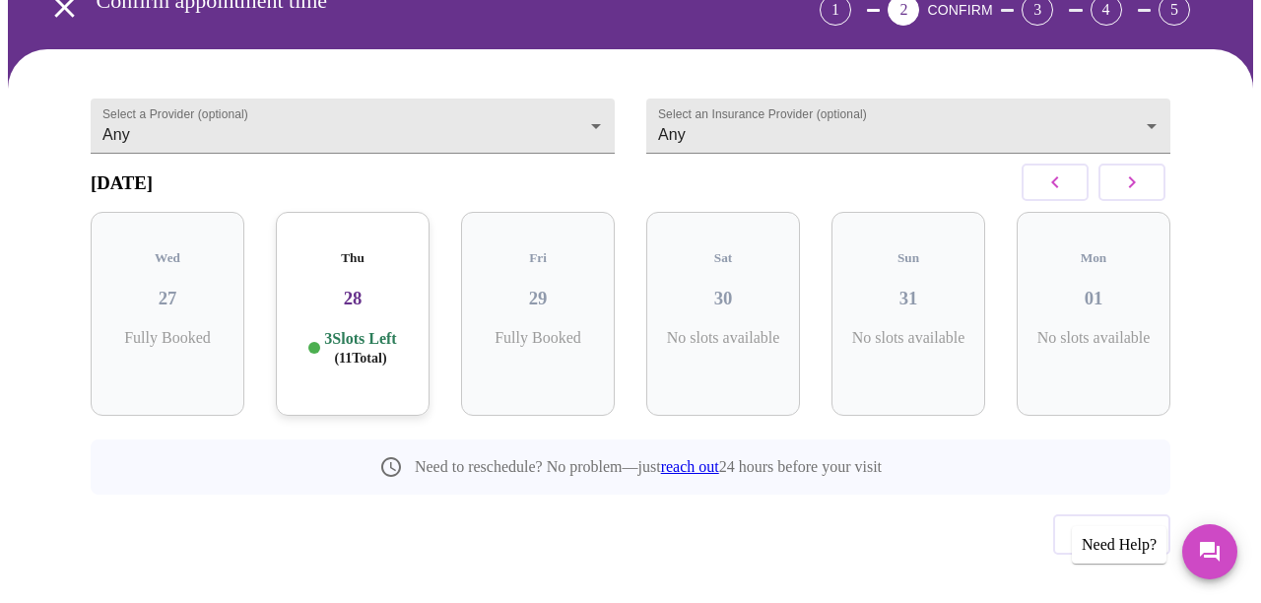
scroll to position [138, 0]
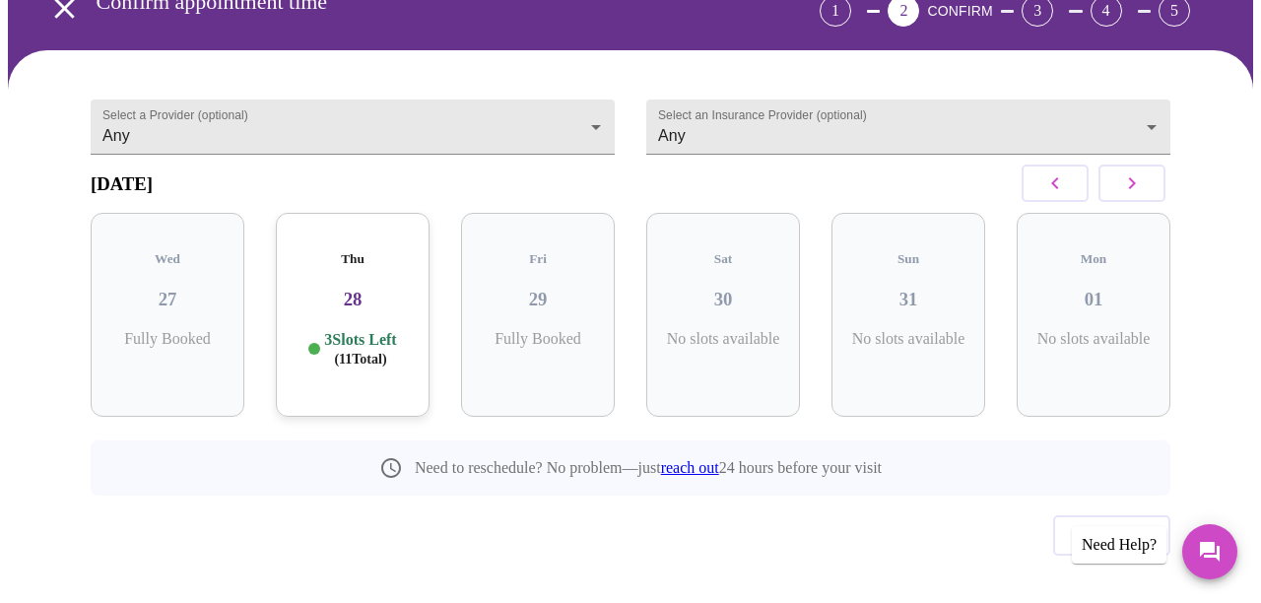
click at [690, 459] on link "reach out" at bounding box center [690, 467] width 58 height 17
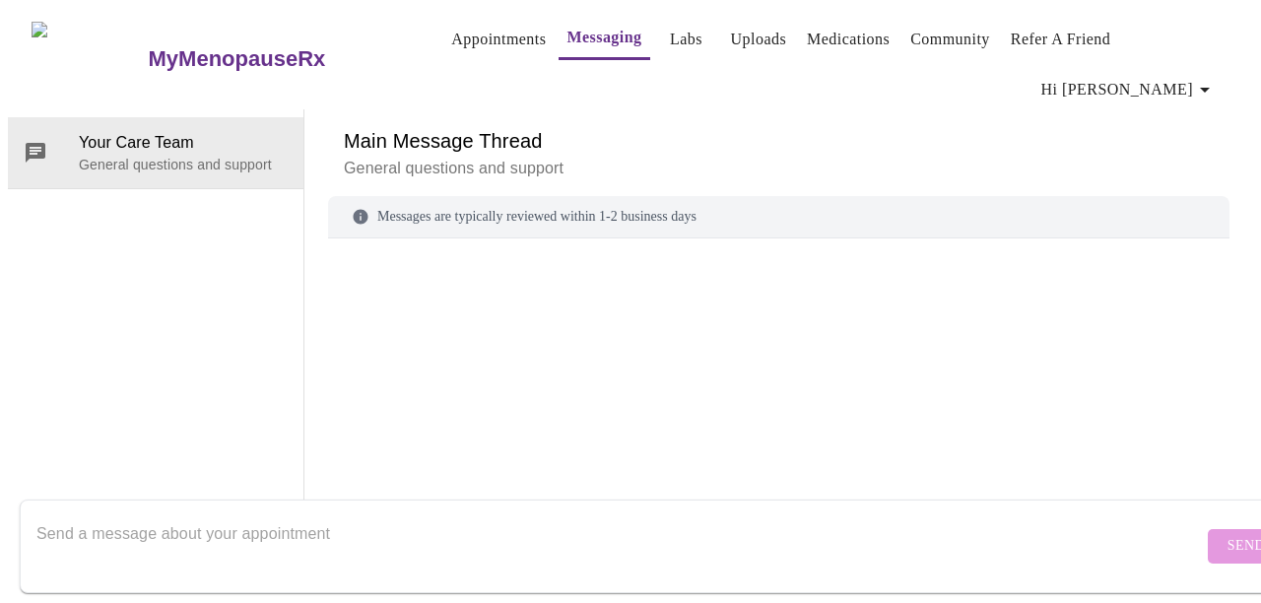
click at [942, 36] on link "Community" at bounding box center [950, 40] width 80 height 28
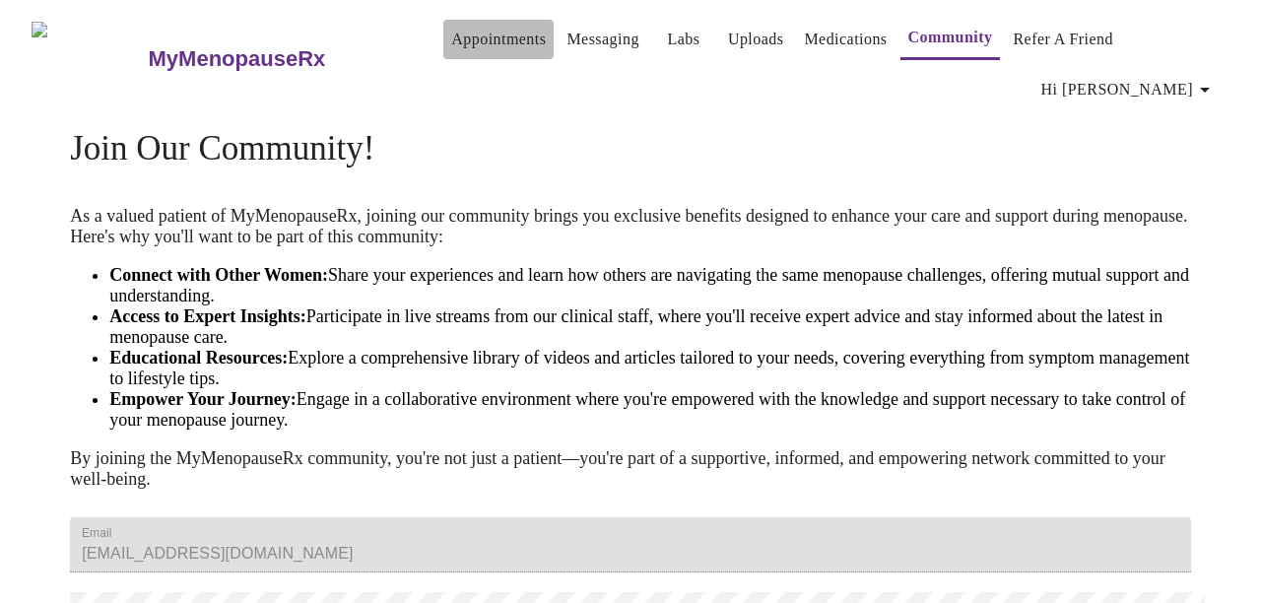
click at [484, 48] on link "Appointments" at bounding box center [498, 40] width 95 height 28
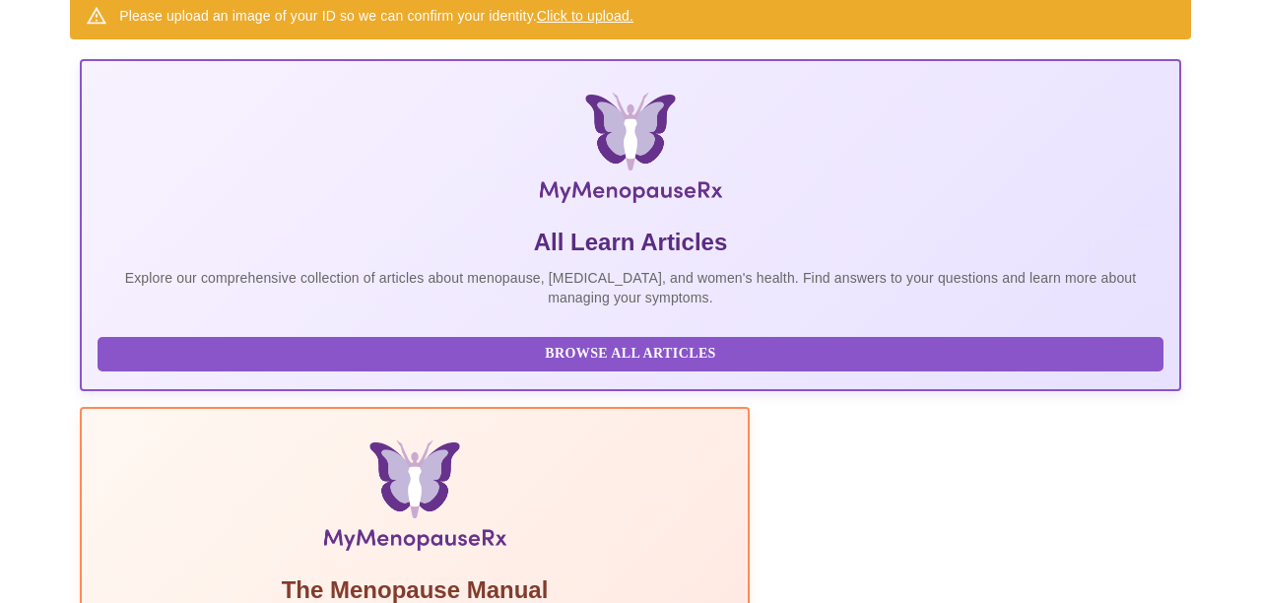
scroll to position [195, 0]
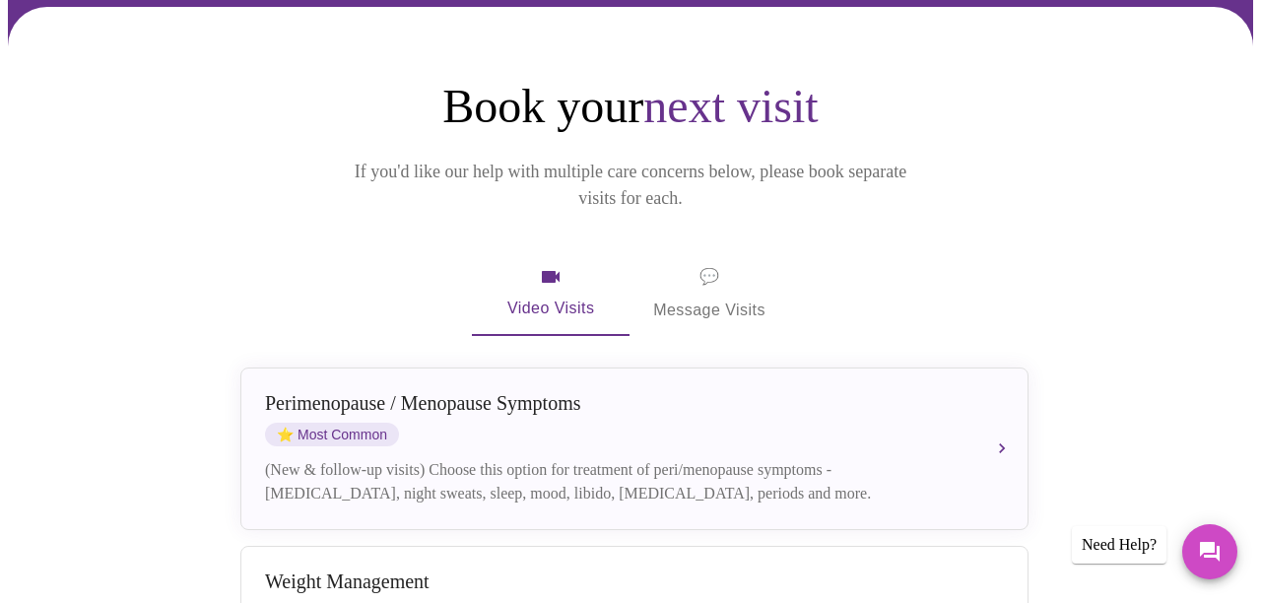
scroll to position [207, 0]
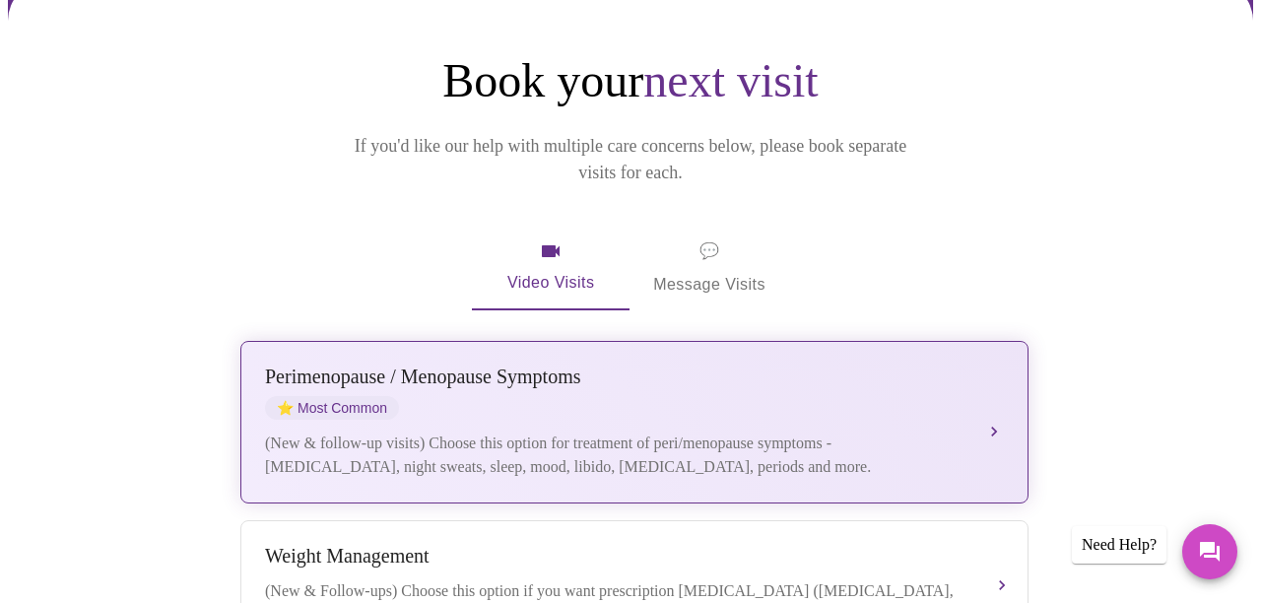
click at [952, 370] on div "[MEDICAL_DATA] / Menopause Symptoms ⭐ Most Common (New & follow-up visits) Choo…" at bounding box center [634, 421] width 739 height 113
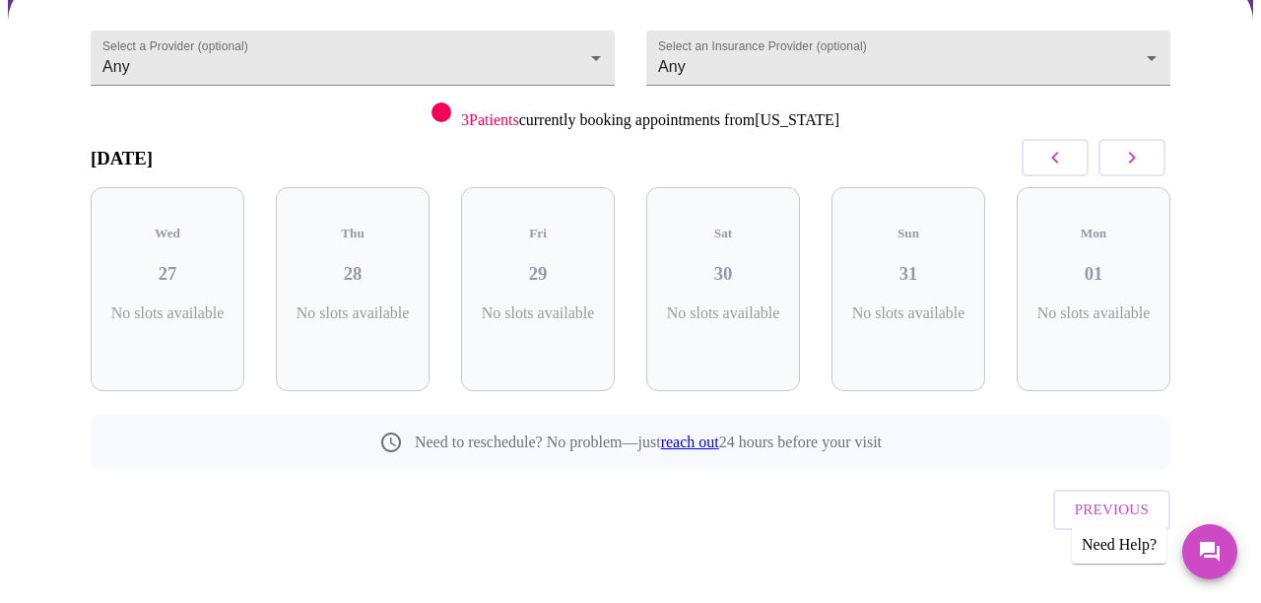
scroll to position [171, 0]
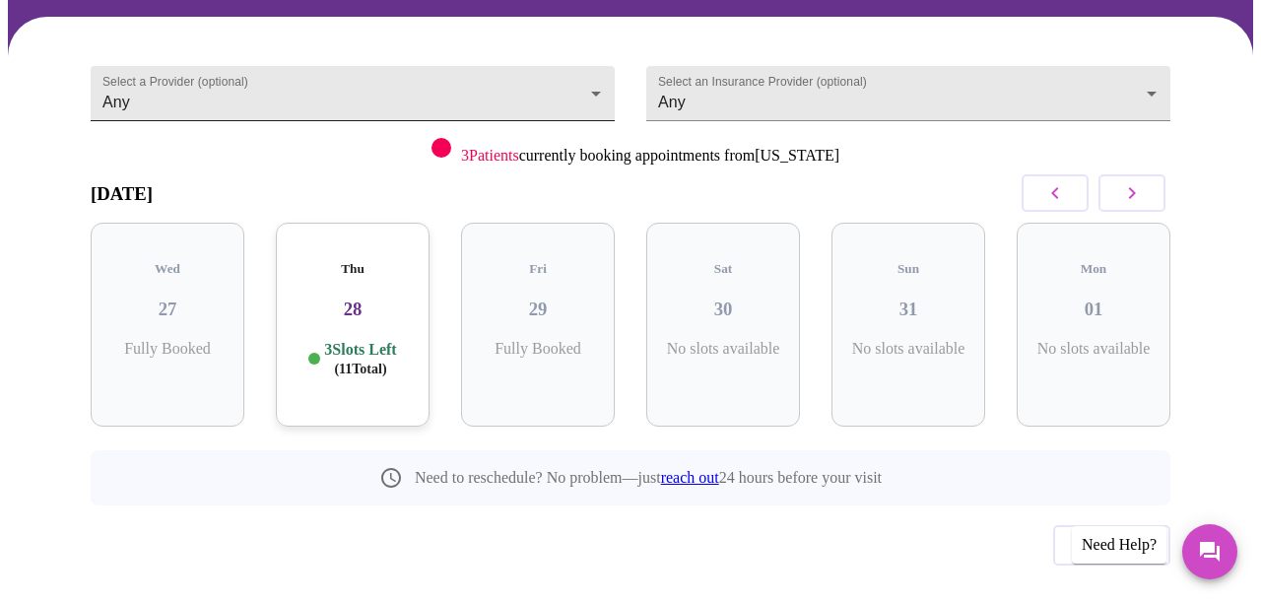
click at [594, 57] on body "MyMenopauseRx Appointments Messaging Labs Uploads Medications Community Refer a…" at bounding box center [630, 249] width 1245 height 827
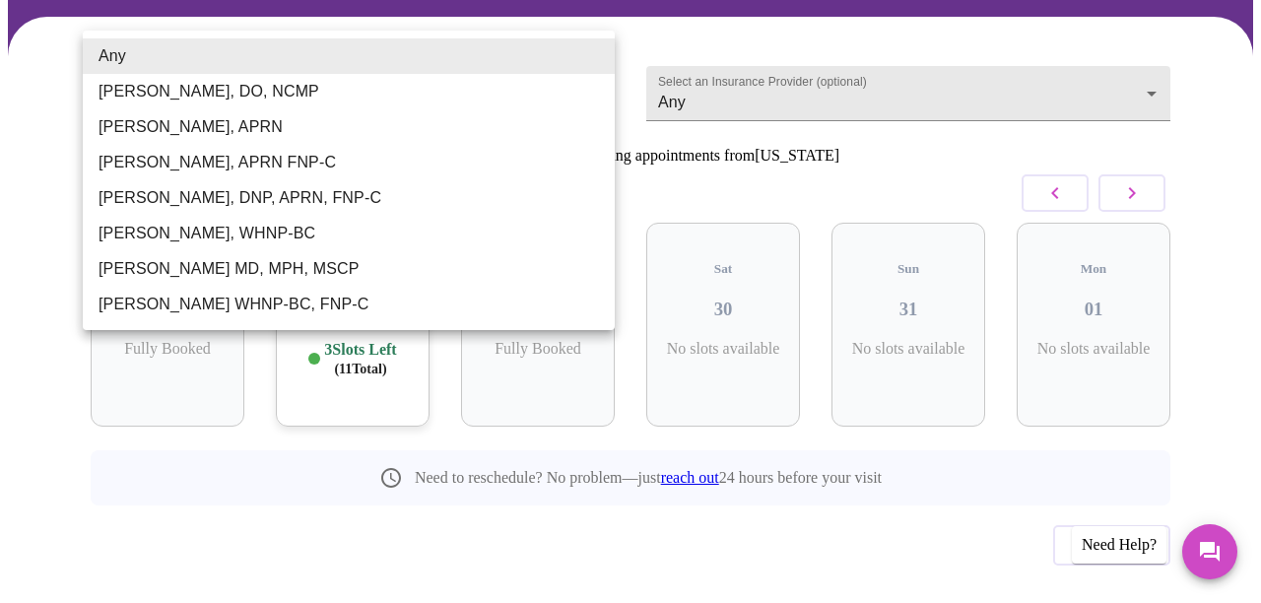
click at [786, 157] on div at bounding box center [630, 301] width 1261 height 603
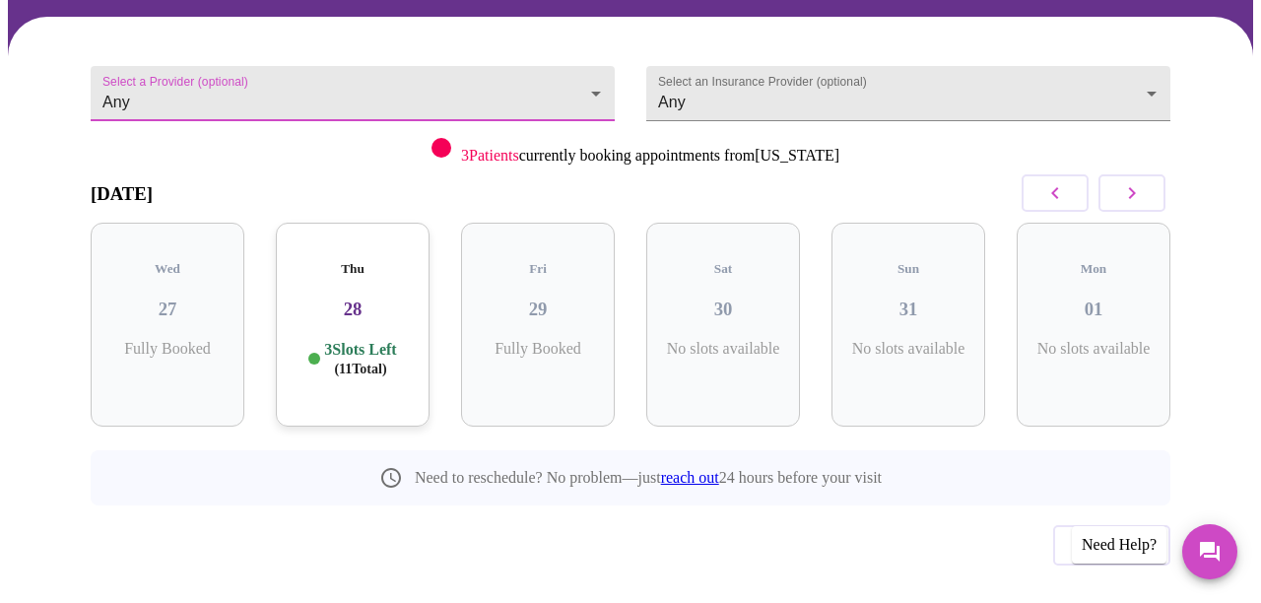
click at [1139, 181] on icon "button" at bounding box center [1132, 193] width 24 height 24
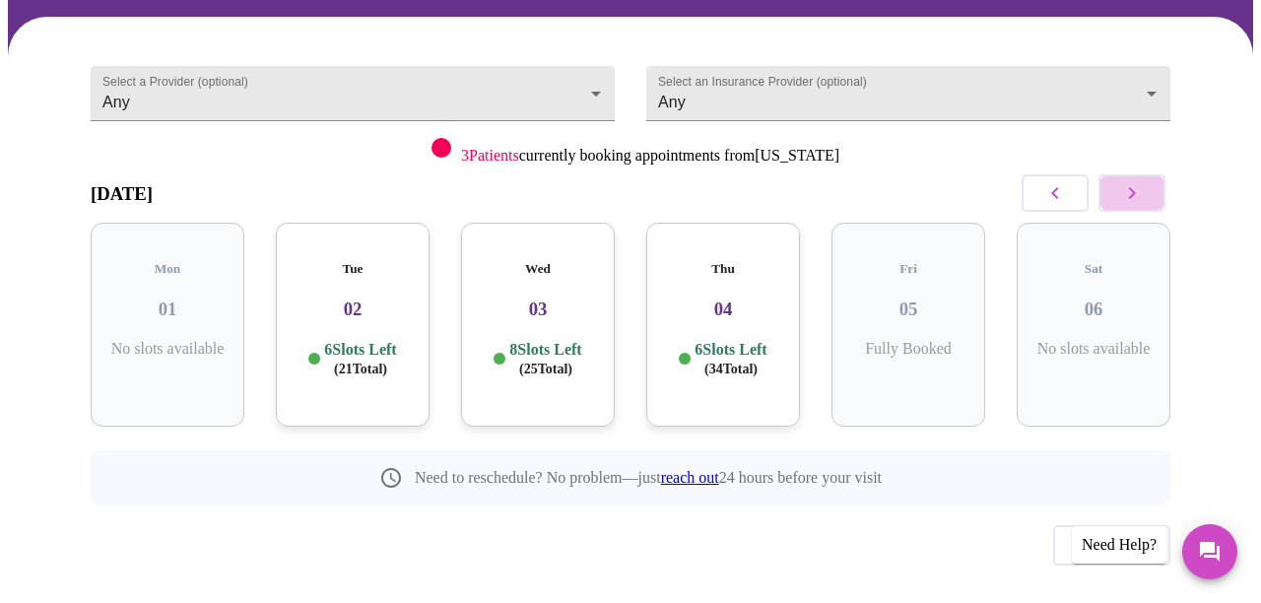
click at [1139, 181] on icon "button" at bounding box center [1132, 193] width 24 height 24
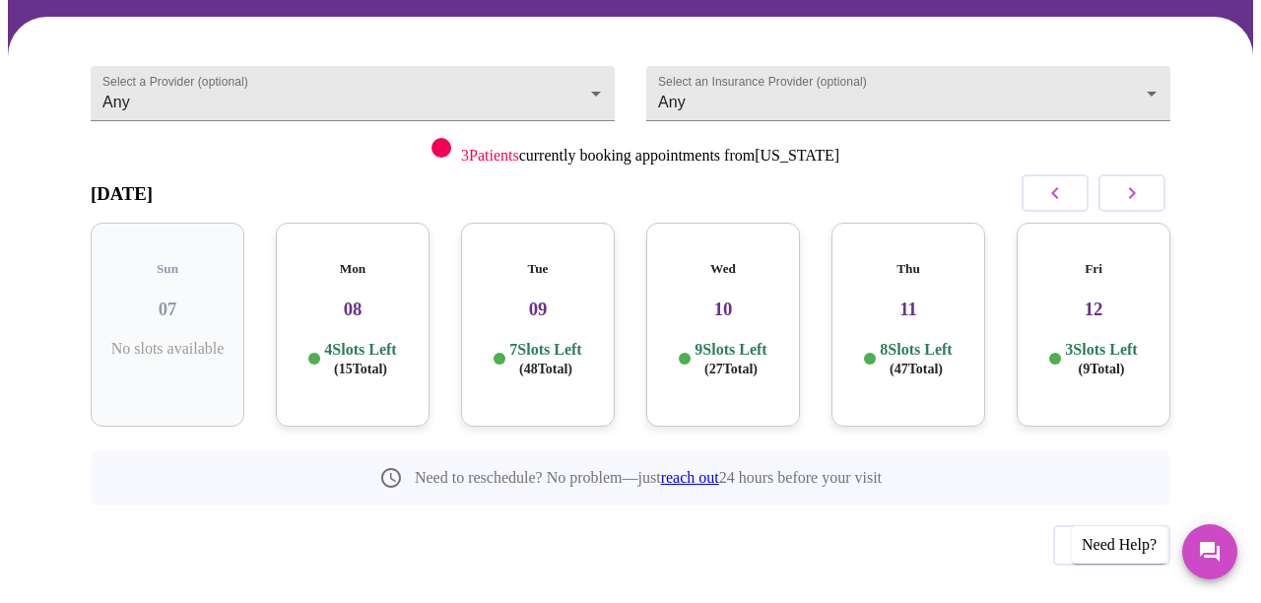
click at [1139, 181] on icon "button" at bounding box center [1132, 193] width 24 height 24
click at [1060, 181] on icon "button" at bounding box center [1055, 193] width 24 height 24
click at [1124, 544] on div "Need Help?" at bounding box center [1119, 544] width 95 height 37
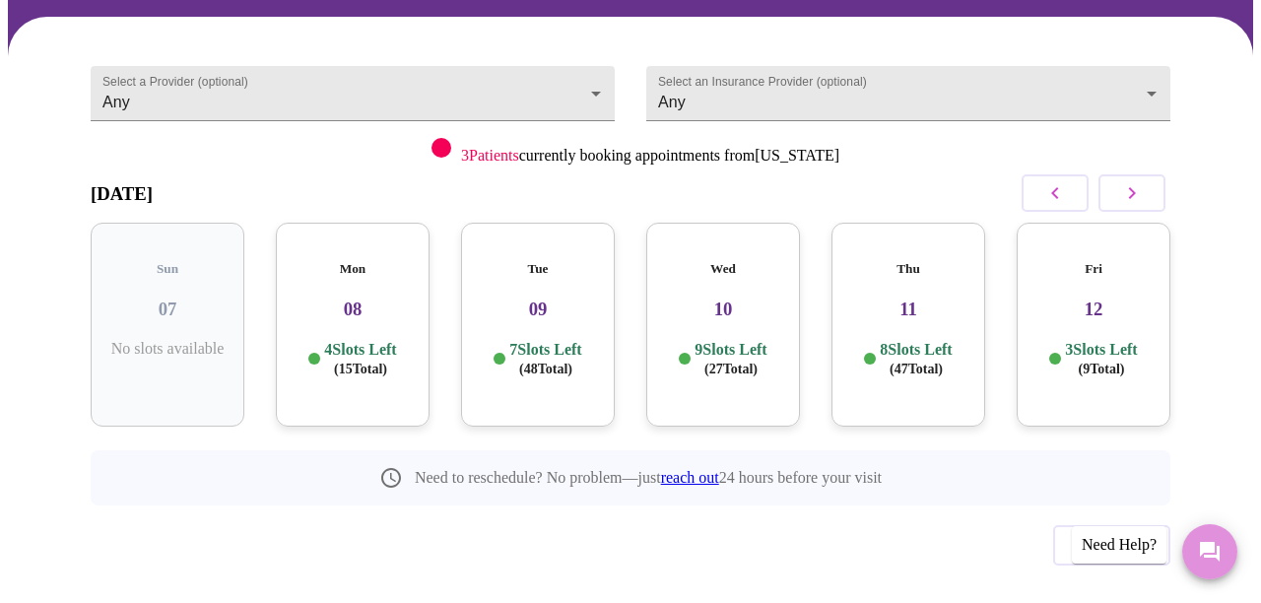
click at [1208, 541] on icon "Messages" at bounding box center [1210, 552] width 24 height 24
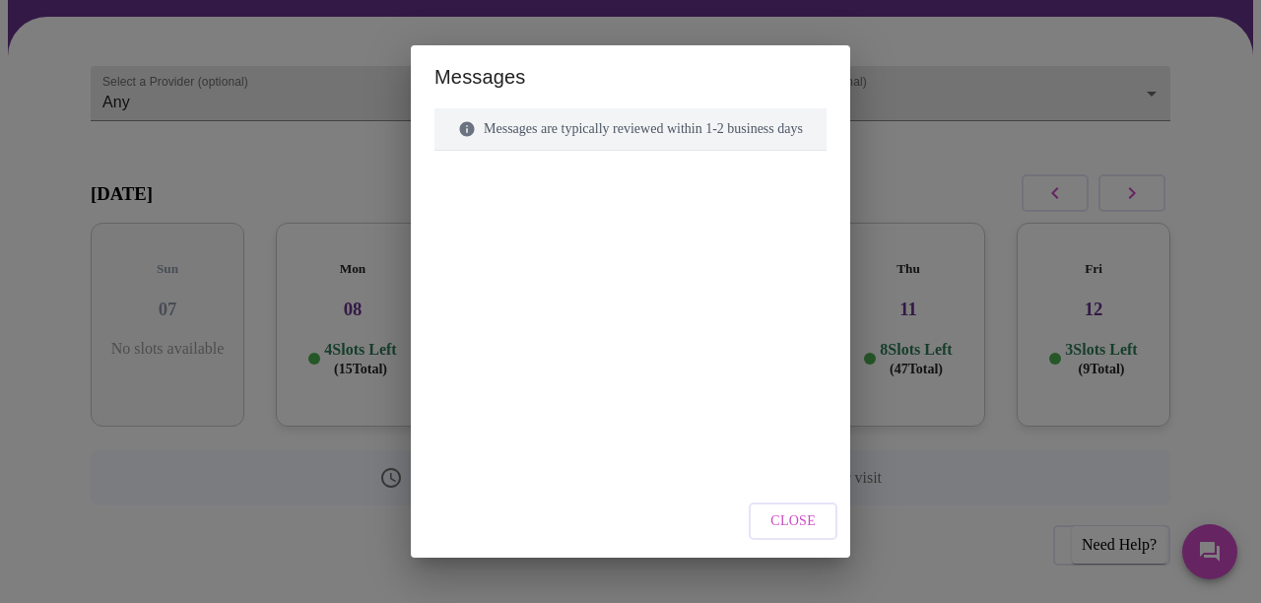
click at [816, 518] on span "Close" at bounding box center [792, 521] width 45 height 25
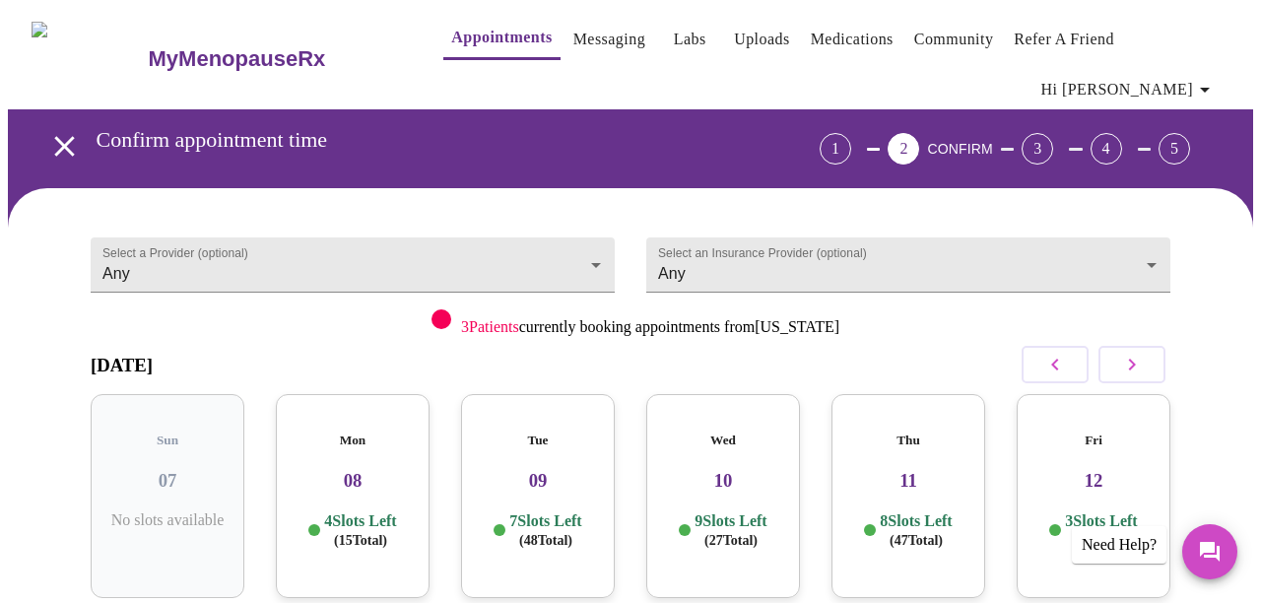
scroll to position [0, 0]
click at [597, 229] on body "MyMenopauseRx Appointments Messaging Labs Uploads Medications Community Refer a…" at bounding box center [630, 421] width 1245 height 827
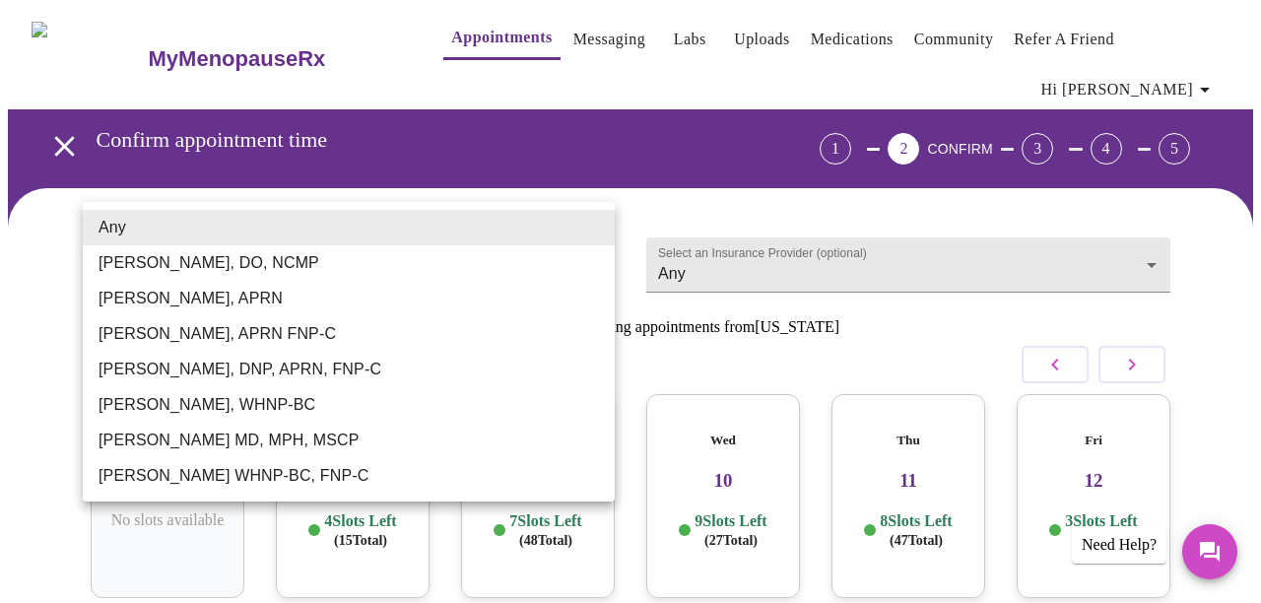
click at [242, 261] on li "[PERSON_NAME], DO, NCMP" at bounding box center [349, 262] width 532 height 35
type input "[PERSON_NAME], DO, NCMP"
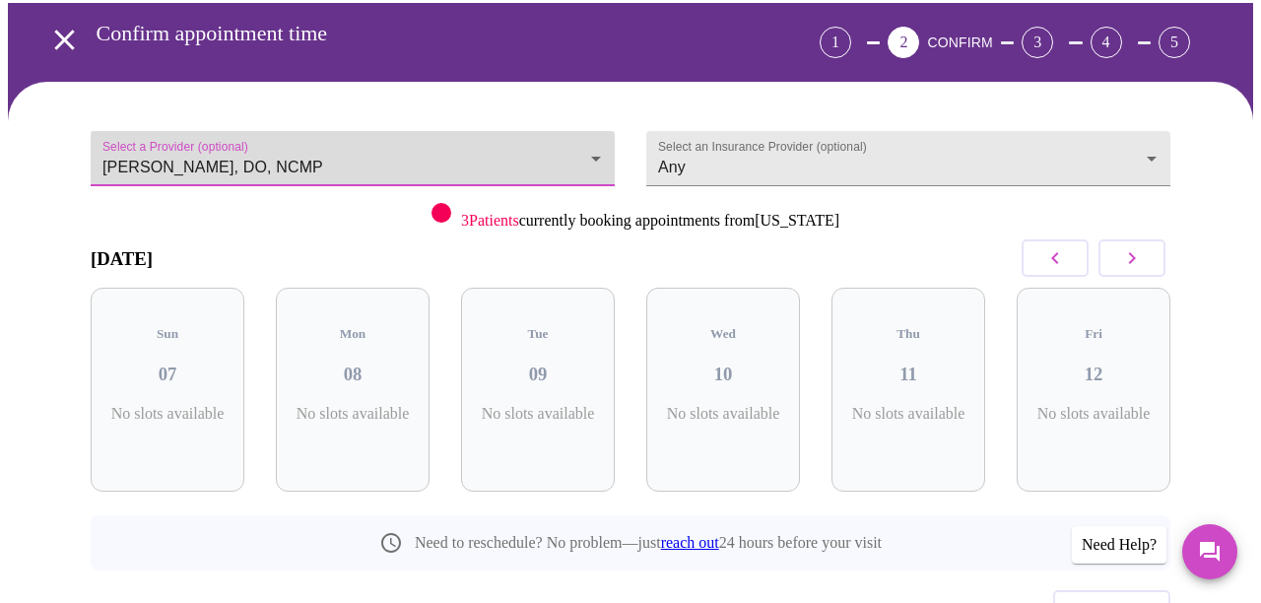
scroll to position [109, 0]
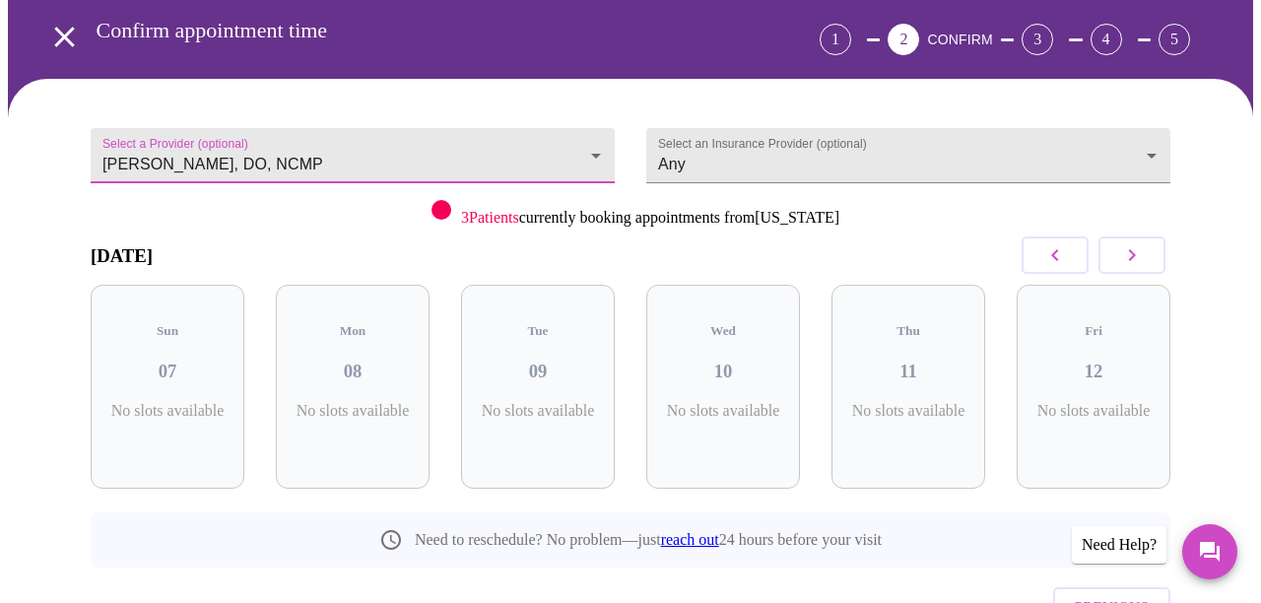
click at [1058, 249] on icon "button" at bounding box center [1054, 255] width 7 height 12
click at [1061, 243] on icon "button" at bounding box center [1055, 255] width 24 height 24
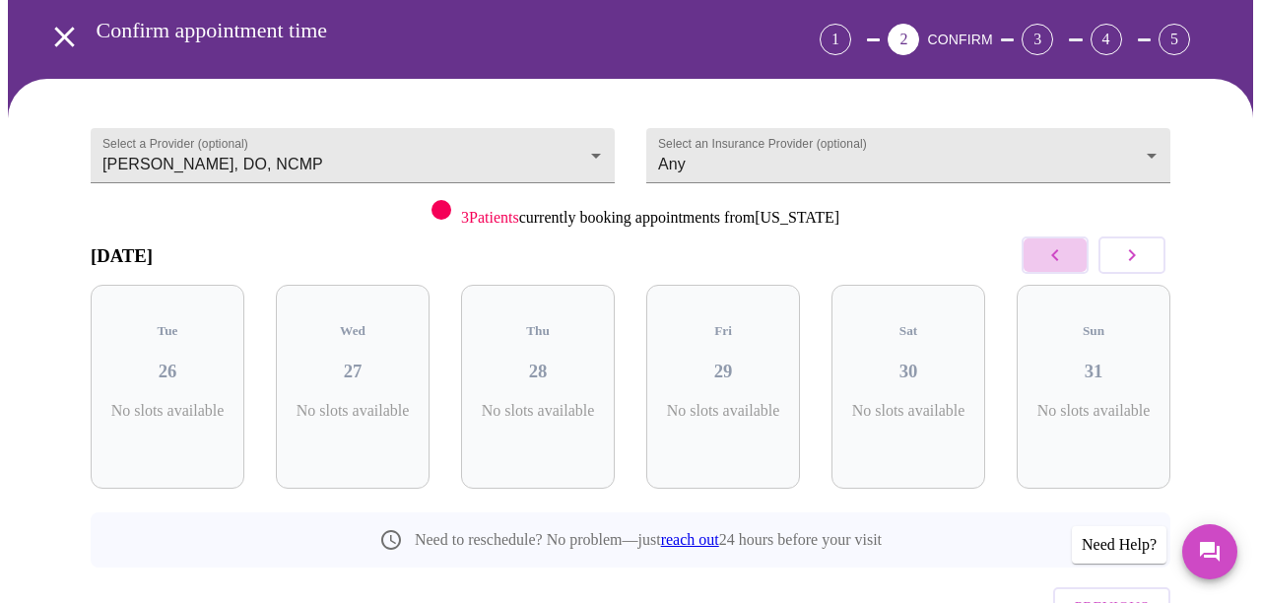
click at [1061, 243] on icon "button" at bounding box center [1055, 255] width 24 height 24
click at [1133, 243] on icon "button" at bounding box center [1132, 255] width 24 height 24
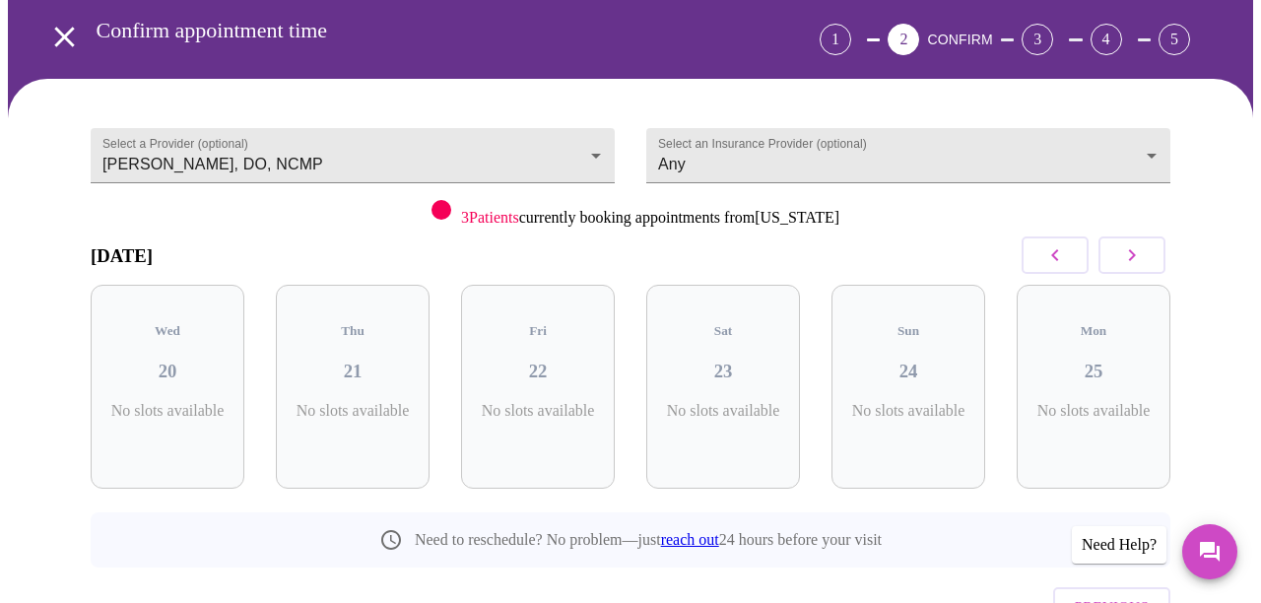
click at [1133, 243] on icon "button" at bounding box center [1132, 255] width 24 height 24
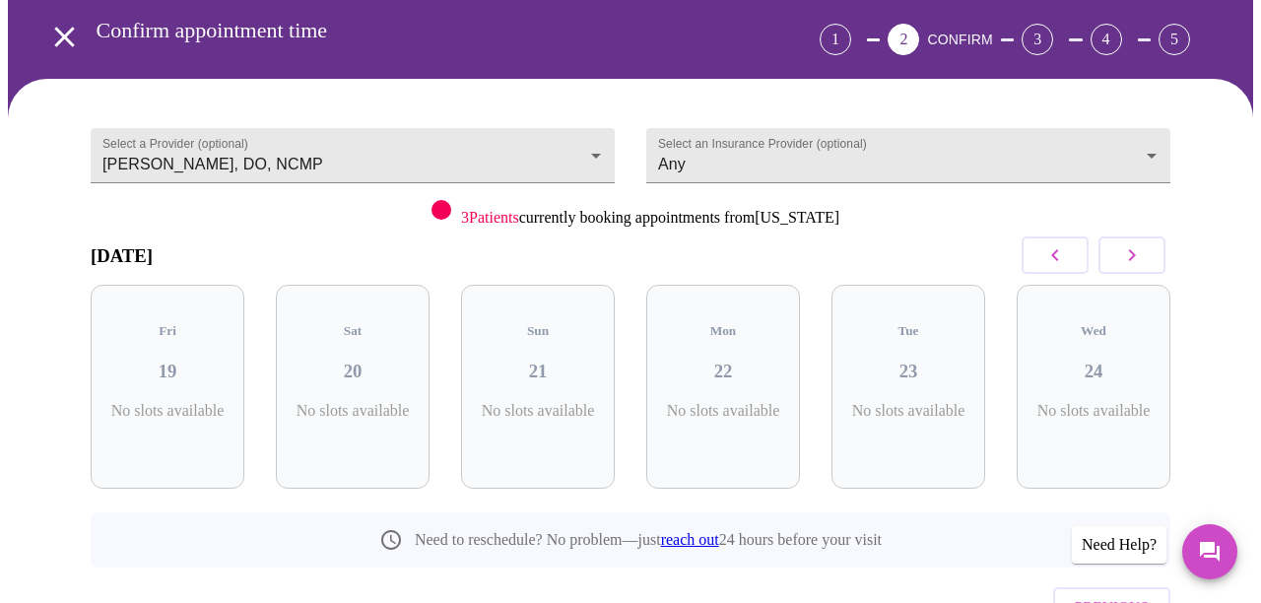
click at [1133, 243] on icon "button" at bounding box center [1132, 255] width 24 height 24
click at [1136, 249] on icon "button" at bounding box center [1132, 255] width 7 height 12
click at [1143, 243] on icon "button" at bounding box center [1132, 255] width 24 height 24
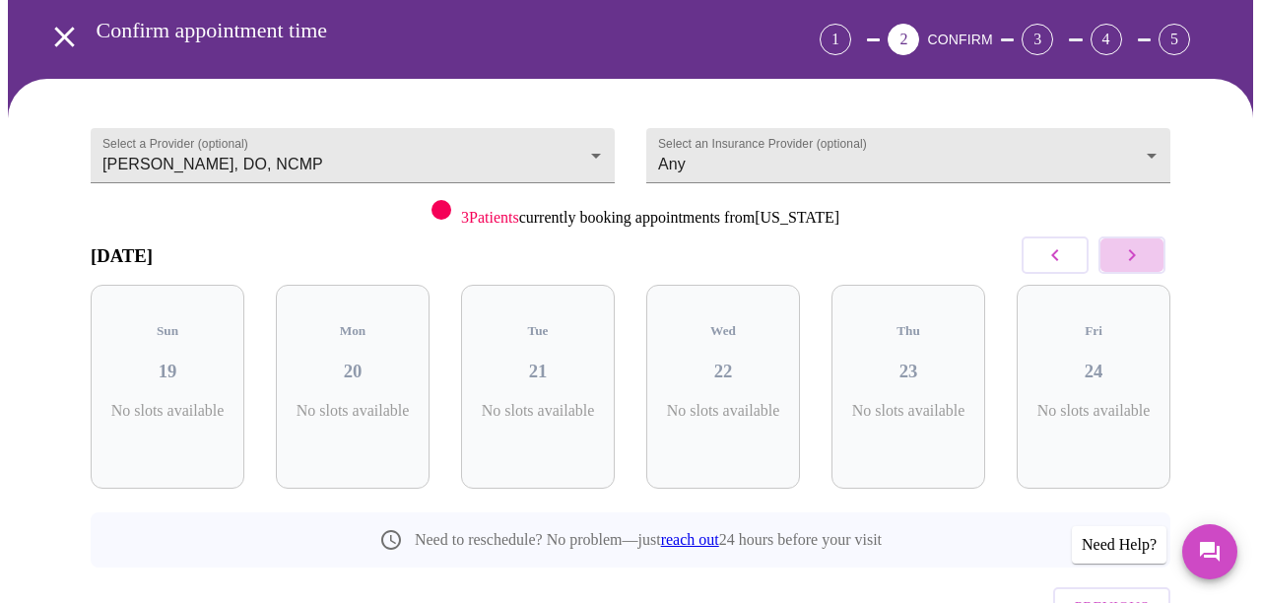
click at [1144, 243] on icon "button" at bounding box center [1132, 255] width 24 height 24
click at [1136, 243] on icon "button" at bounding box center [1132, 255] width 24 height 24
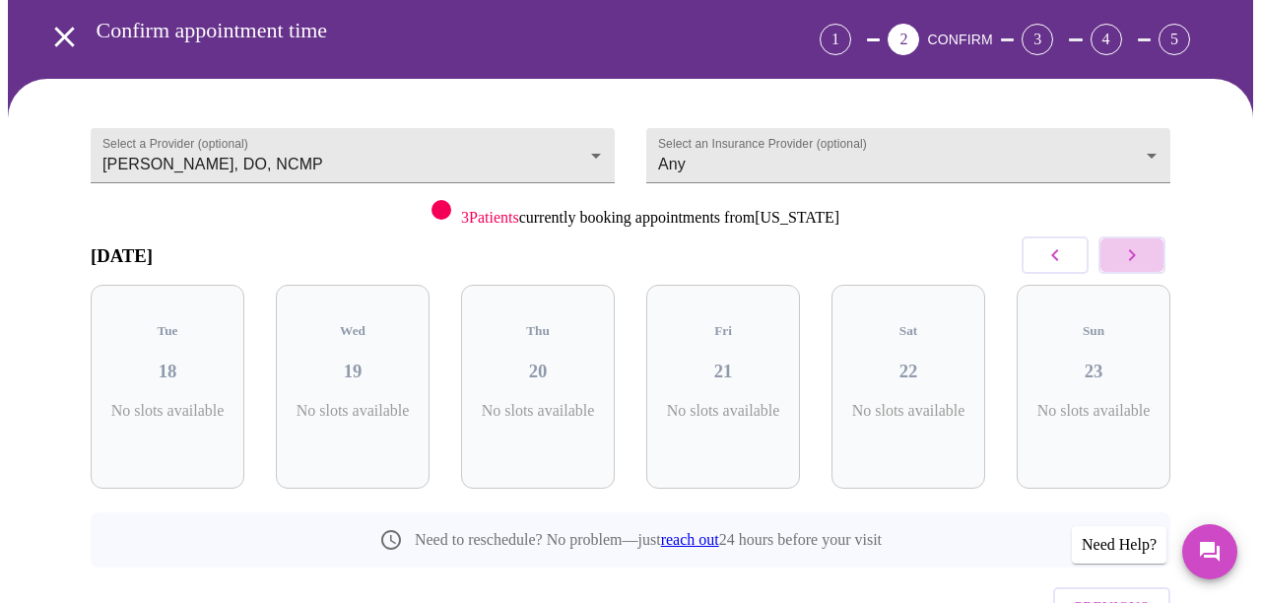
click at [1136, 243] on icon "button" at bounding box center [1132, 255] width 24 height 24
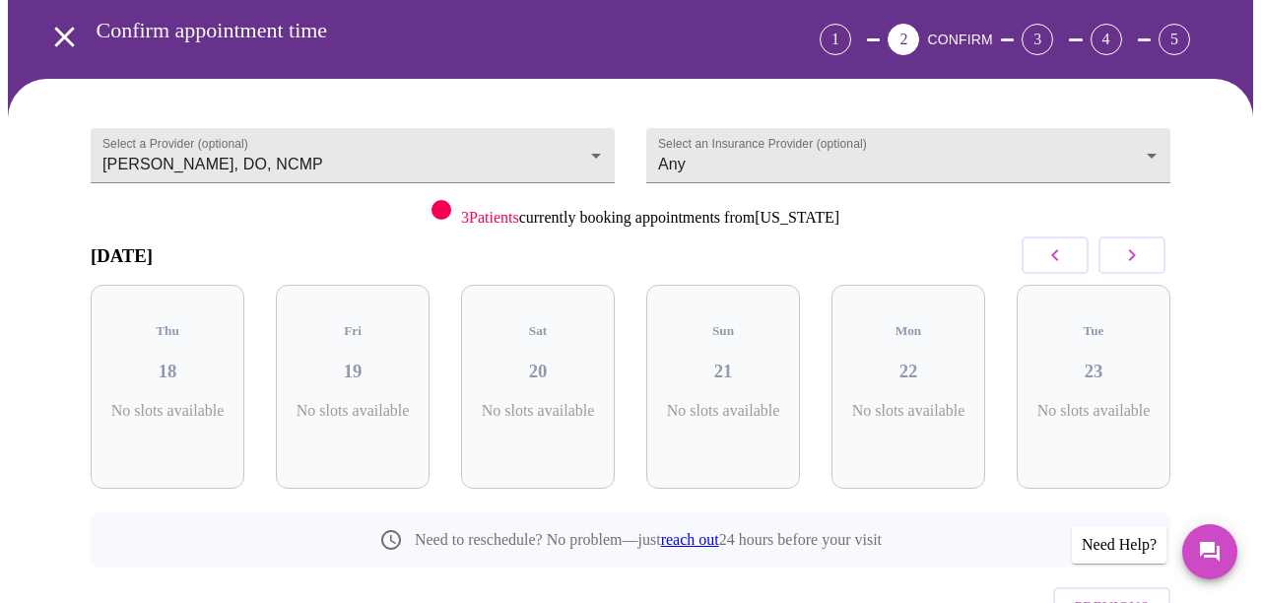
click at [1136, 243] on icon "button" at bounding box center [1132, 255] width 24 height 24
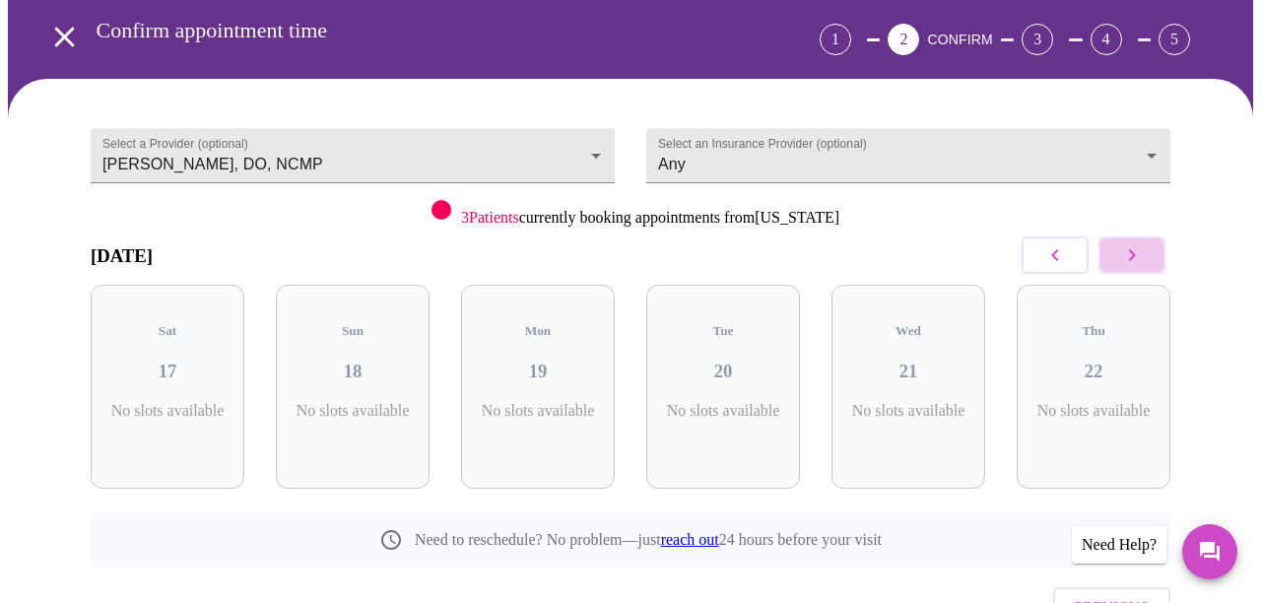
click at [1136, 243] on icon "button" at bounding box center [1132, 255] width 24 height 24
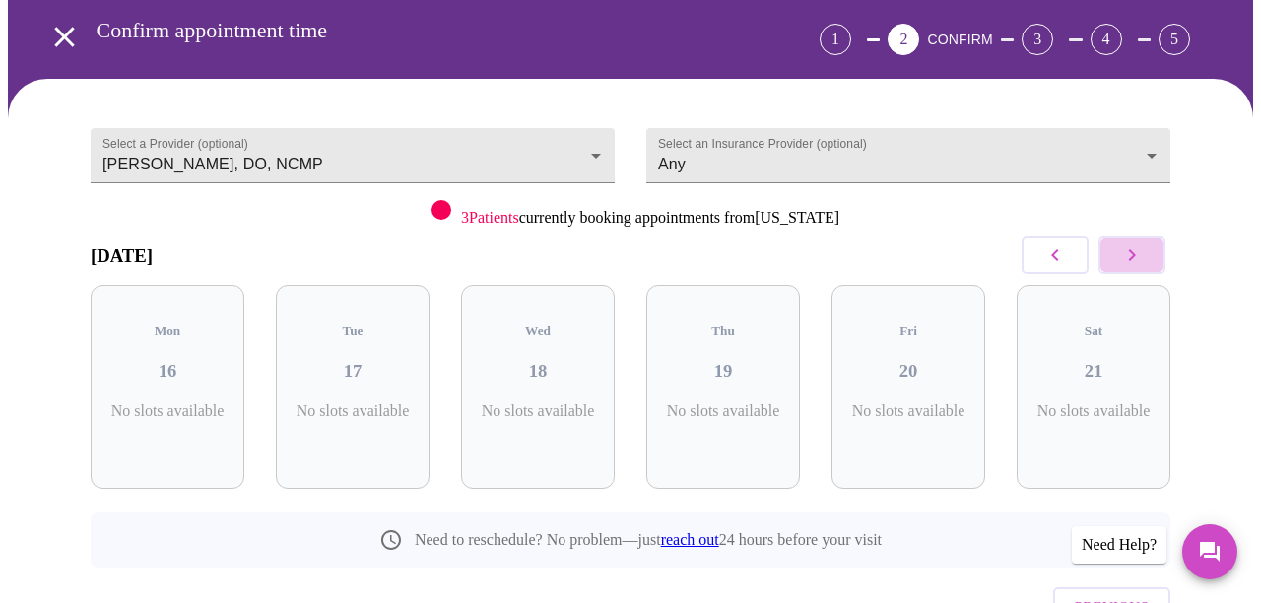
click at [1136, 243] on icon "button" at bounding box center [1132, 255] width 24 height 24
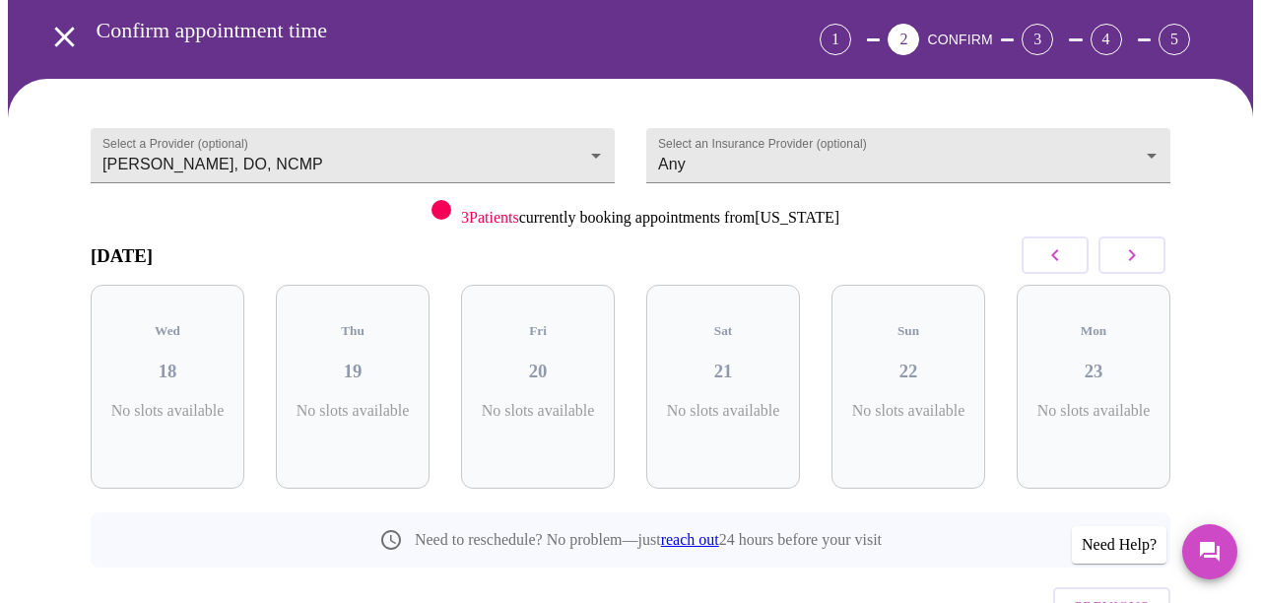
click at [1136, 243] on icon "button" at bounding box center [1132, 255] width 24 height 24
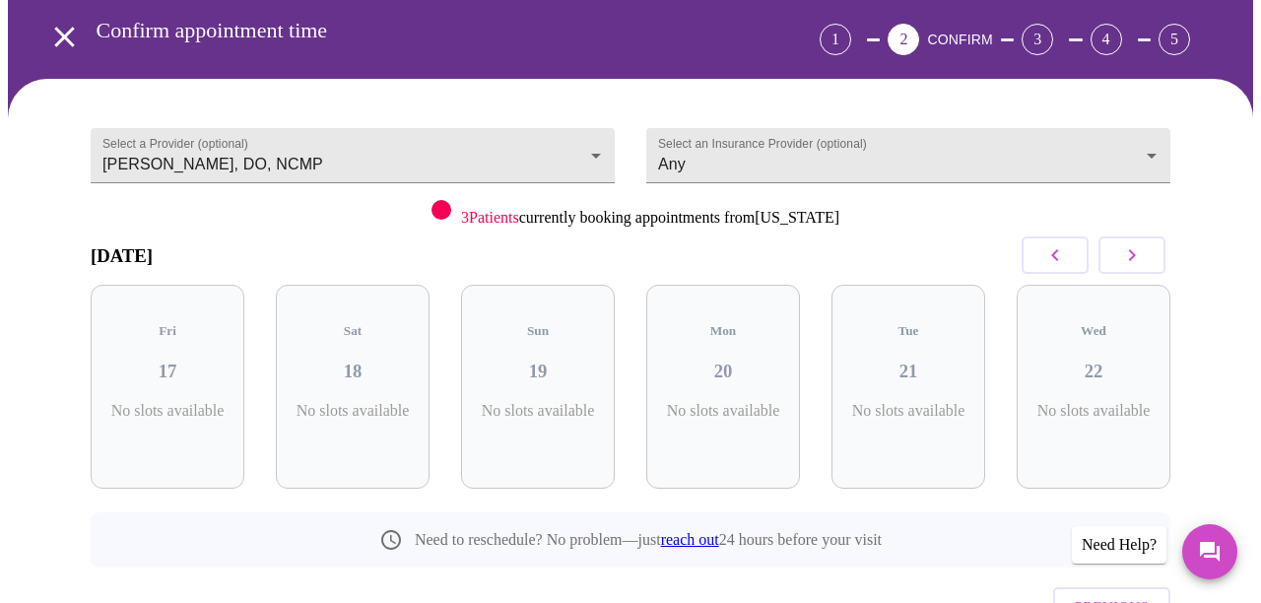
click at [1136, 243] on icon "button" at bounding box center [1132, 255] width 24 height 24
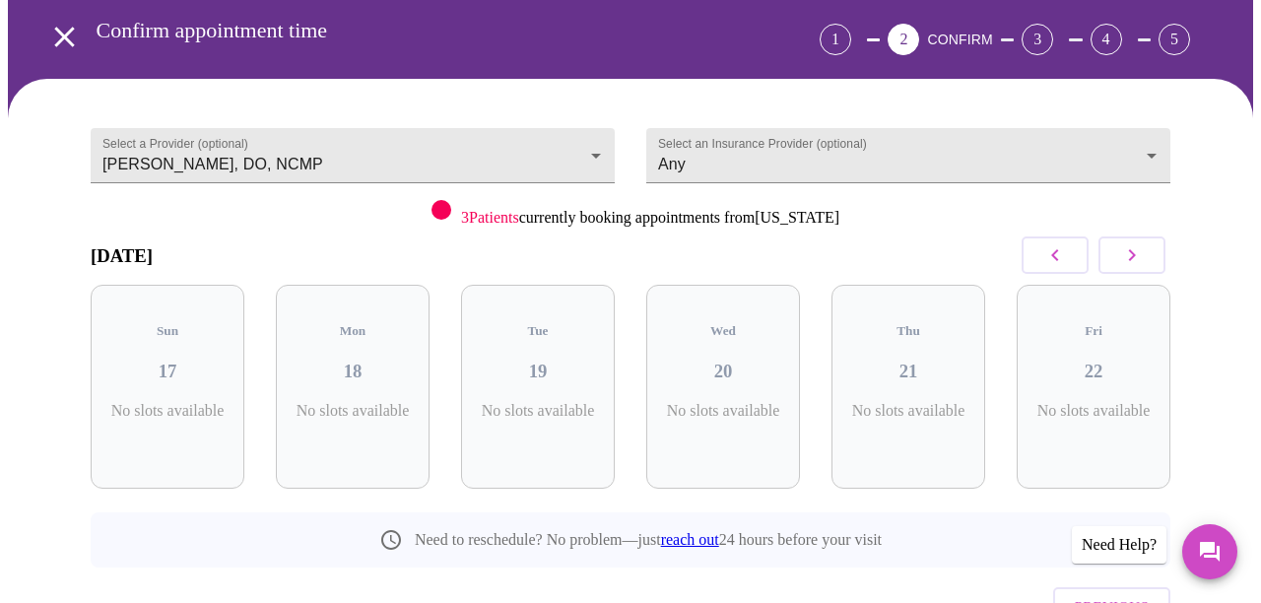
click at [1136, 243] on icon "button" at bounding box center [1132, 255] width 24 height 24
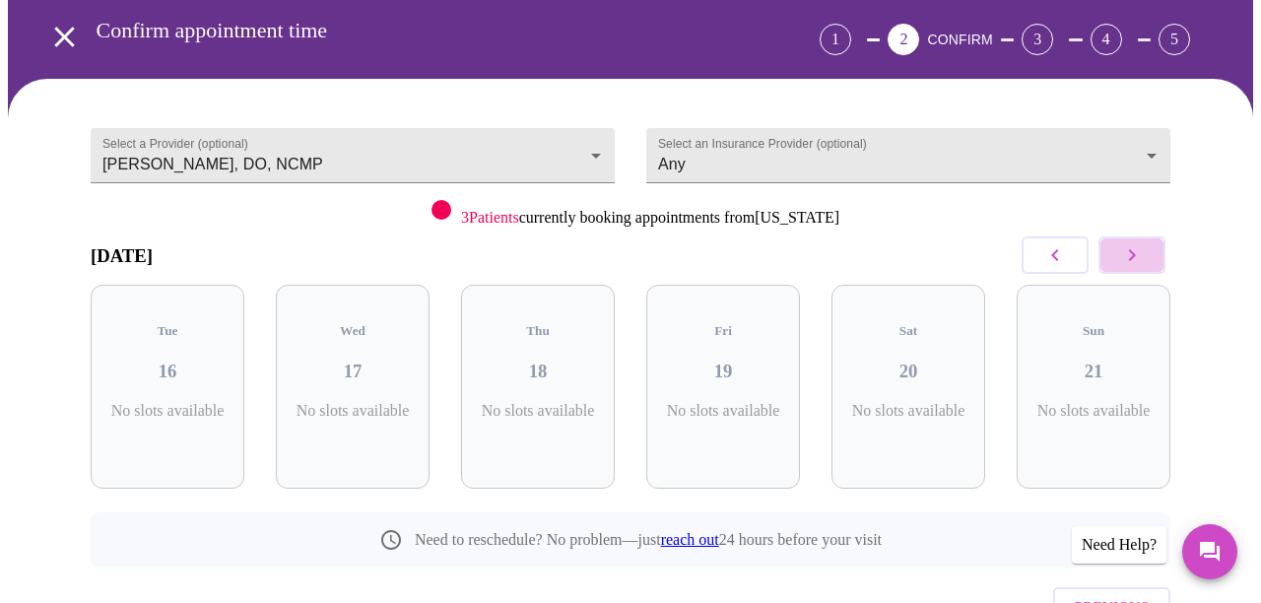
click at [1136, 243] on icon "button" at bounding box center [1132, 255] width 24 height 24
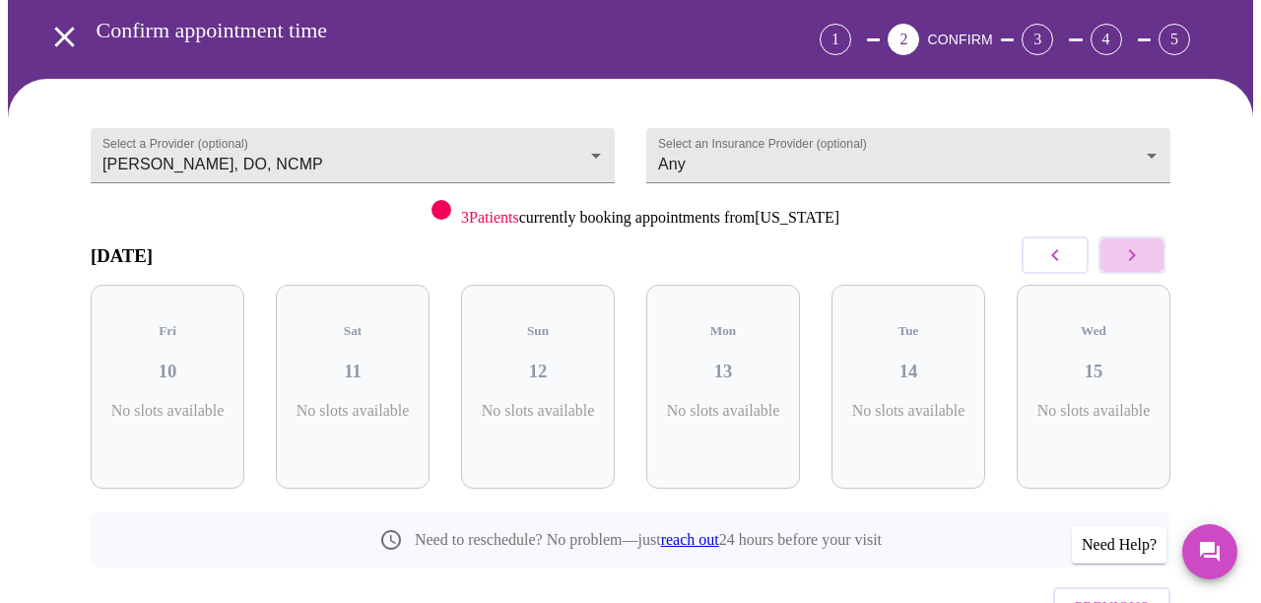
click at [1136, 243] on icon "button" at bounding box center [1132, 255] width 24 height 24
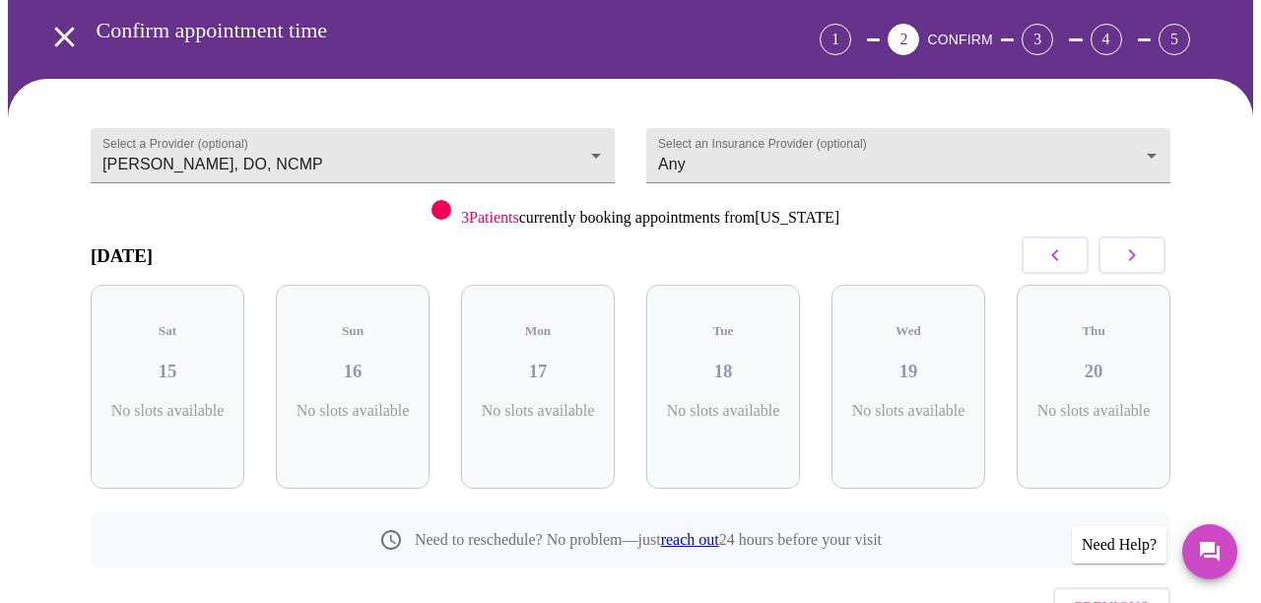
click at [1136, 243] on icon "button" at bounding box center [1132, 255] width 24 height 24
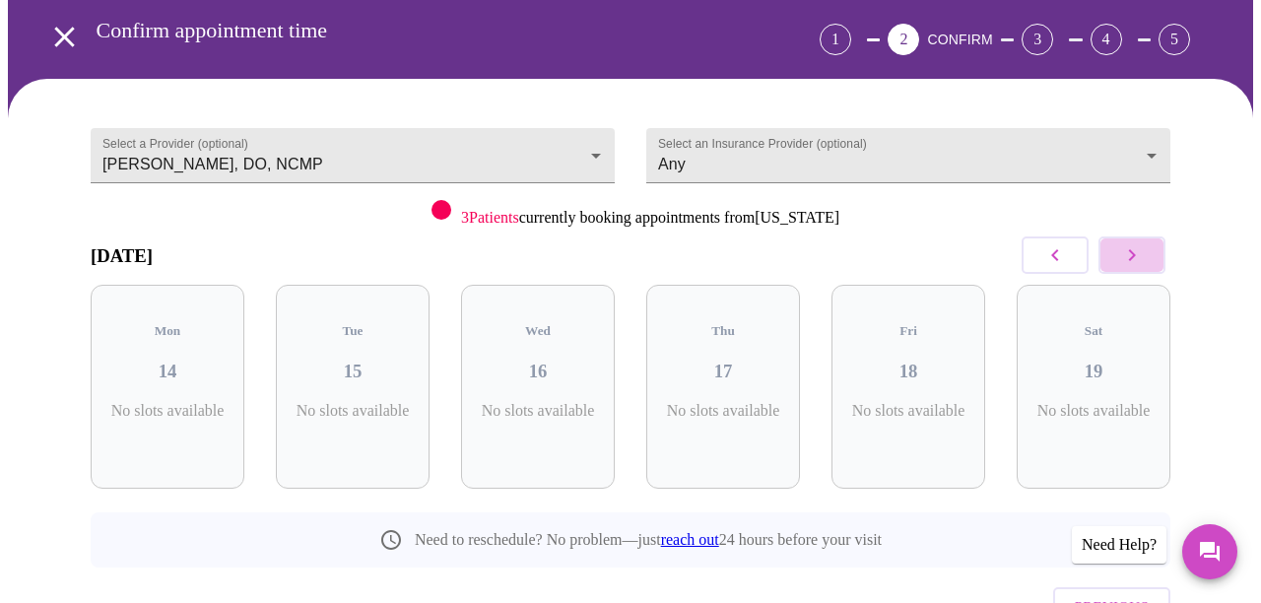
click at [1136, 243] on icon "button" at bounding box center [1132, 255] width 24 height 24
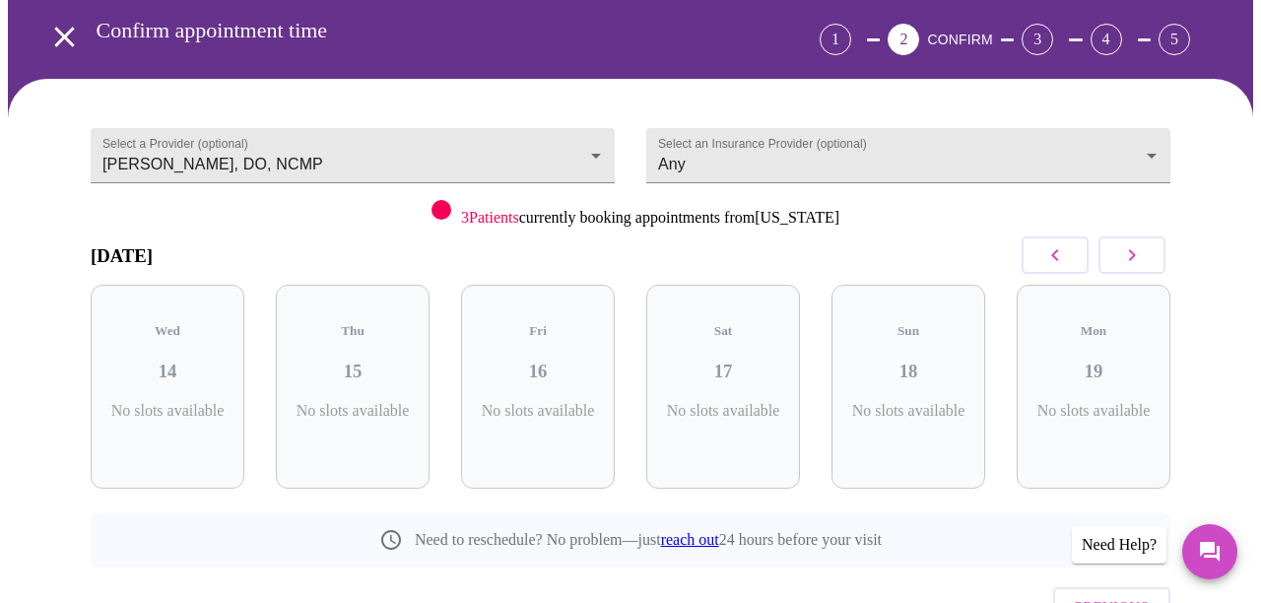
click at [1136, 243] on icon "button" at bounding box center [1132, 255] width 24 height 24
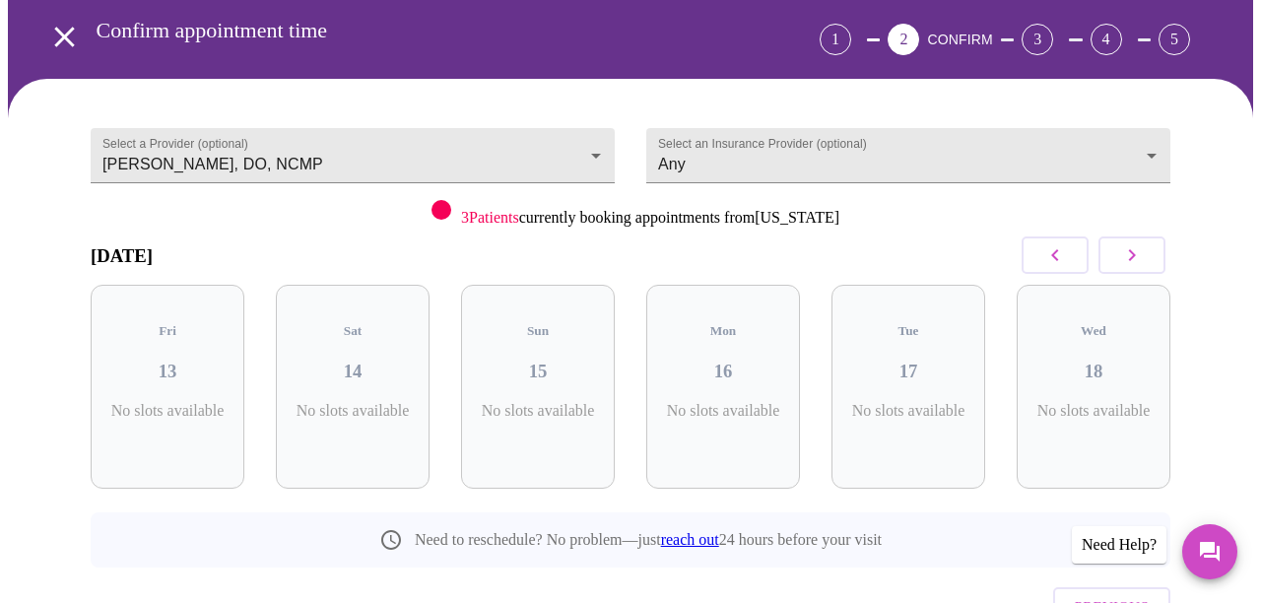
click at [1136, 243] on icon "button" at bounding box center [1132, 255] width 24 height 24
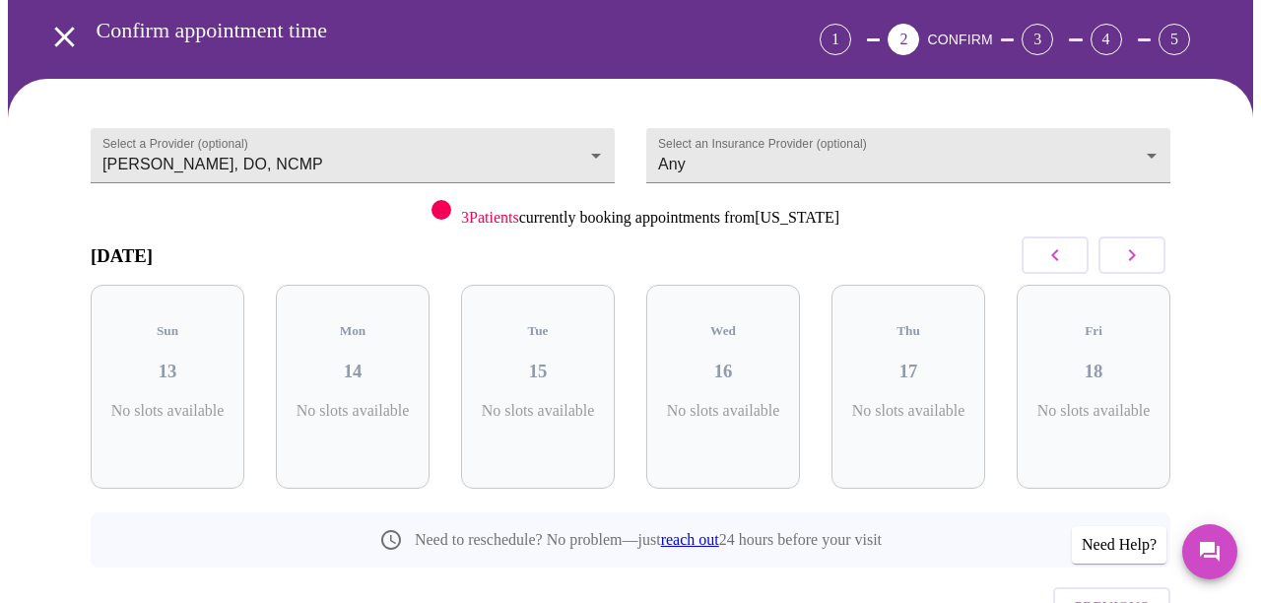
click at [1136, 243] on icon "button" at bounding box center [1132, 255] width 24 height 24
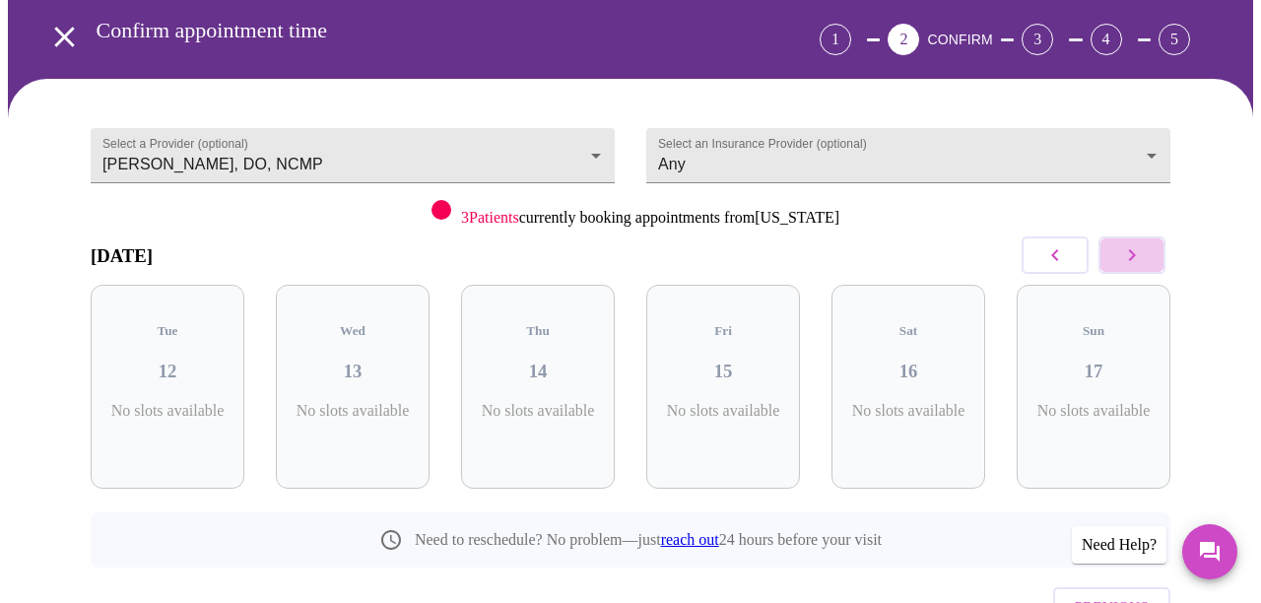
click at [1136, 243] on icon "button" at bounding box center [1132, 255] width 24 height 24
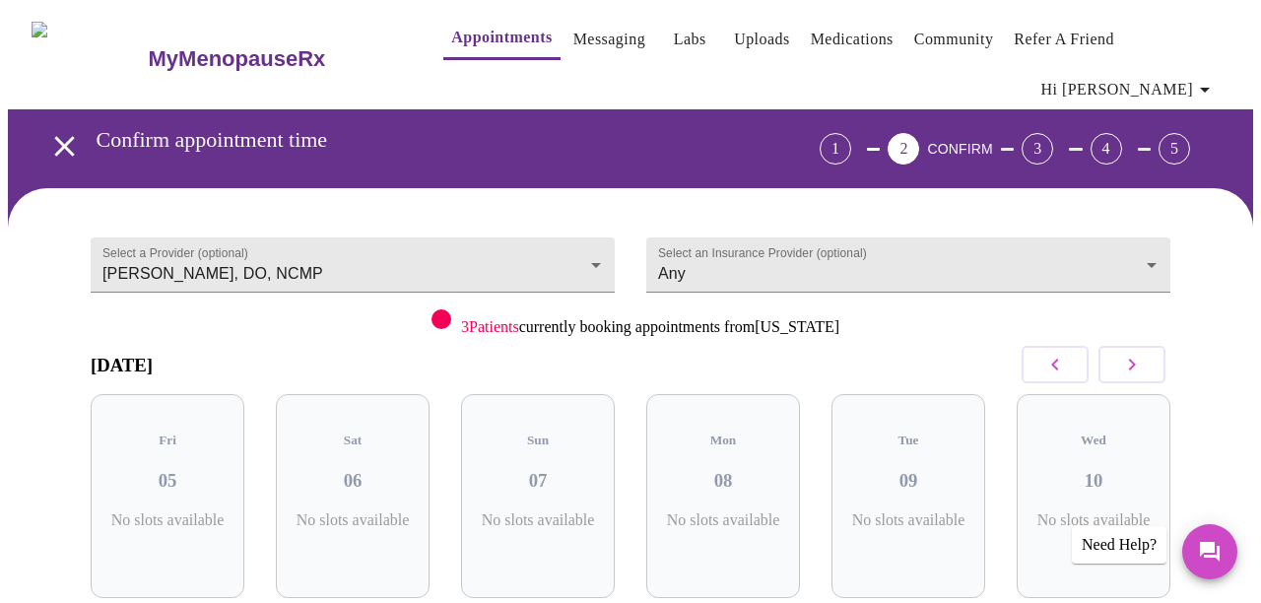
scroll to position [0, 0]
